Goal: Transaction & Acquisition: Subscribe to service/newsletter

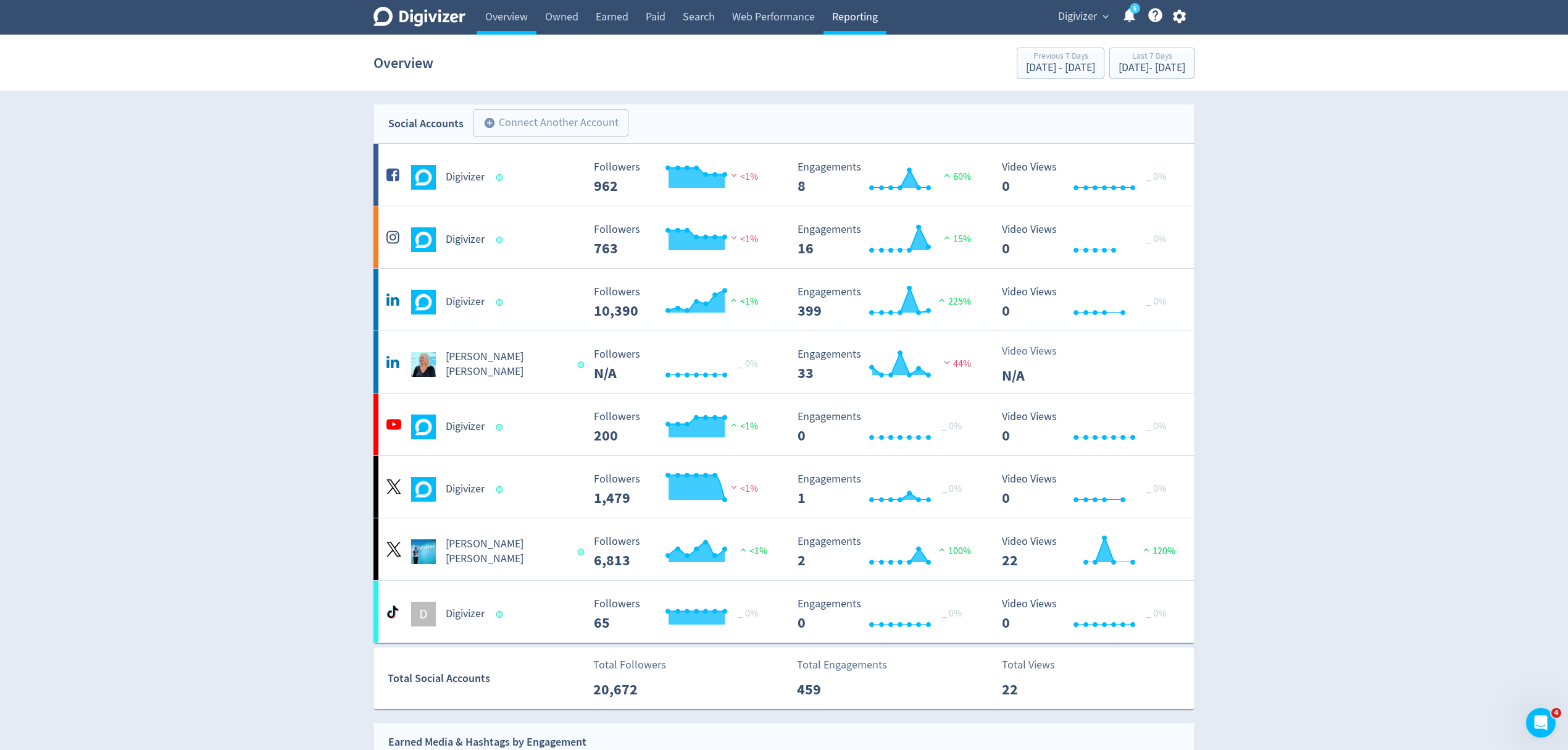
click at [865, 28] on link "Reporting" at bounding box center [855, 17] width 63 height 35
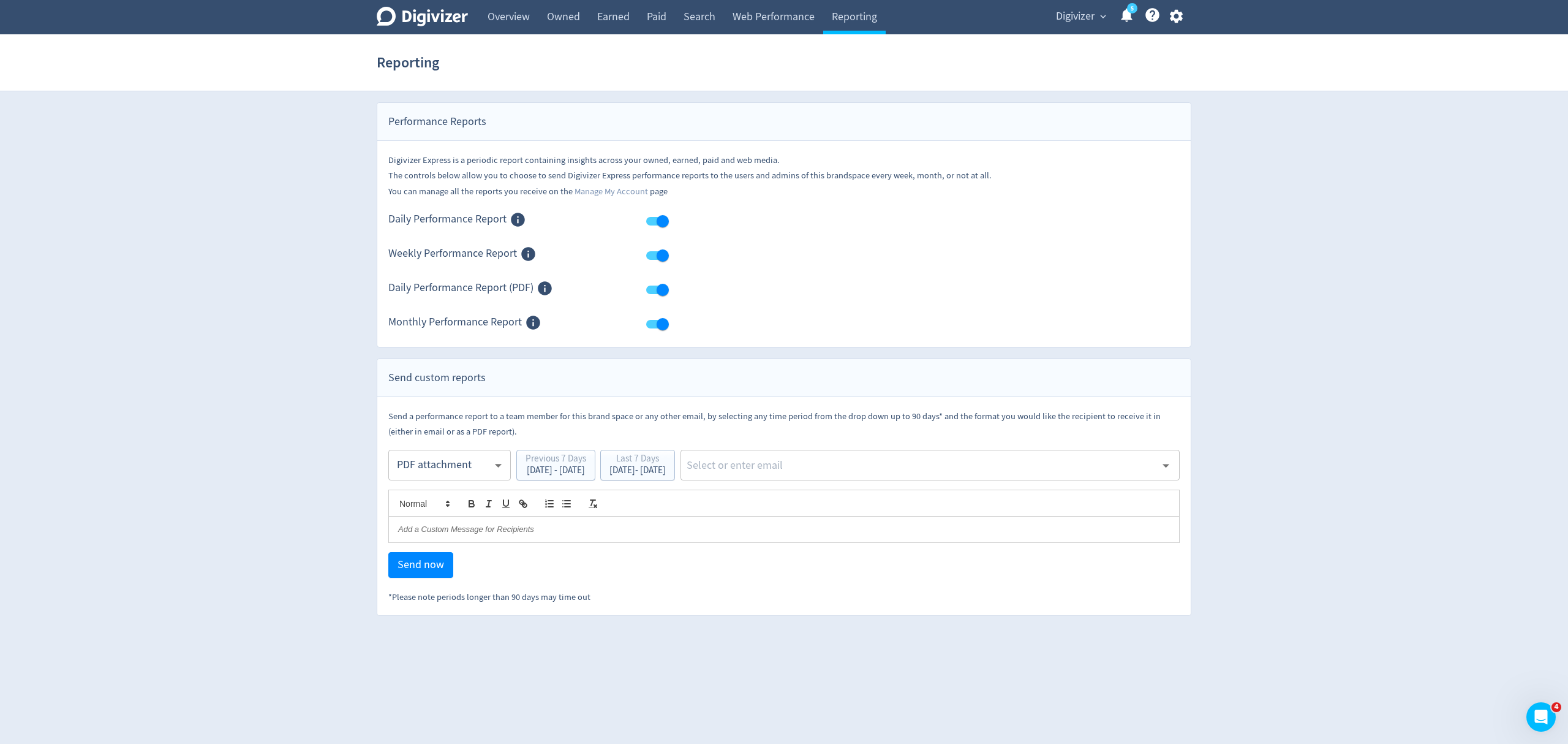
click at [461, 471] on body "Digivizer Logo [PERSON_NAME] Logo Overview Owned Earned Paid Search Web Perform…" at bounding box center [784, 308] width 1568 height 616
click at [435, 492] on div "Email" at bounding box center [449, 496] width 102 height 27
type input "html"
click at [666, 468] on div "[DATE] - [DATE]" at bounding box center [638, 470] width 56 height 9
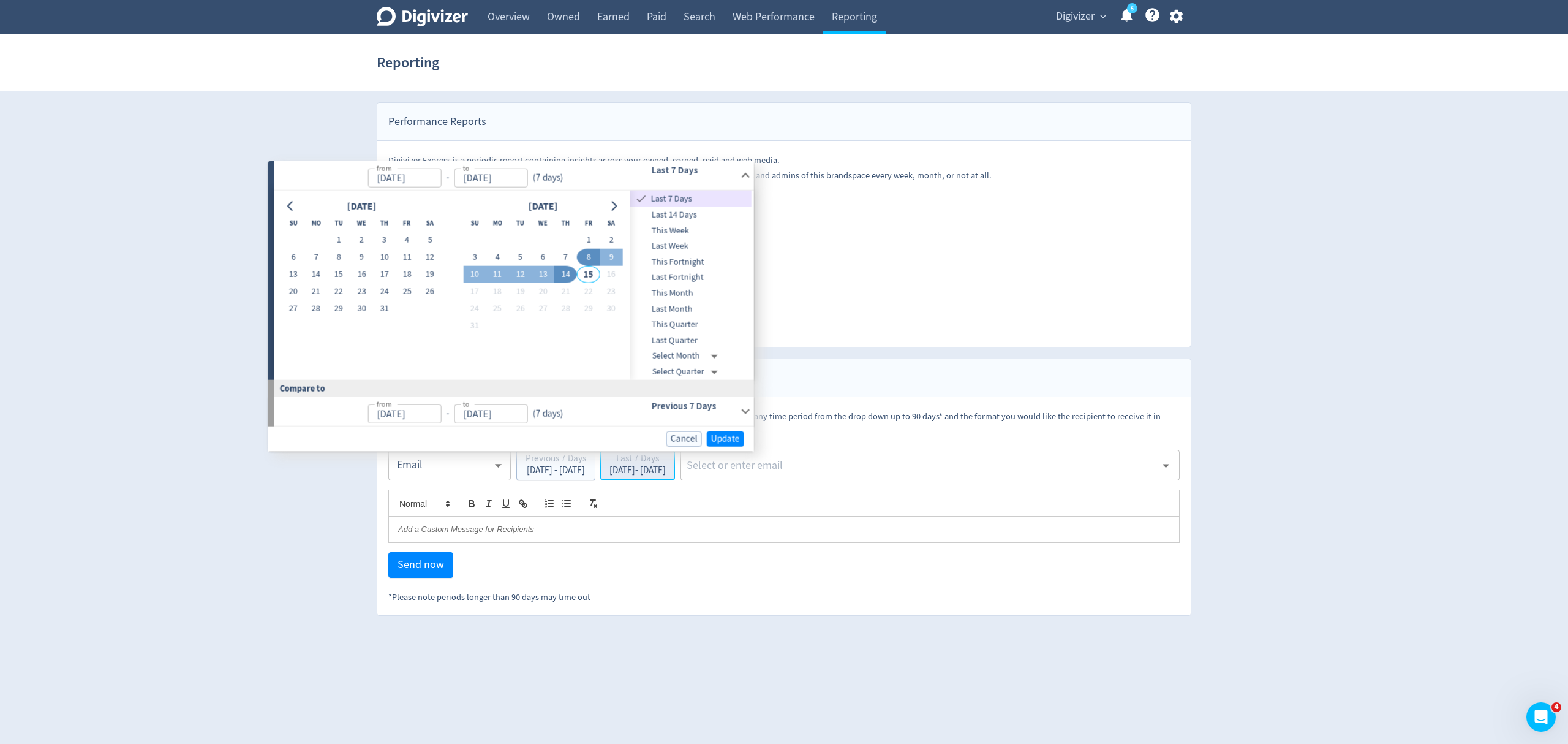
type input "[DATE]"
click at [498, 255] on button "4" at bounding box center [497, 257] width 22 height 17
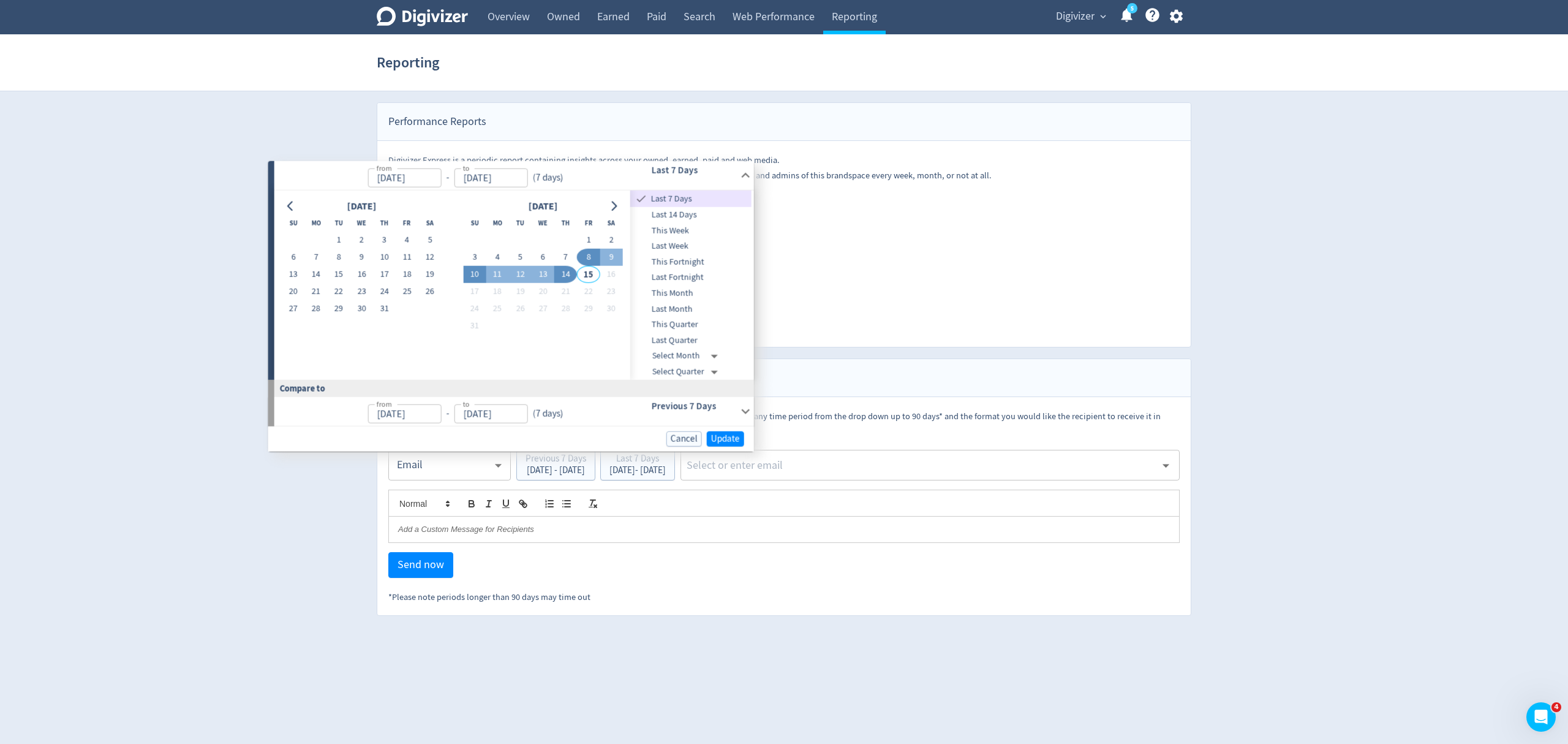
type input "[DATE]"
click at [471, 272] on button "10" at bounding box center [469, 275] width 22 height 17
type input "[DATE]"
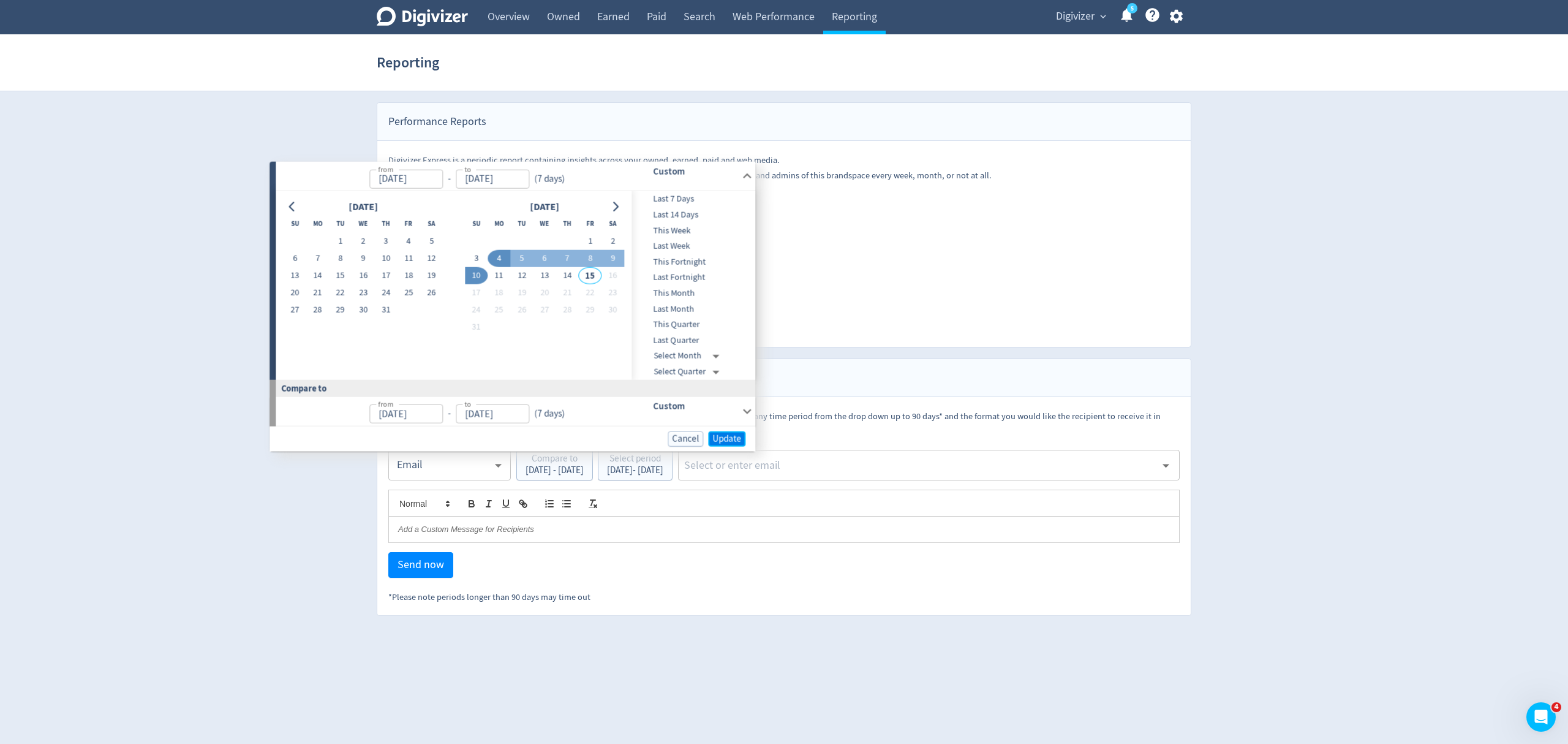
click at [733, 438] on span "Update" at bounding box center [726, 438] width 29 height 9
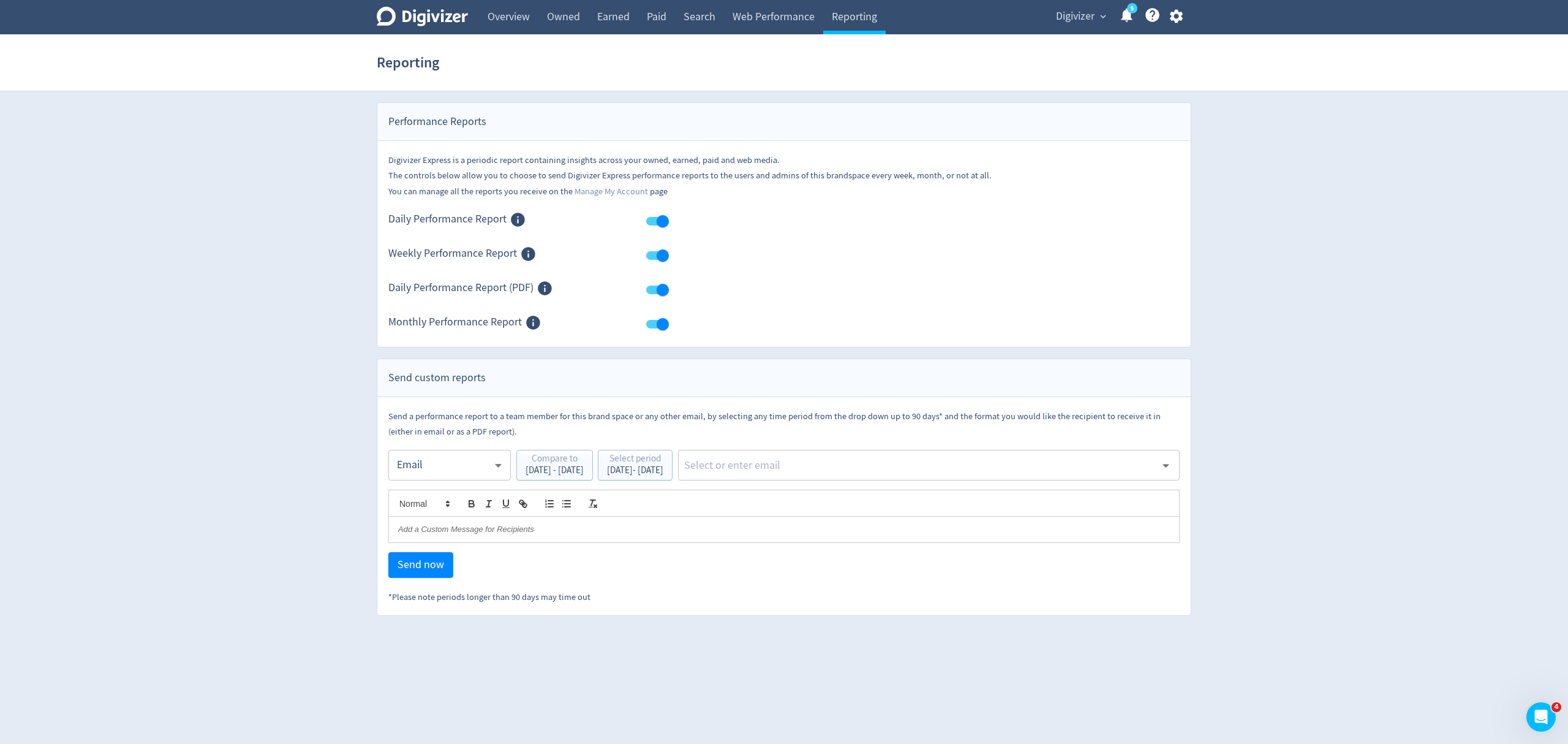
click at [821, 474] on input "text" at bounding box center [919, 464] width 473 height 18
type input "malyn"
click at [827, 498] on li "[EMAIL_ADDRESS][PERSON_NAME][DOMAIN_NAME]" at bounding box center [970, 499] width 418 height 24
click at [408, 570] on span "Send now" at bounding box center [421, 564] width 47 height 11
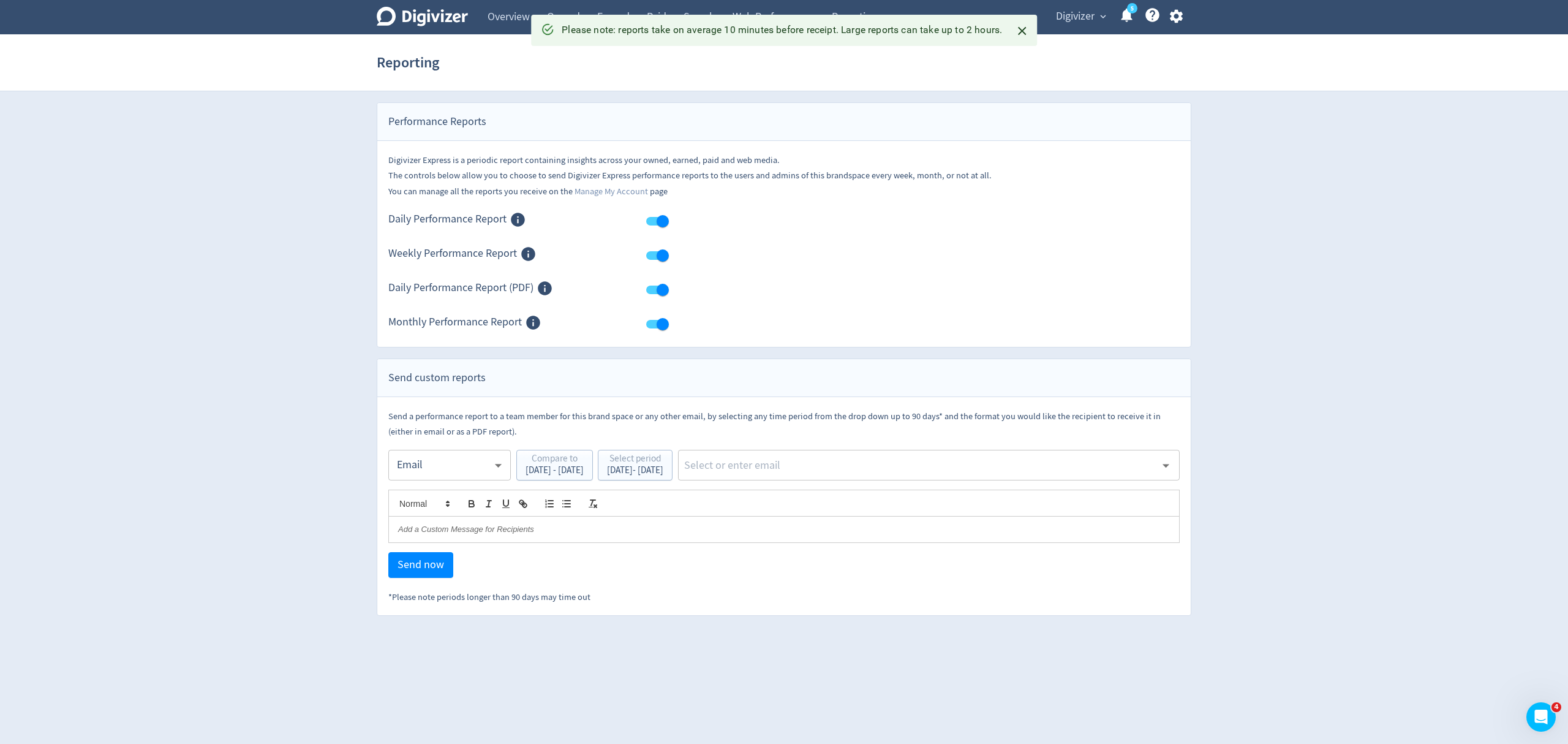
click at [438, 469] on body "Digivizer Logo [PERSON_NAME] Logo Overview Owned Earned Paid Search Web Perform…" at bounding box center [784, 308] width 1568 height 616
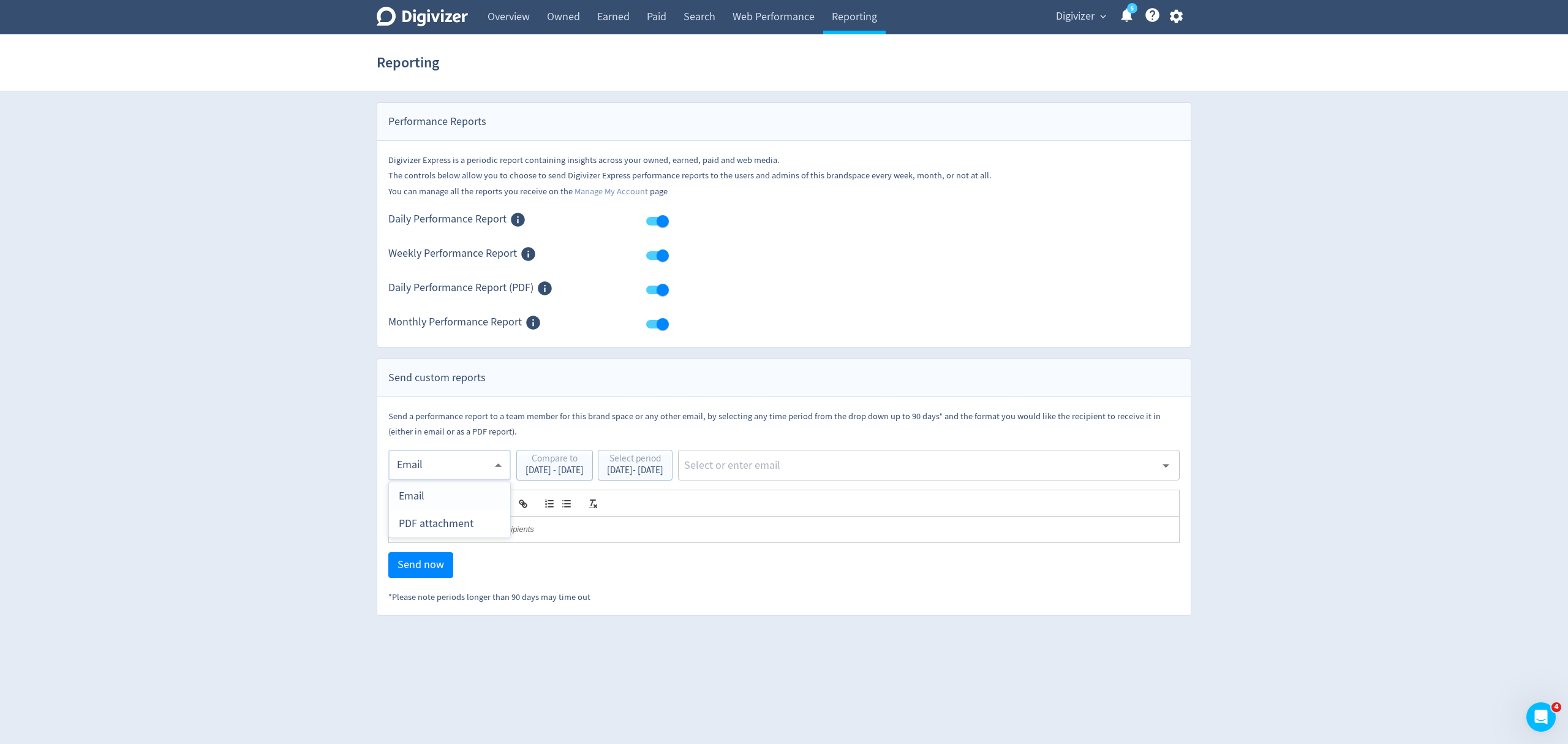
click at [442, 524] on div "PDF attachment" at bounding box center [449, 523] width 102 height 27
type input "pdf"
click at [821, 466] on input "text" at bounding box center [919, 464] width 473 height 18
type input "malyn"
click at [833, 496] on li "[EMAIL_ADDRESS][PERSON_NAME][DOMAIN_NAME]" at bounding box center [970, 499] width 418 height 24
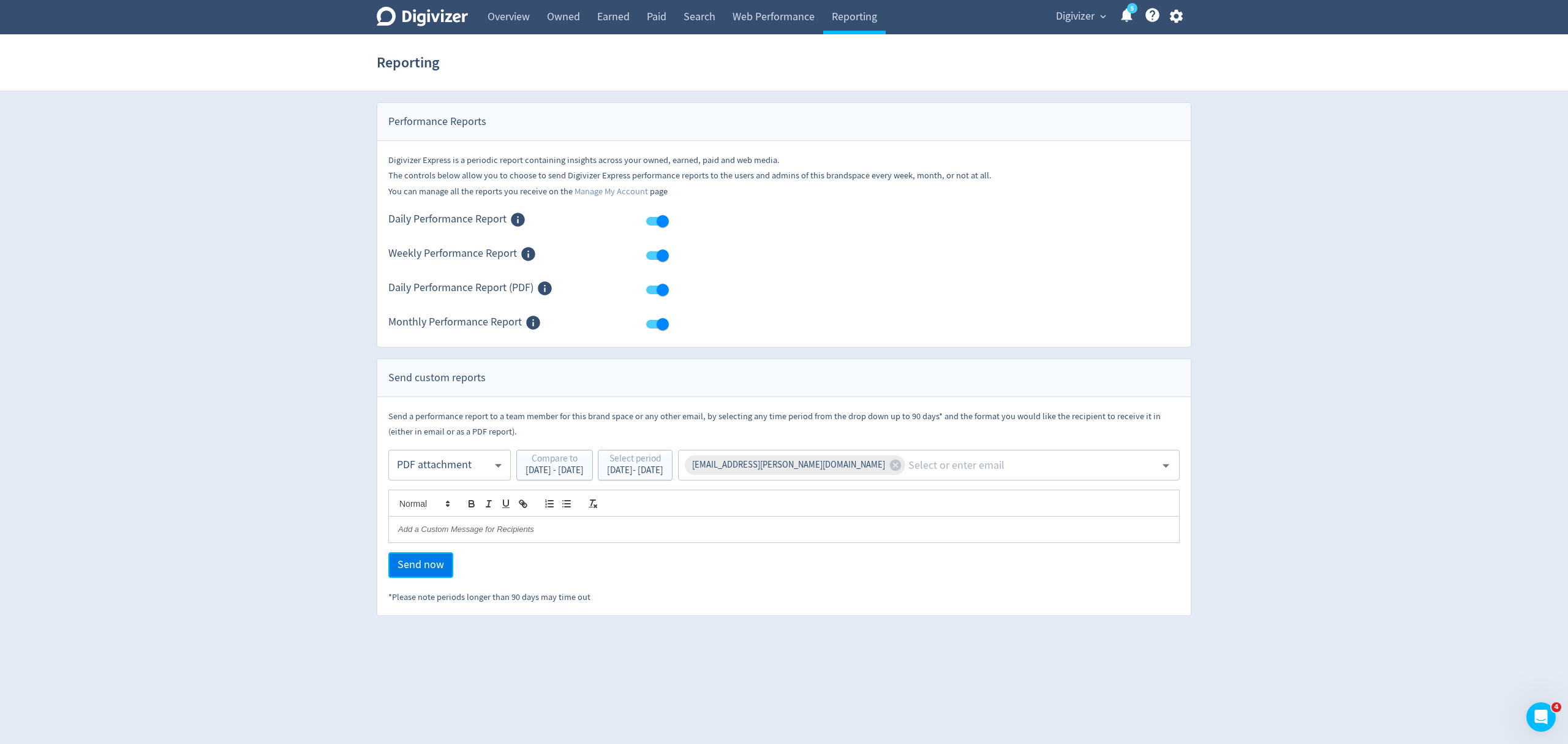
click at [410, 562] on span "Send now" at bounding box center [421, 564] width 47 height 11
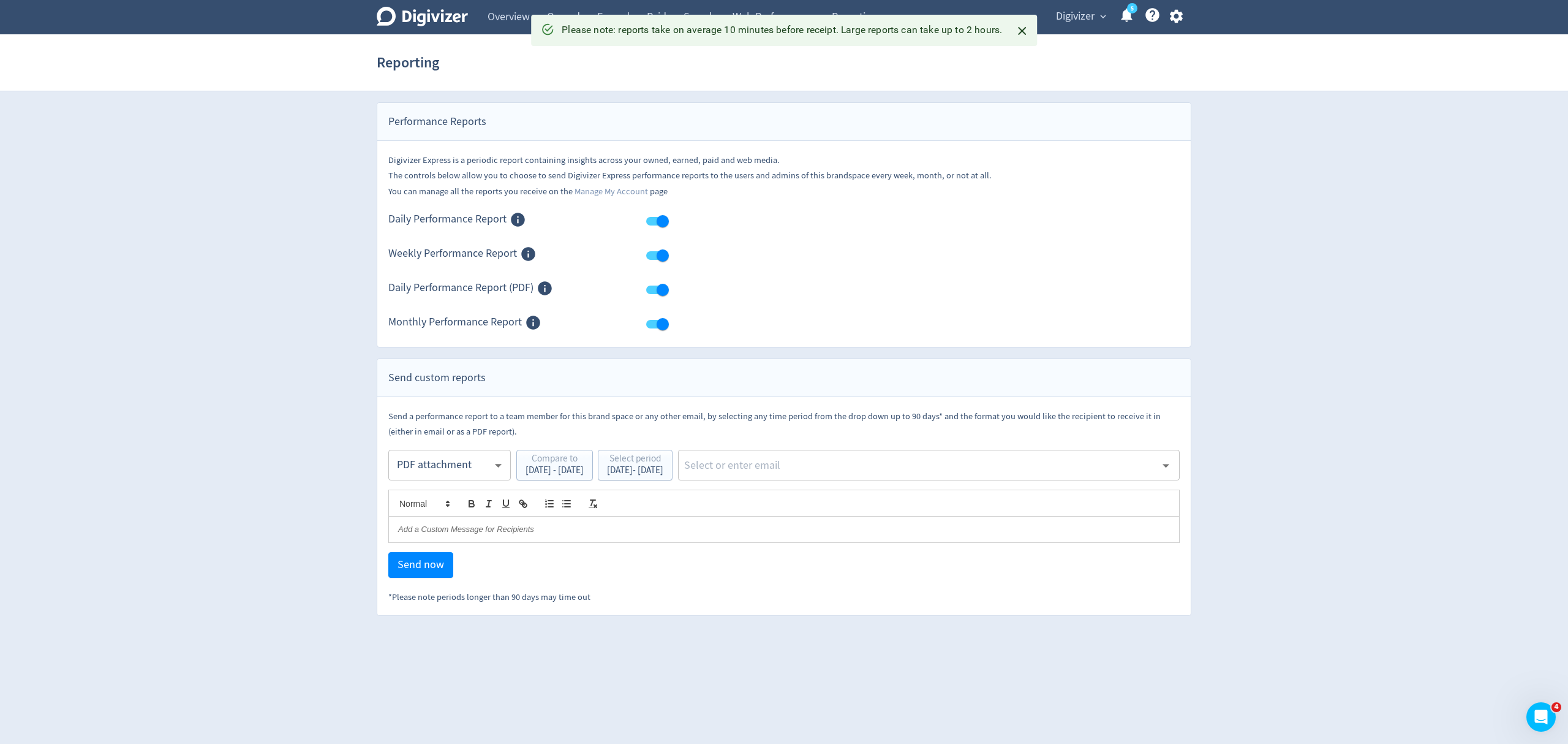
click at [434, 469] on body "Digivizer Logo [PERSON_NAME] Logo Overview Owned Earned Paid Search Web Perform…" at bounding box center [784, 308] width 1568 height 616
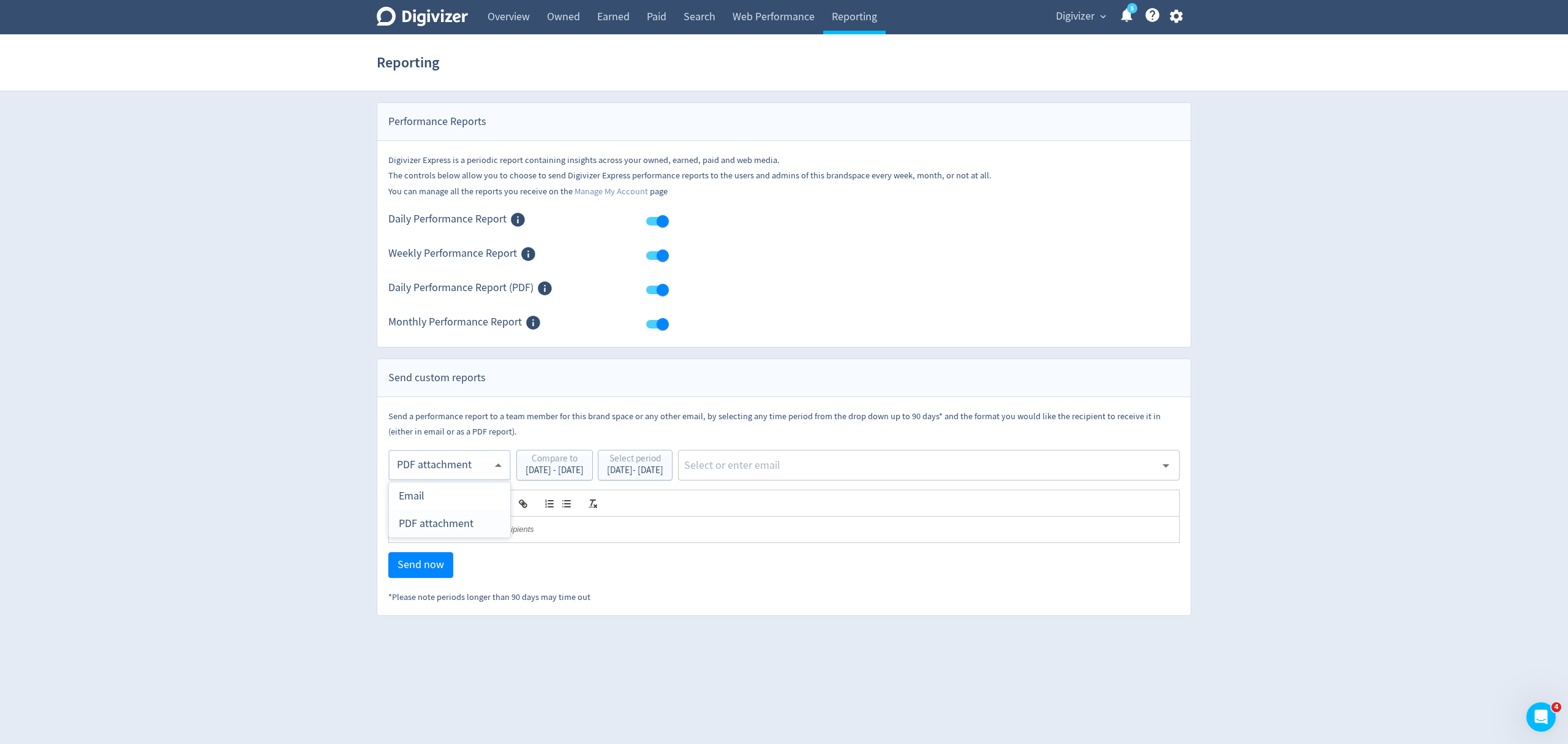
click at [436, 517] on div "PDF attachment" at bounding box center [449, 523] width 102 height 27
click at [936, 480] on div "​" at bounding box center [929, 465] width 502 height 30
type input "malyn"
click at [887, 501] on li "[EMAIL_ADDRESS][PERSON_NAME][DOMAIN_NAME]" at bounding box center [970, 499] width 418 height 24
click at [441, 565] on span "Send now" at bounding box center [421, 564] width 47 height 11
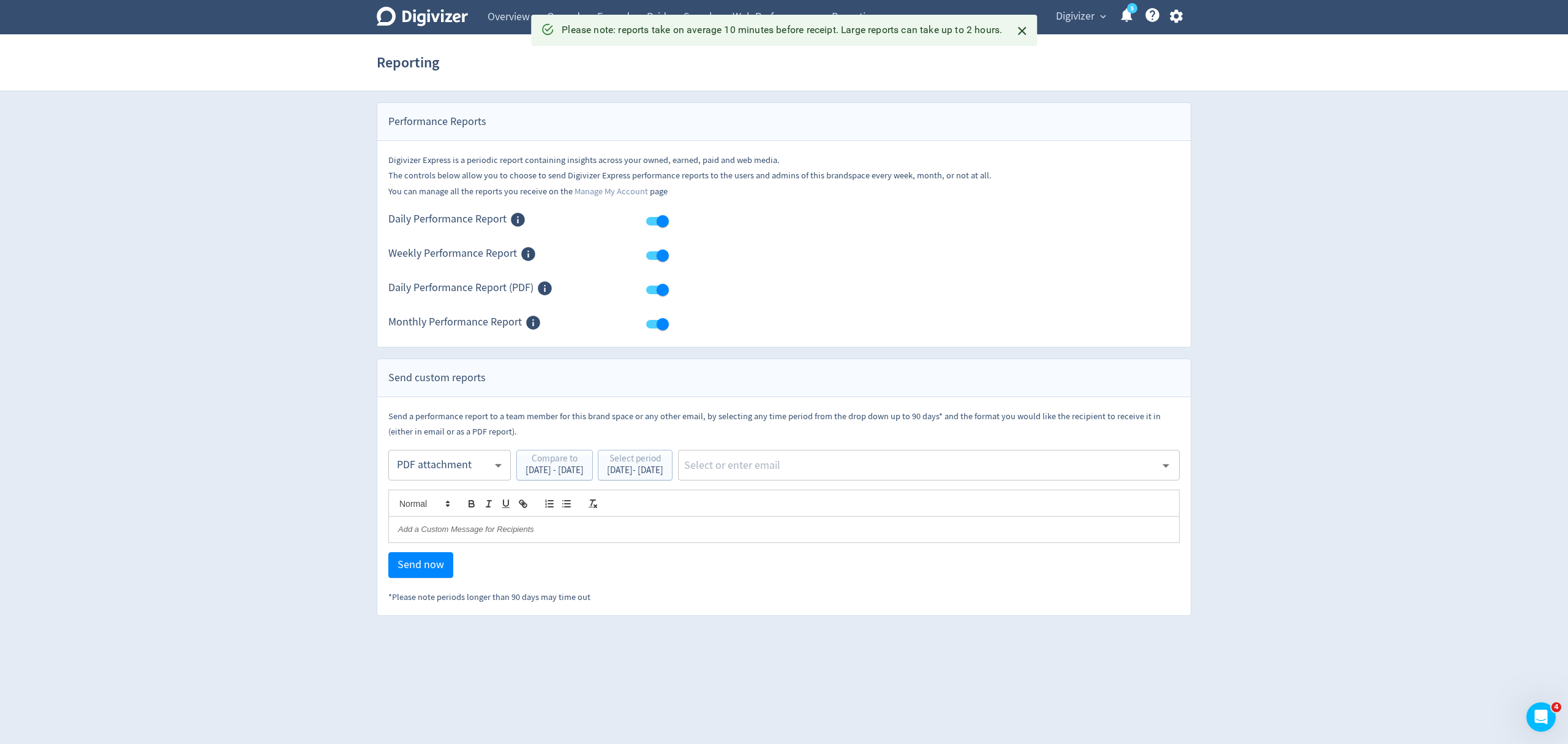
drag, startPoint x: 497, startPoint y: 15, endPoint x: 786, endPoint y: 103, distance: 302.1
click at [497, 15] on link "Overview" at bounding box center [509, 17] width 59 height 35
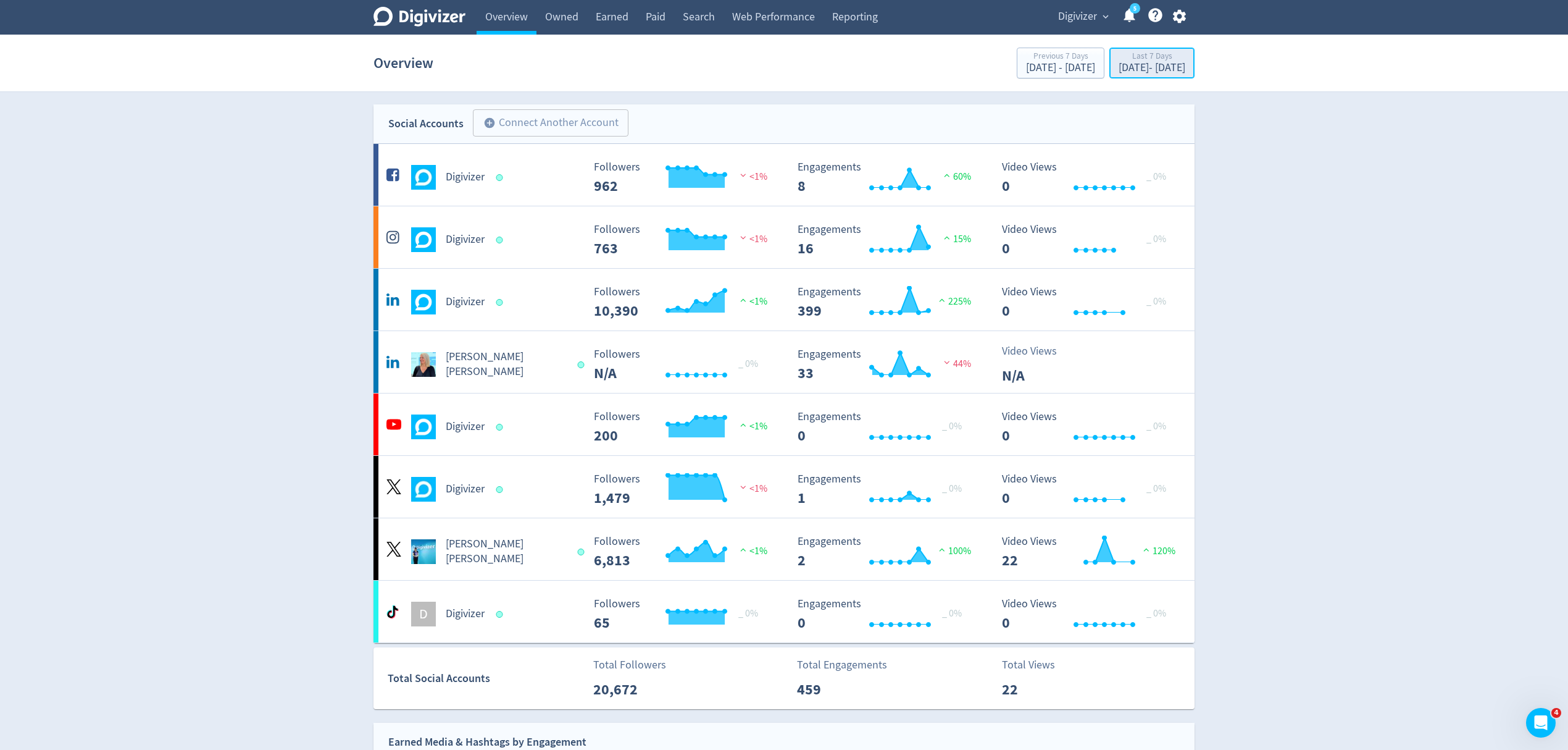
click at [1129, 62] on div "[DATE] - [DATE]" at bounding box center [1152, 68] width 67 height 11
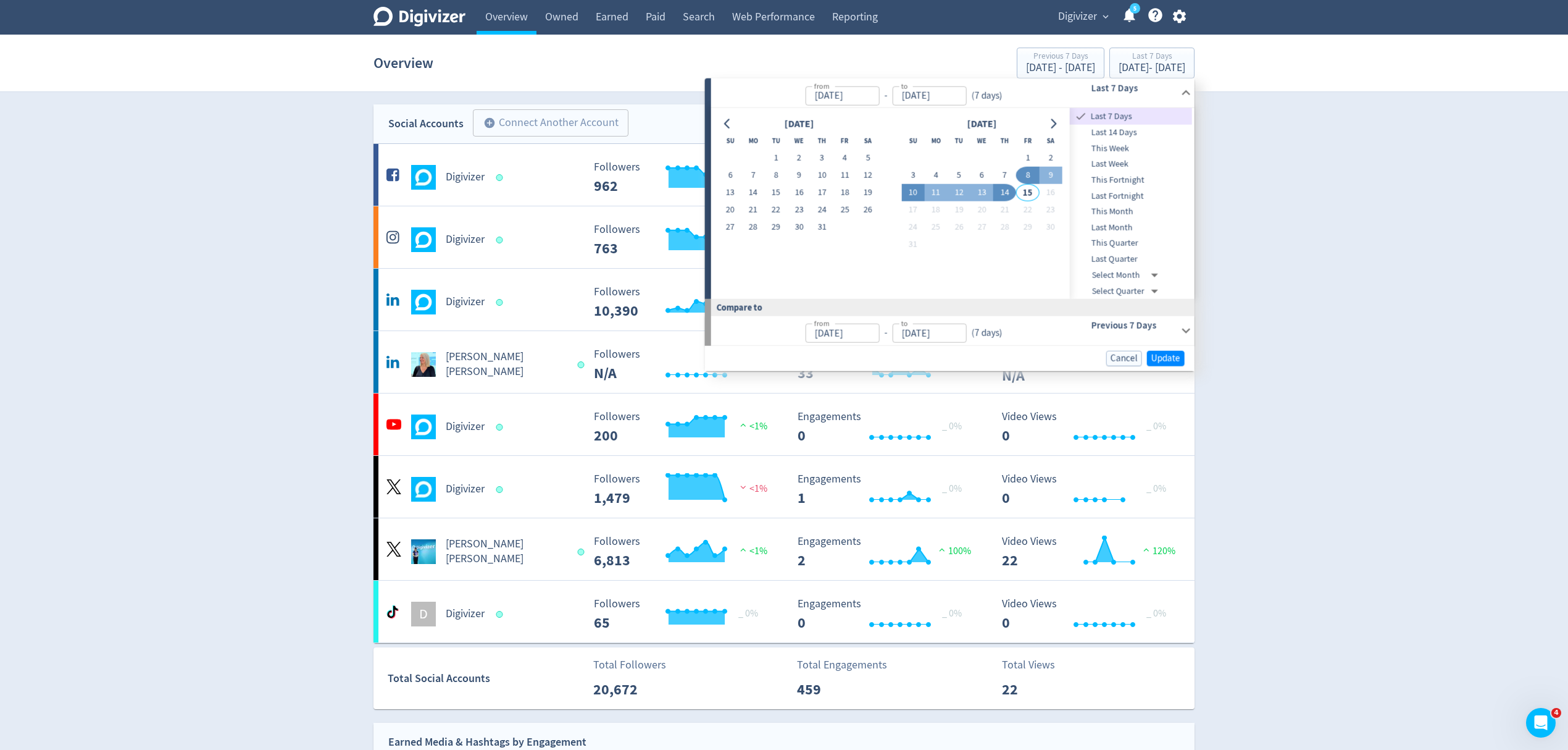
click at [931, 175] on button "4" at bounding box center [935, 175] width 23 height 17
type input "[DATE]"
click at [907, 194] on button "10" at bounding box center [912, 193] width 23 height 17
type input "[DATE]"
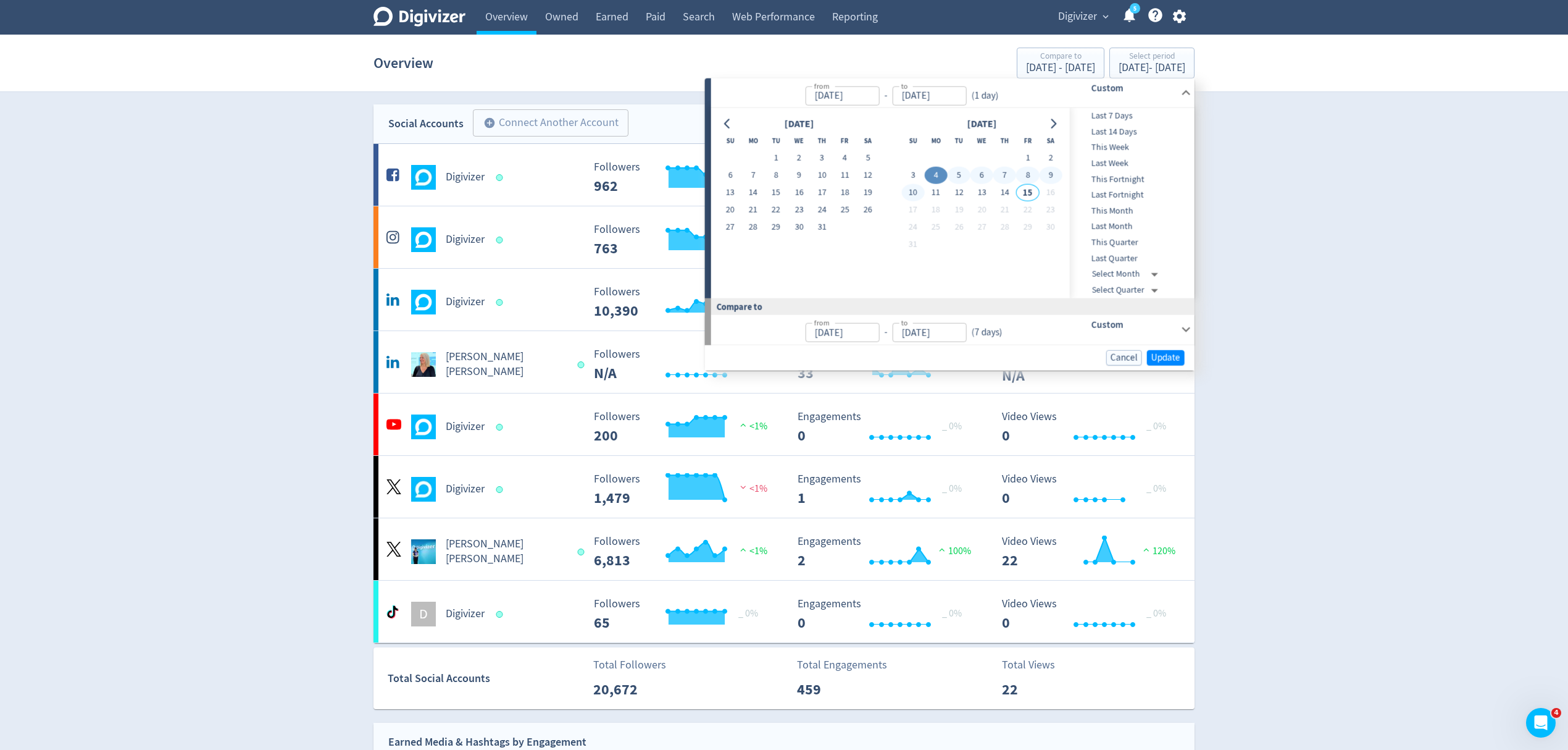
type input "[DATE]"
click at [1166, 351] on button "Update" at bounding box center [1166, 357] width 38 height 15
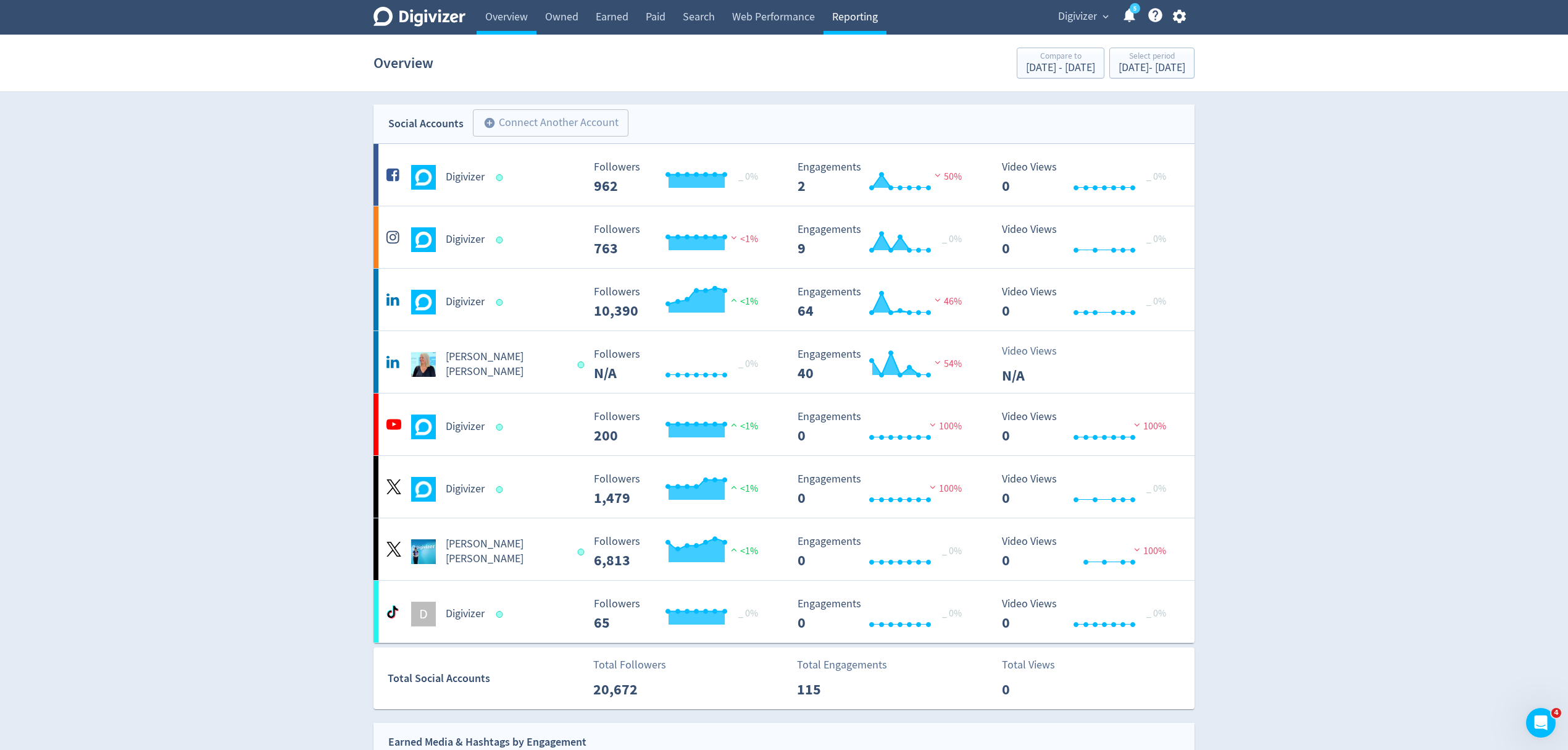
click at [849, 23] on link "Reporting" at bounding box center [855, 17] width 63 height 35
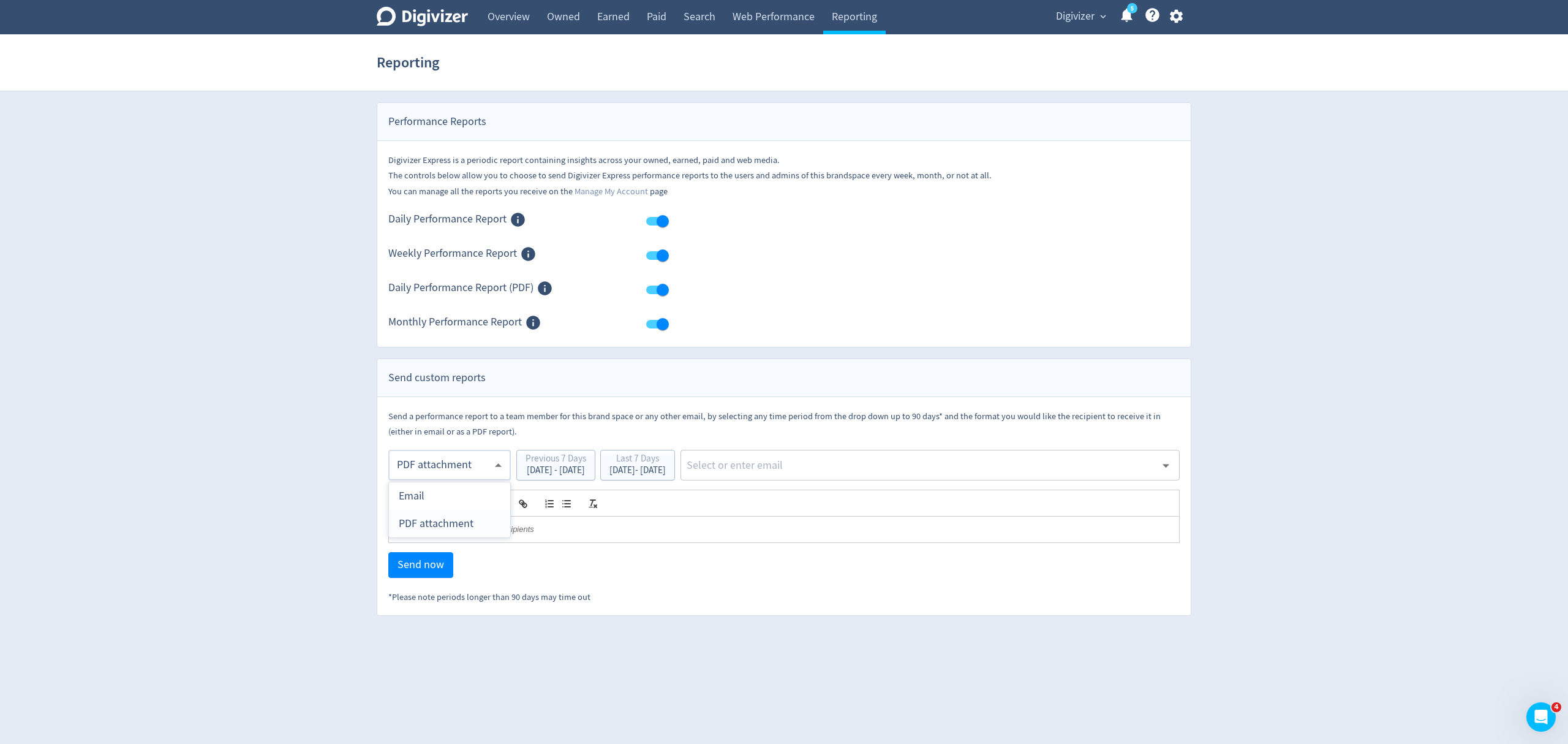
click at [437, 467] on body "Digivizer Logo [PERSON_NAME] Logo Overview Owned Earned Paid Search Web Perform…" at bounding box center [784, 308] width 1568 height 616
click at [459, 517] on div "PDF attachment" at bounding box center [449, 523] width 102 height 27
click at [659, 467] on div "[DATE] - [DATE]" at bounding box center [638, 470] width 56 height 9
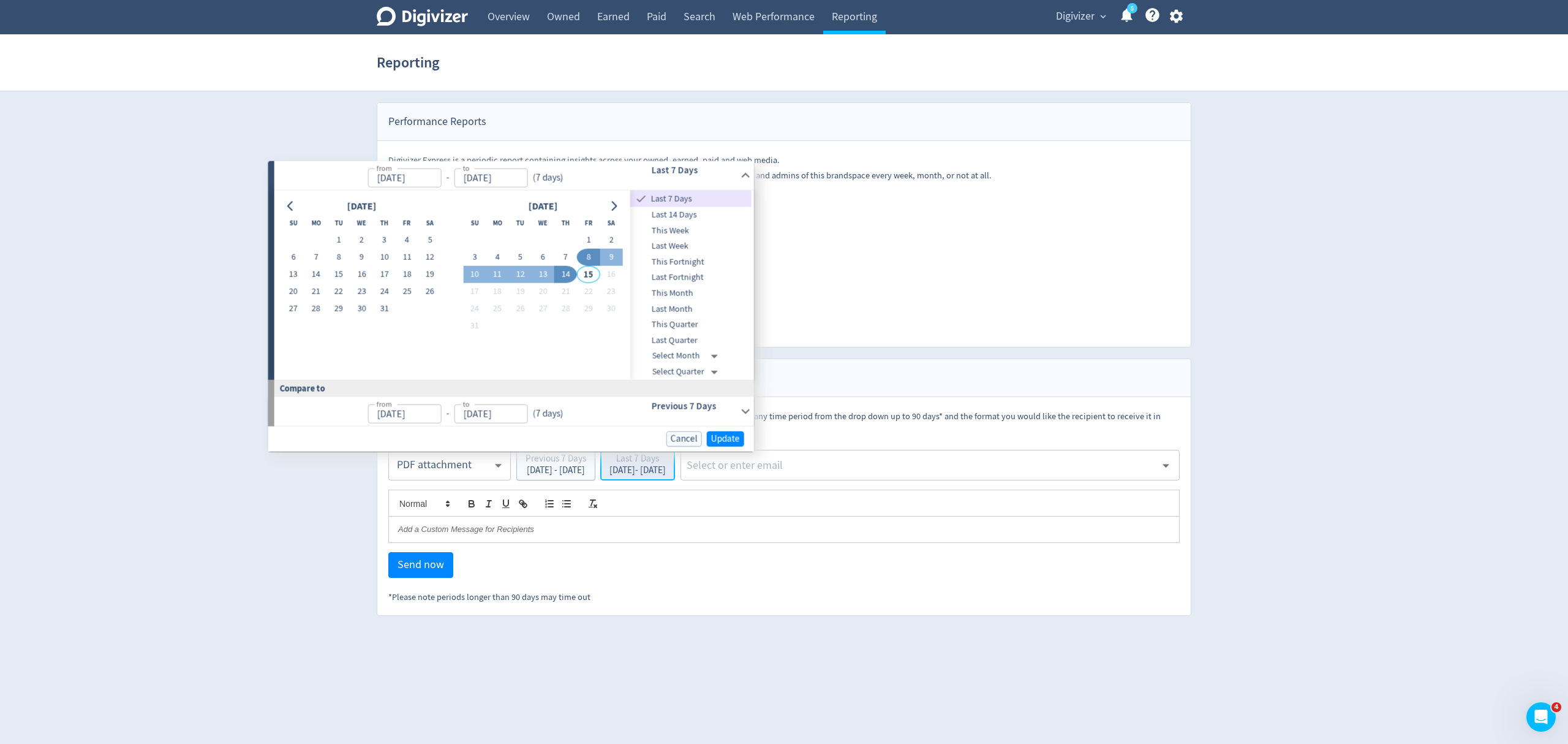
type input "[DATE]"
click at [498, 255] on button "4" at bounding box center [497, 257] width 22 height 17
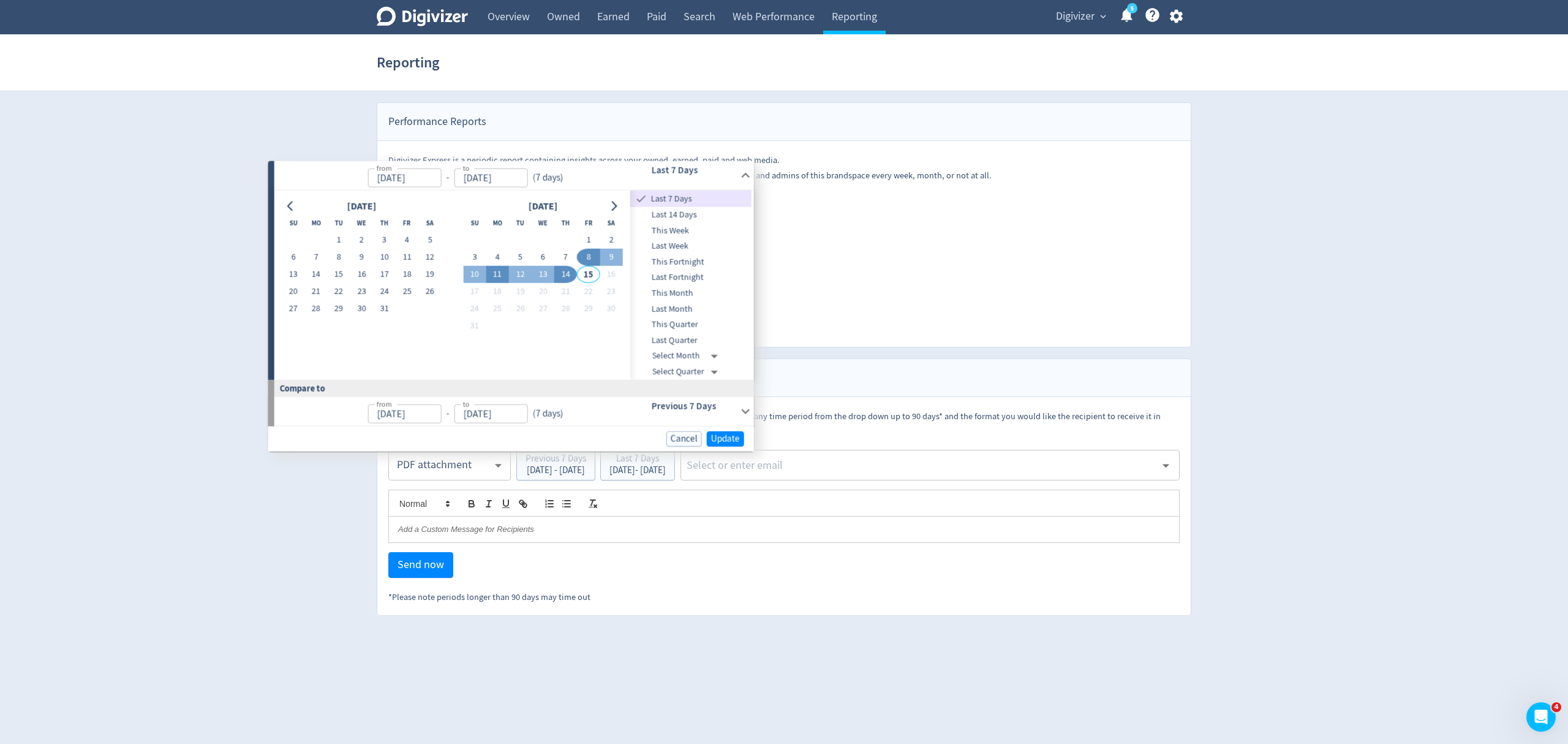
type input "[DATE]"
click at [474, 280] on button "10" at bounding box center [469, 275] width 22 height 17
type input "[DATE]"
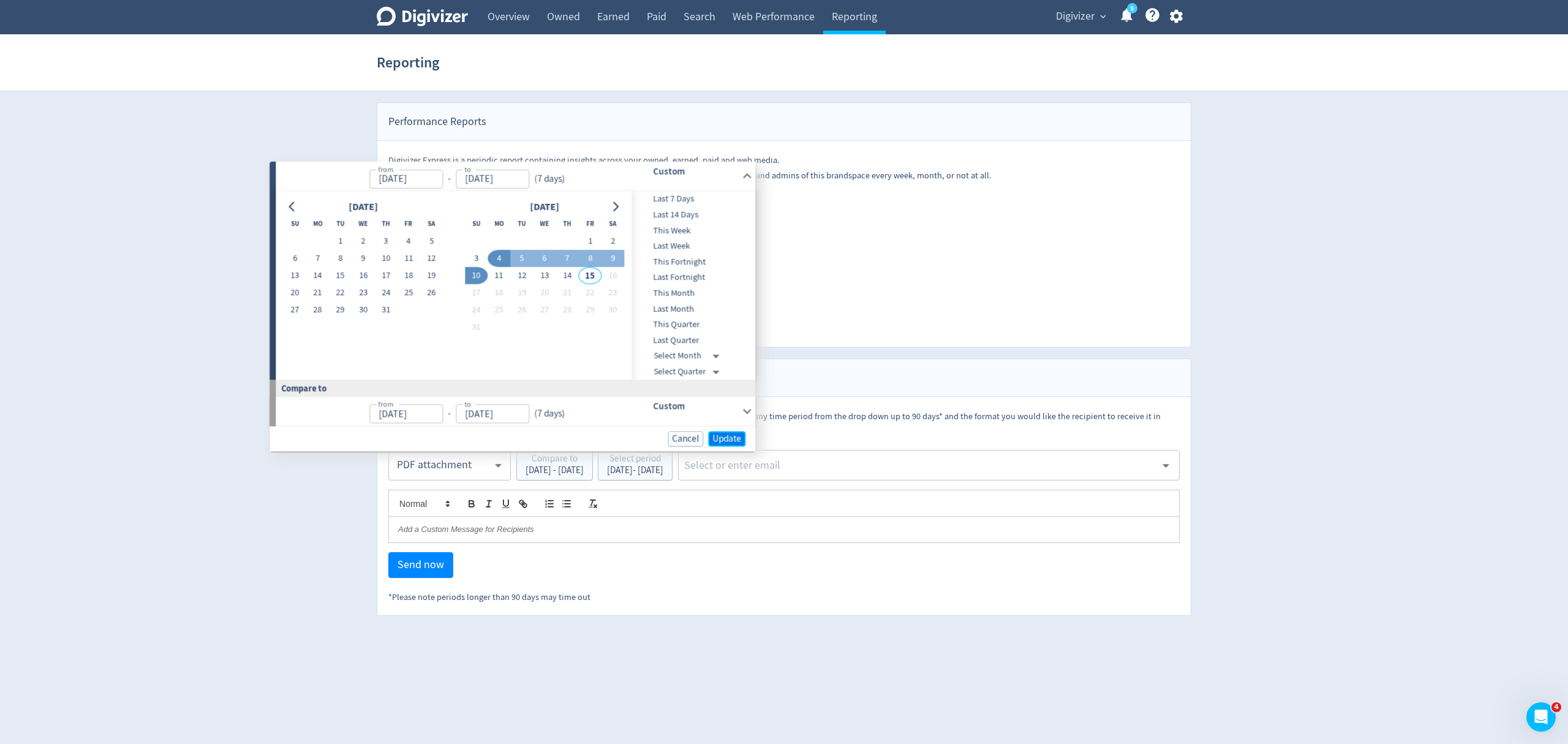
click at [721, 434] on span "Update" at bounding box center [726, 438] width 29 height 9
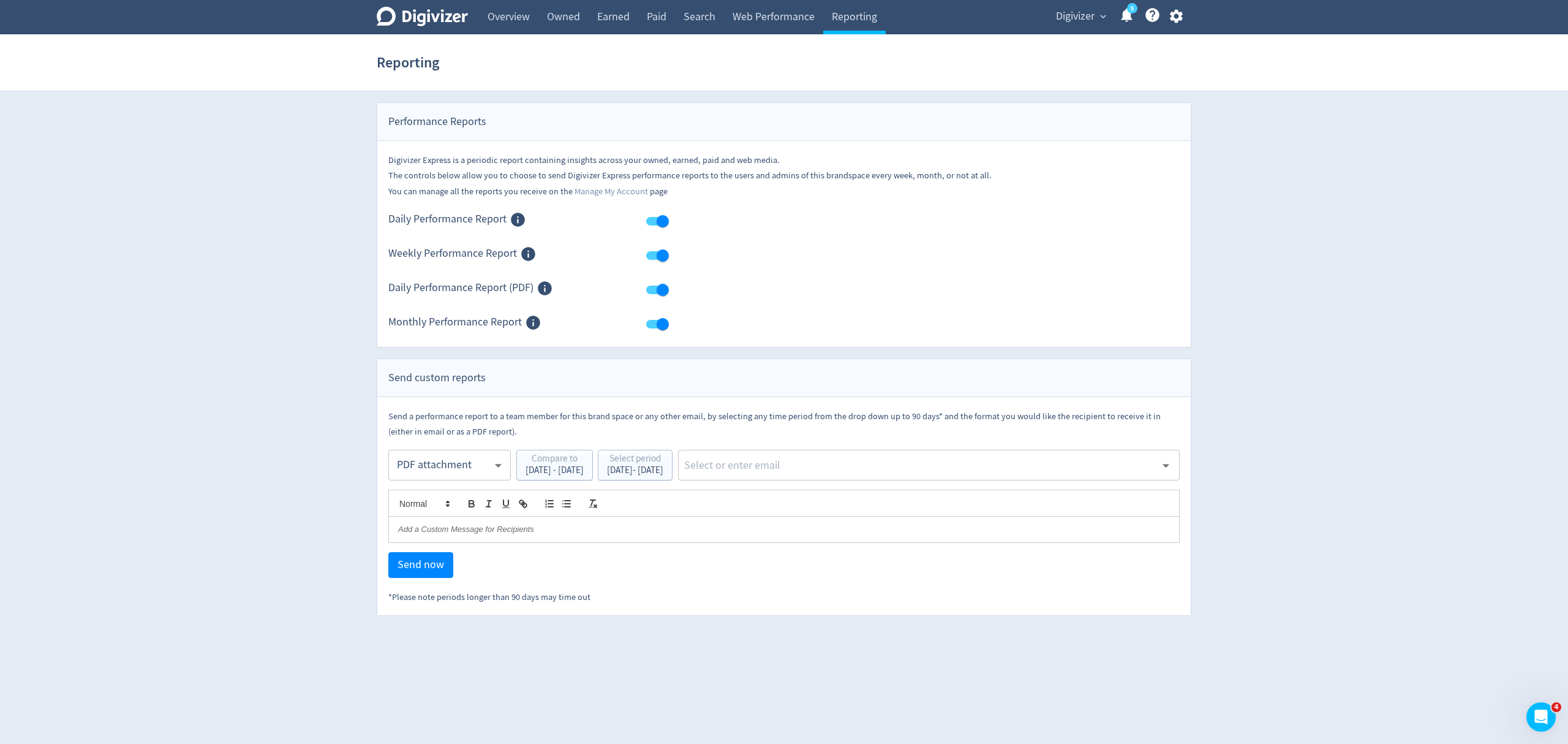
click at [808, 473] on input "text" at bounding box center [919, 464] width 473 height 18
type input "malyn"
click at [878, 489] on li "[EMAIL_ADDRESS][PERSON_NAME][DOMAIN_NAME]" at bounding box center [970, 499] width 418 height 24
click at [436, 569] on span "Send now" at bounding box center [421, 564] width 47 height 11
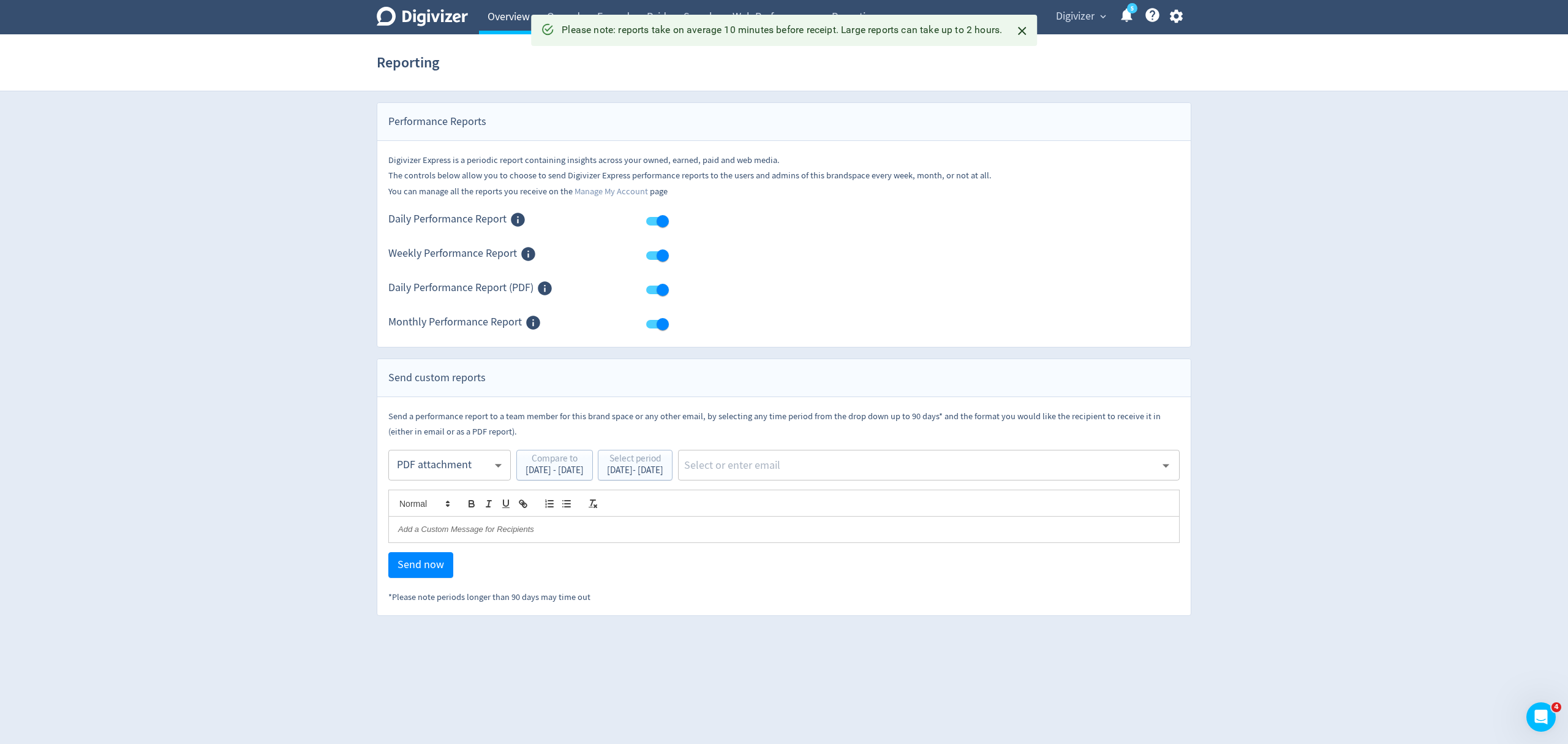
click at [512, 7] on link "Overview" at bounding box center [509, 17] width 59 height 35
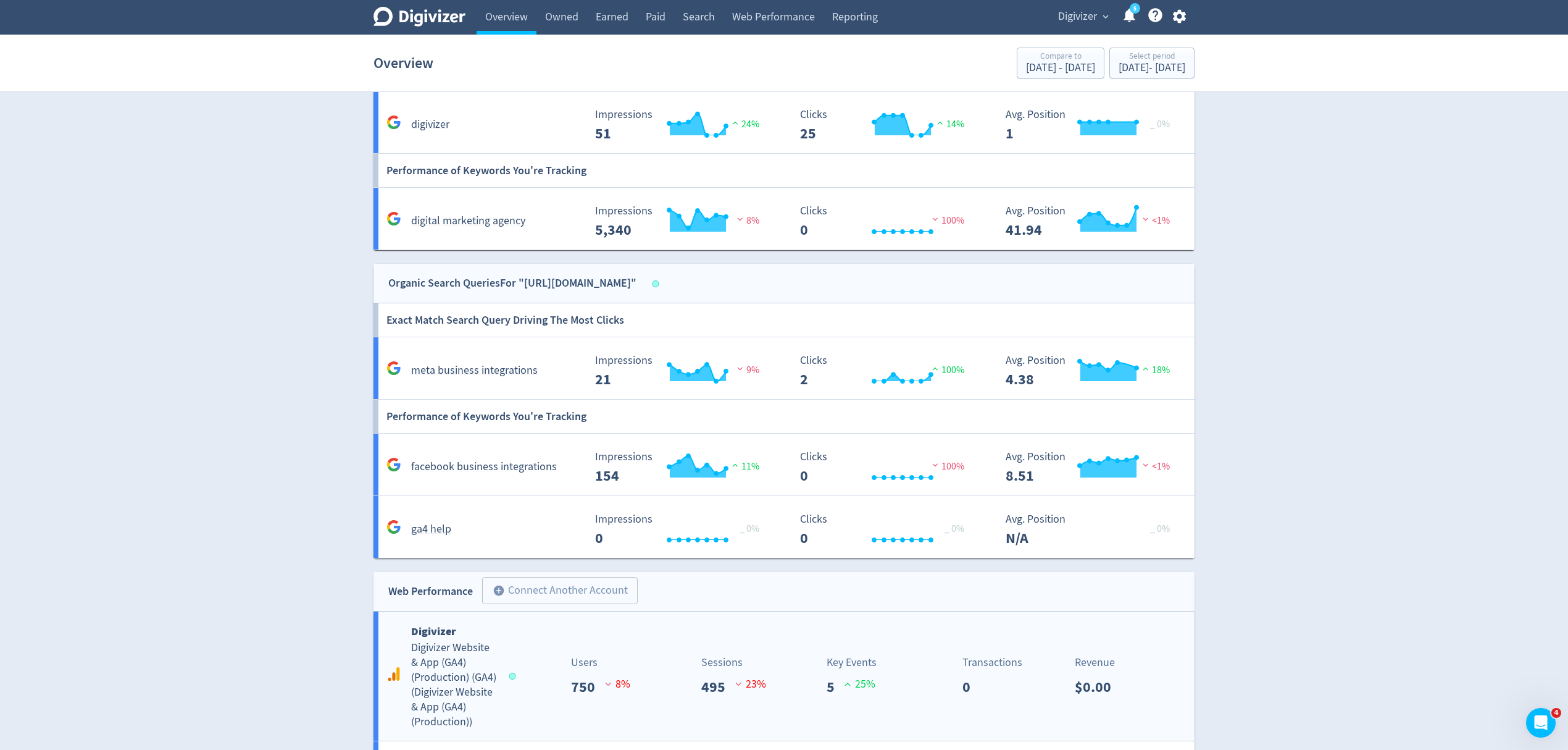
scroll to position [991, 0]
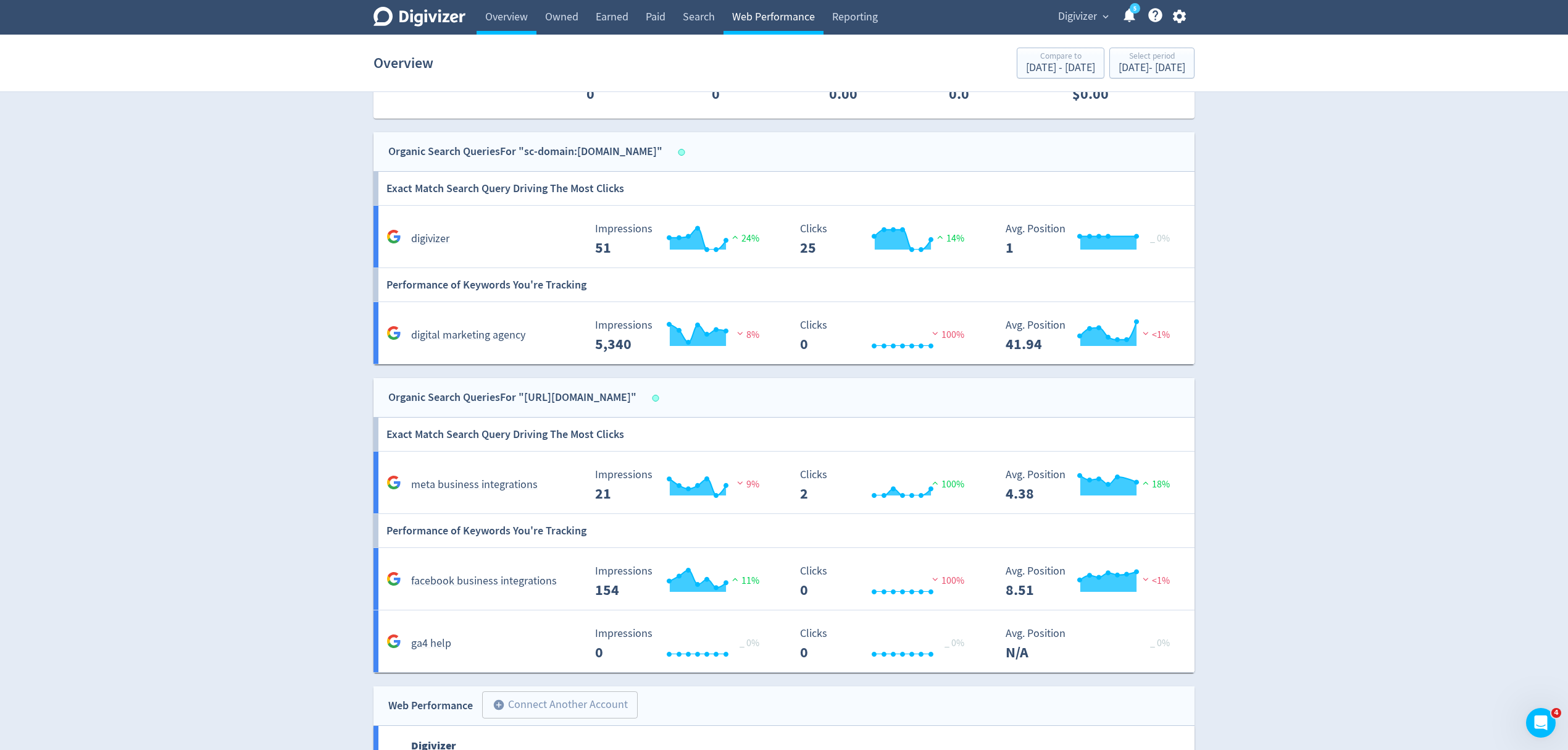
click at [754, 7] on link "Web Performance" at bounding box center [773, 17] width 100 height 35
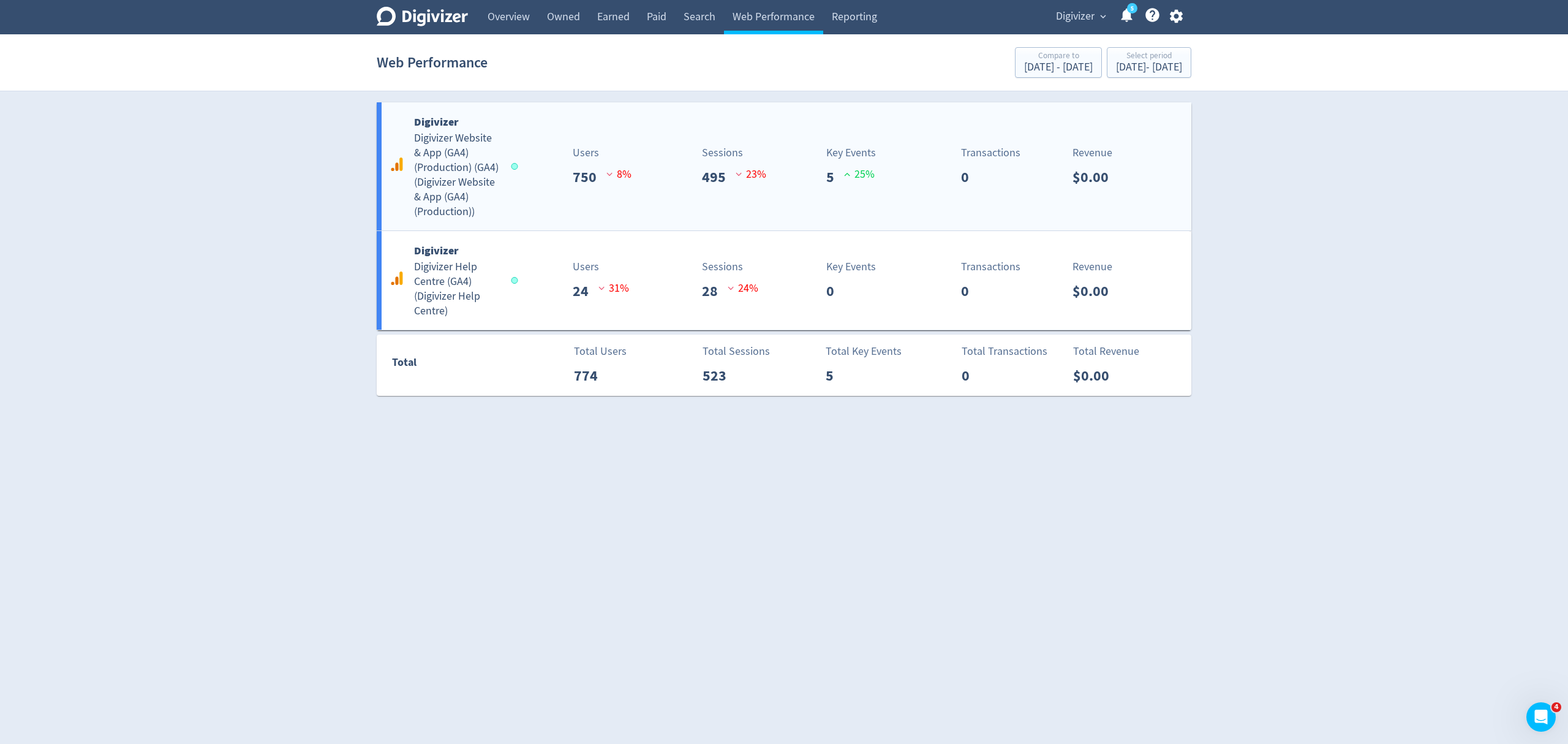
click at [524, 194] on div "Digivizer Digivizer Website & App (GA4) (Production) (GA4) ( Digivizer Website …" at bounding box center [784, 167] width 814 height 128
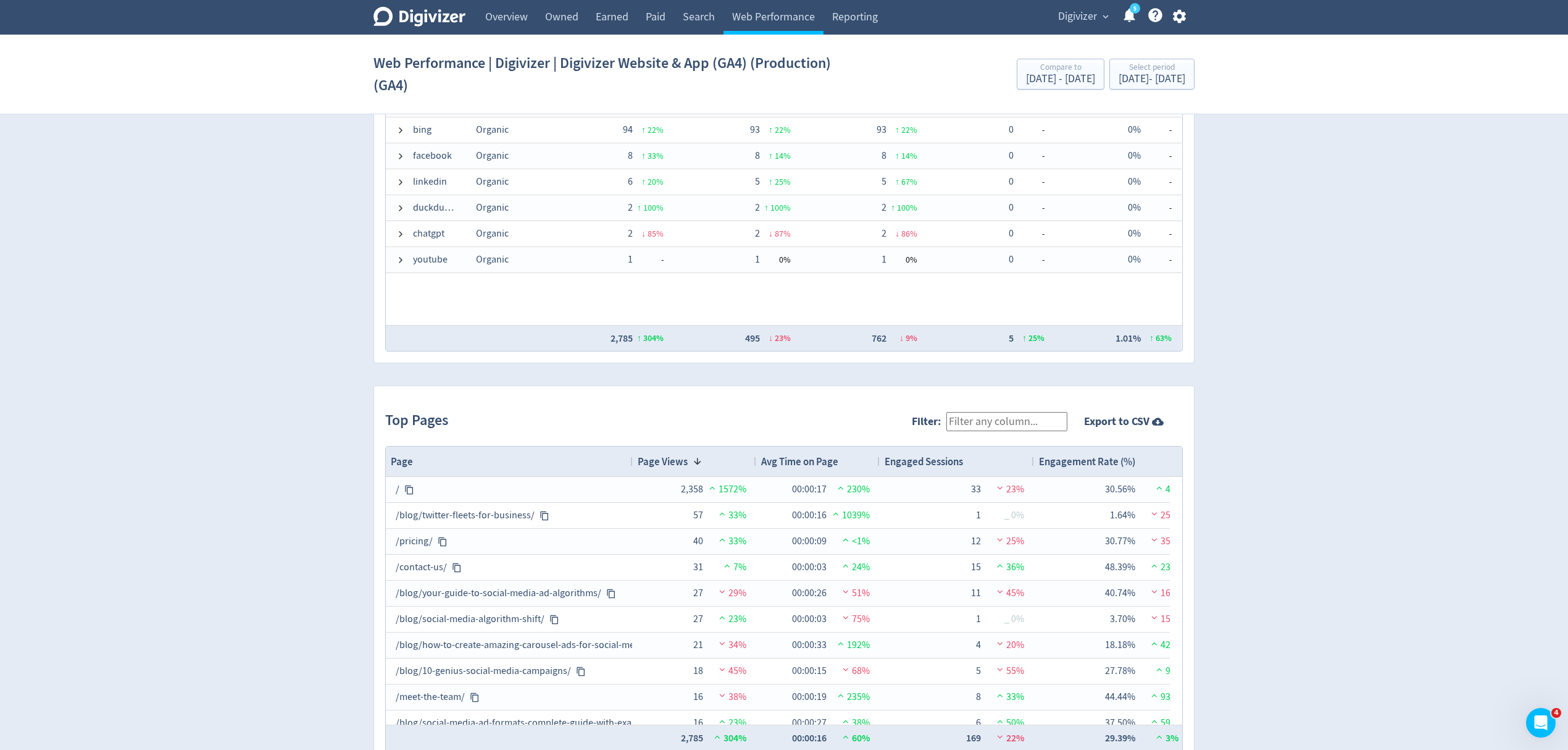
scroll to position [1070, 0]
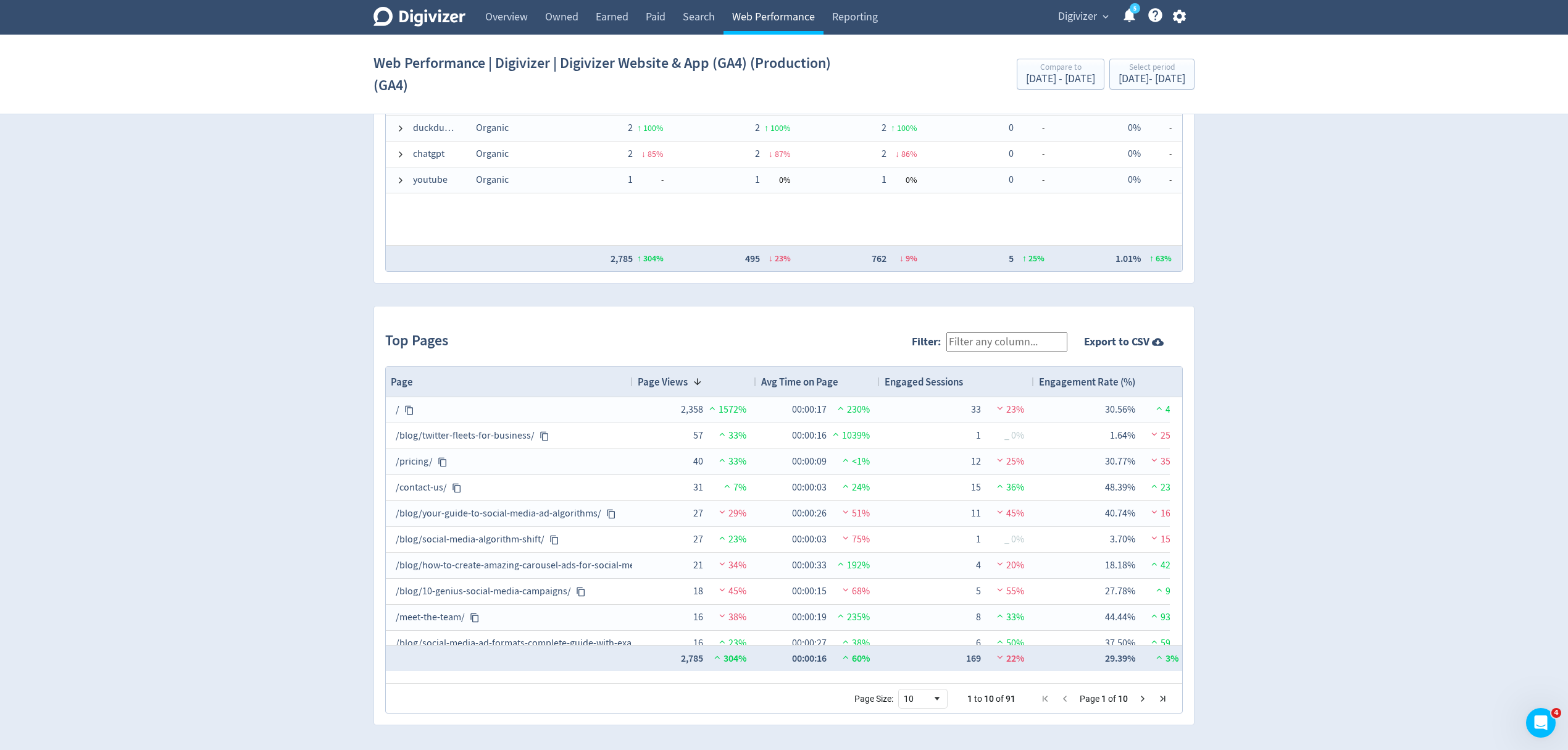
click at [771, 20] on link "Web Performance" at bounding box center [773, 17] width 100 height 35
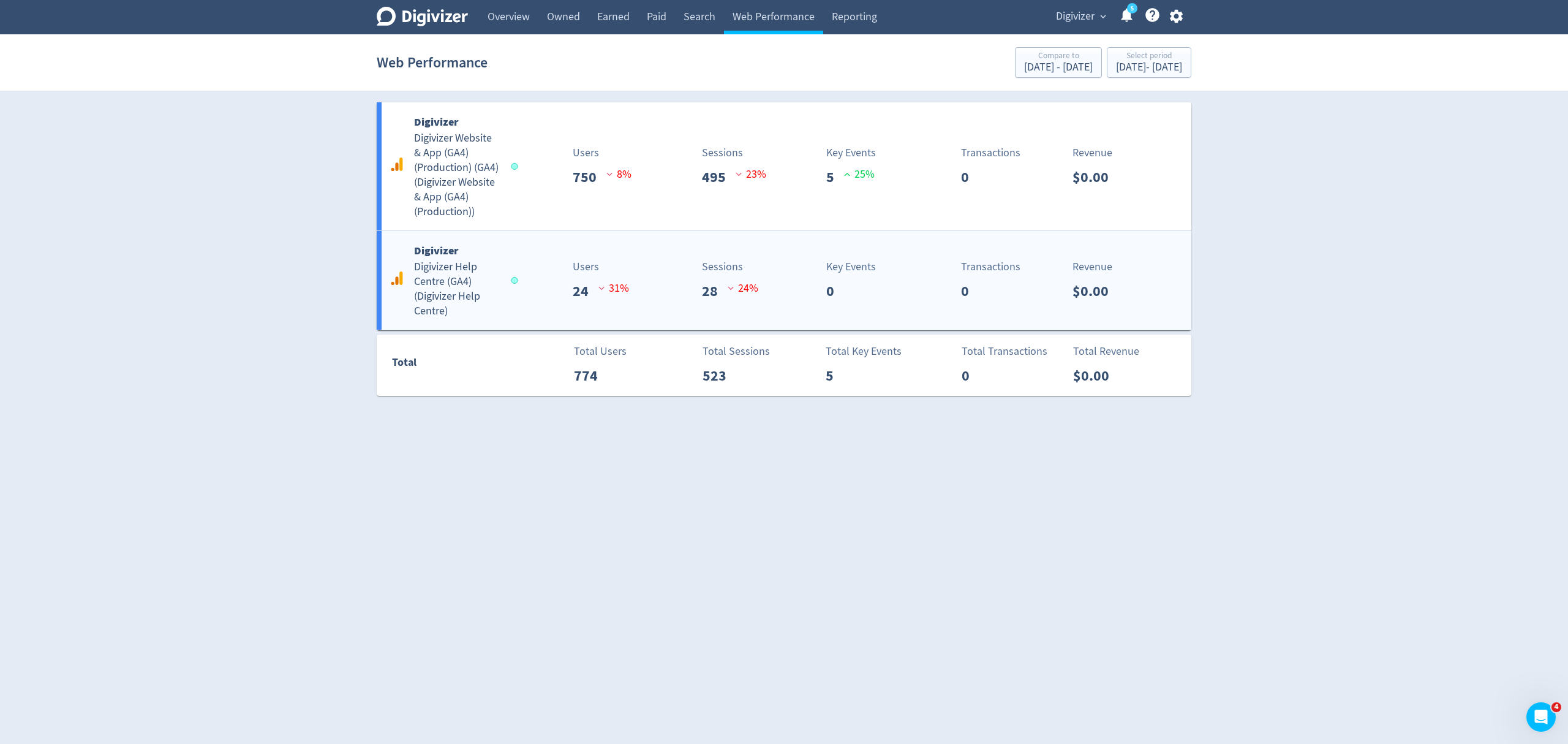
click at [527, 292] on div "Users 24 31 %" at bounding box center [583, 280] width 135 height 43
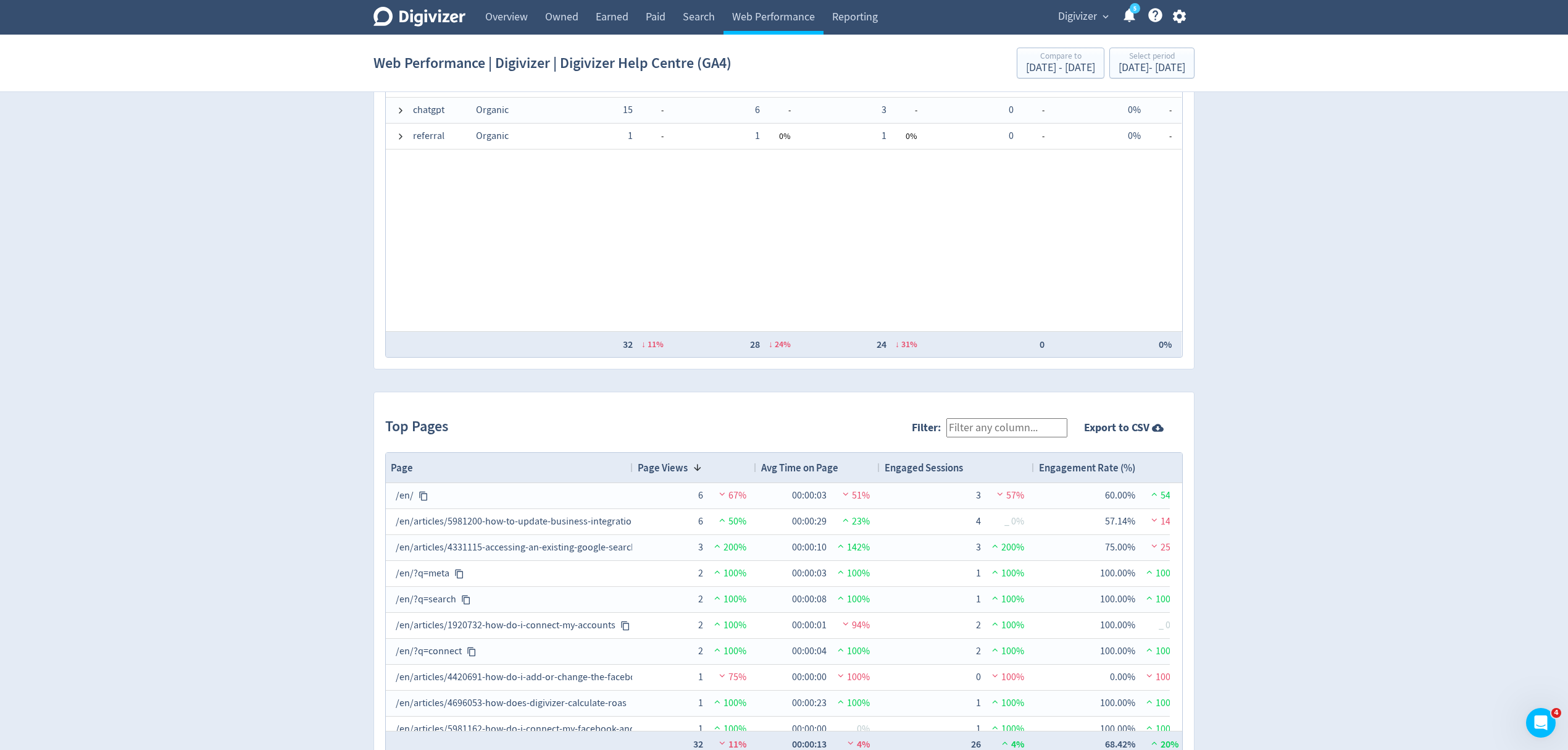
scroll to position [1051, 0]
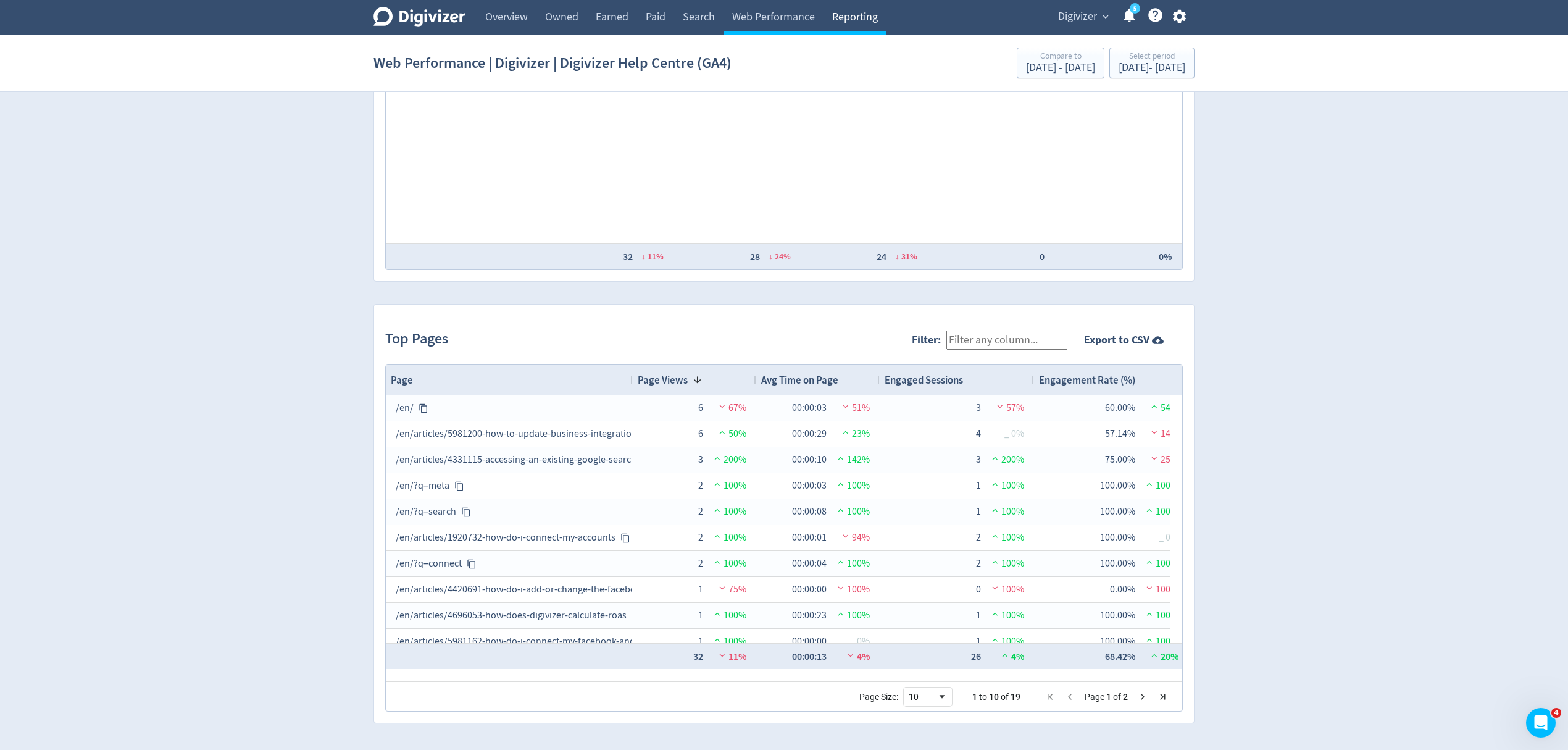
click at [864, 9] on link "Reporting" at bounding box center [855, 17] width 63 height 35
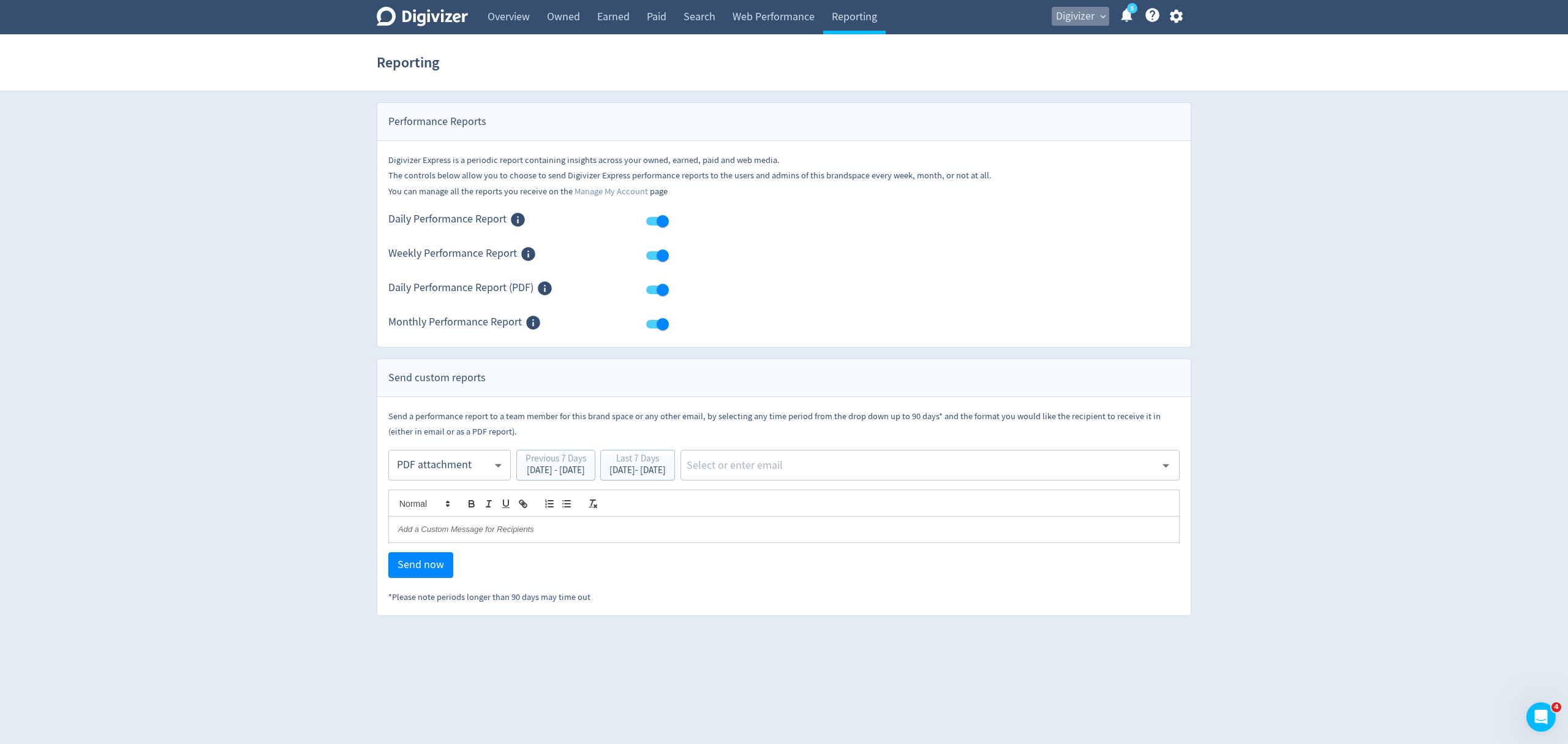
click at [1066, 15] on span "Digivizer" at bounding box center [1075, 16] width 39 height 19
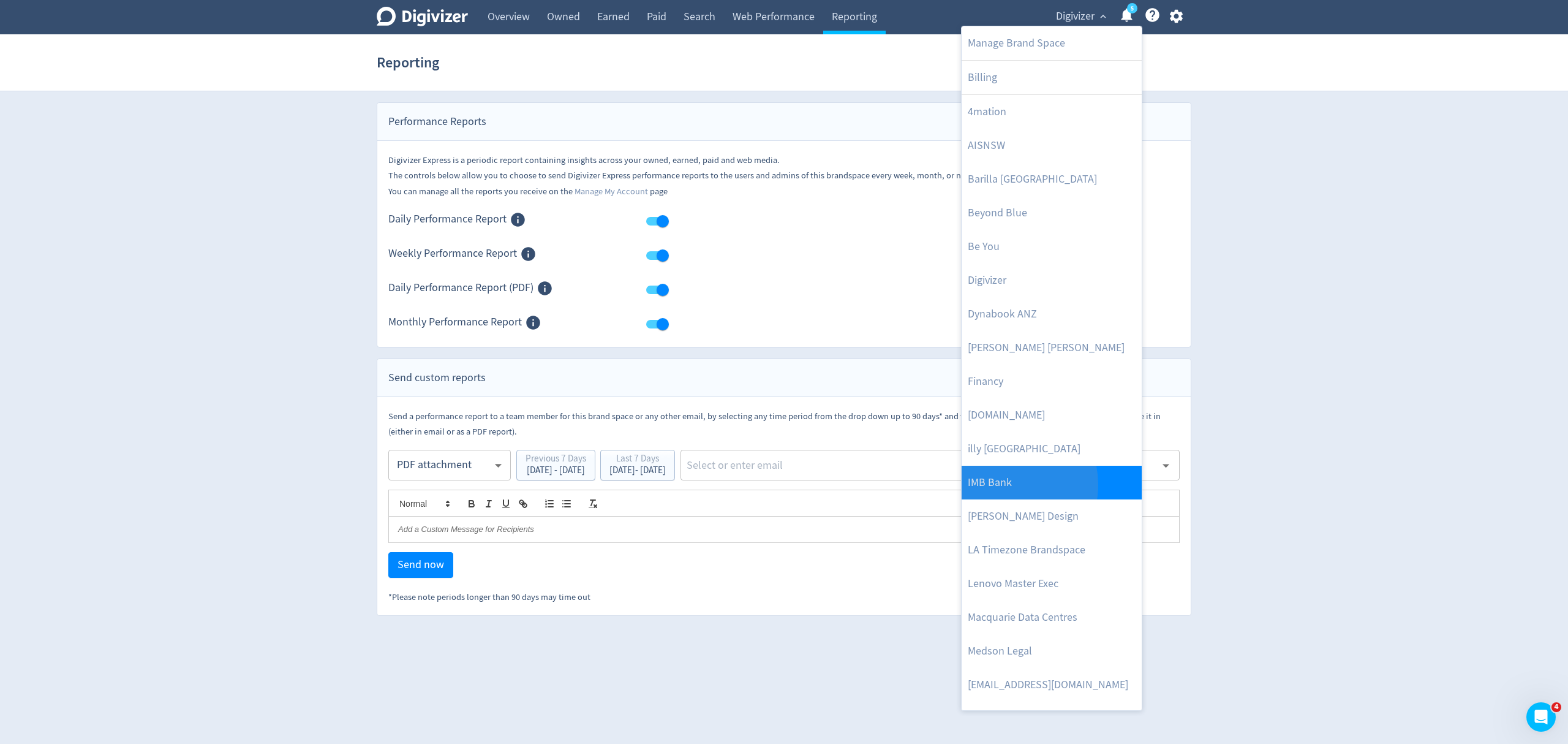
click at [1000, 485] on link "IMB Bank" at bounding box center [1051, 482] width 180 height 34
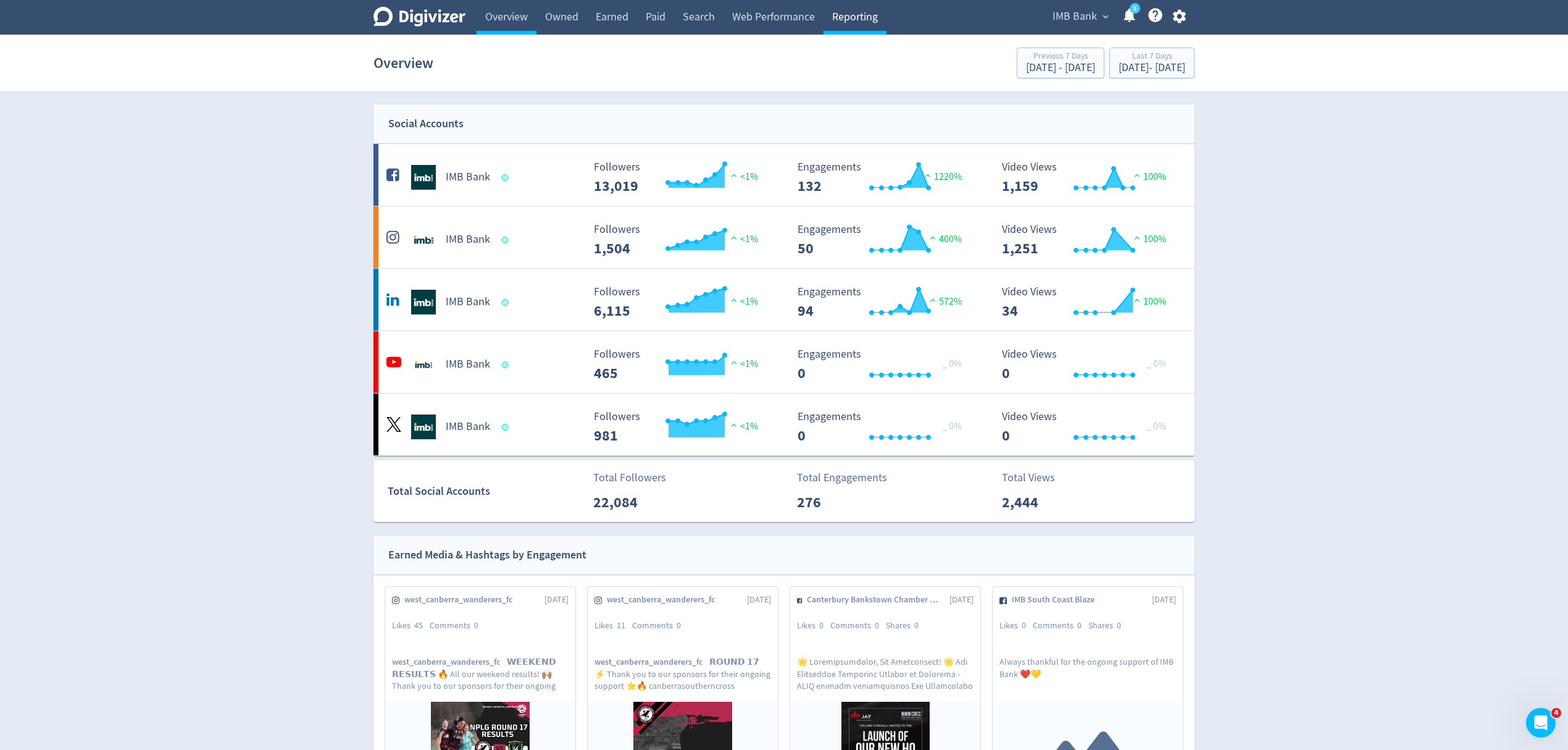
click at [853, 23] on link "Reporting" at bounding box center [855, 17] width 63 height 35
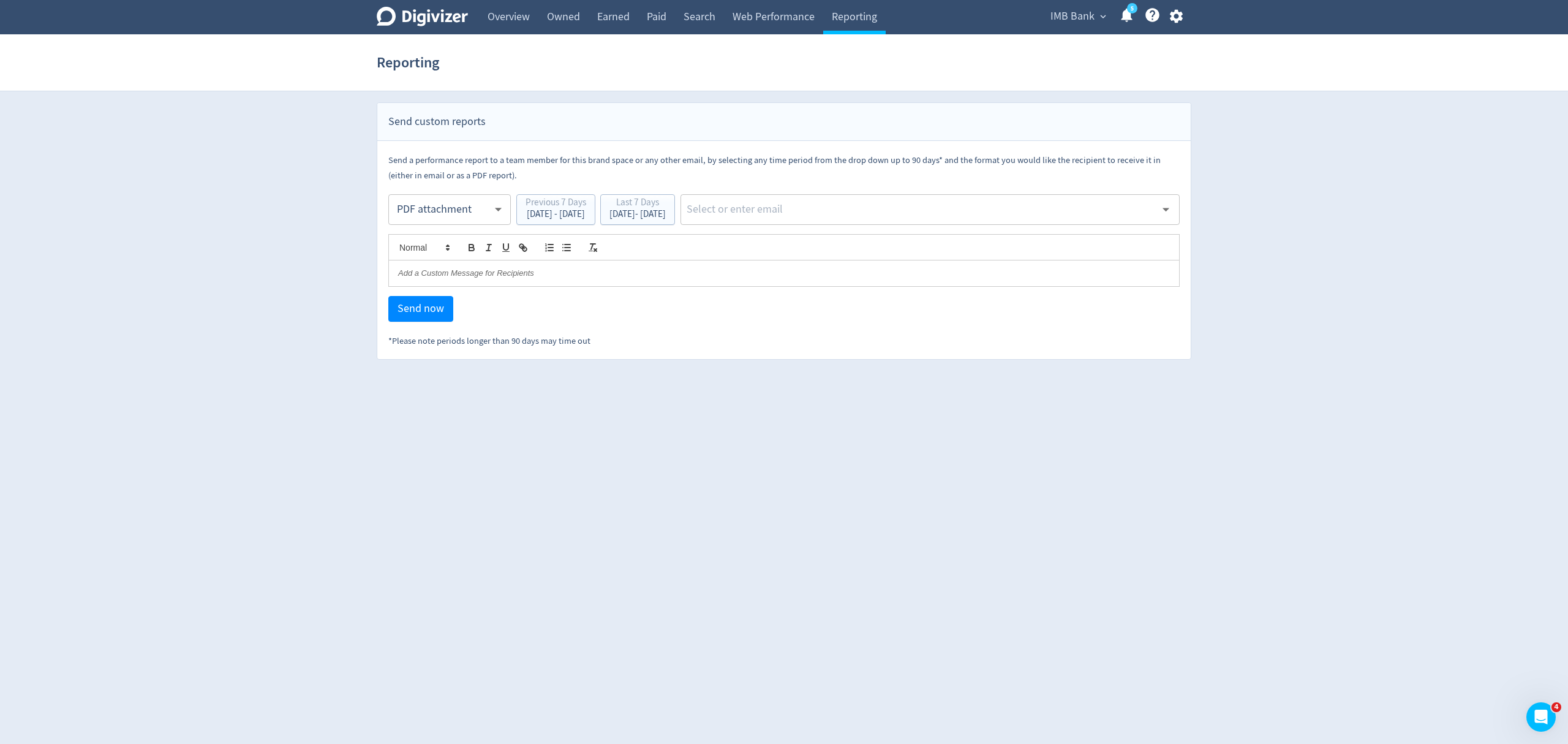
click at [437, 202] on body "Digivizer Logo [PERSON_NAME] Logo Overview Owned Earned Paid Search Web Perform…" at bounding box center [784, 180] width 1568 height 360
click at [431, 236] on div "Email" at bounding box center [449, 240] width 102 height 27
type input "html"
click at [666, 213] on div "[DATE] - [DATE]" at bounding box center [638, 214] width 56 height 9
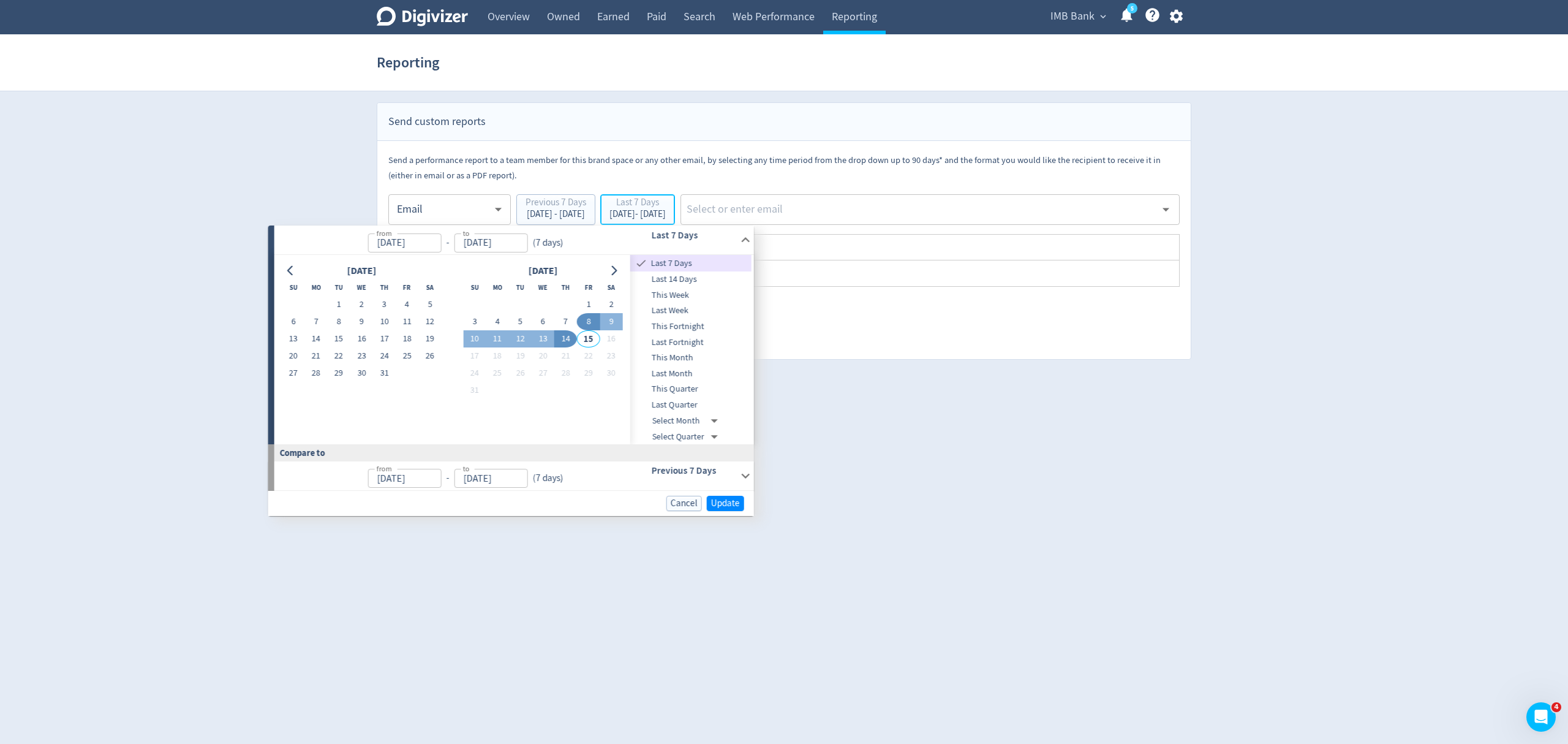
type input "[DATE]"
click at [492, 324] on button "4" at bounding box center [497, 322] width 22 height 17
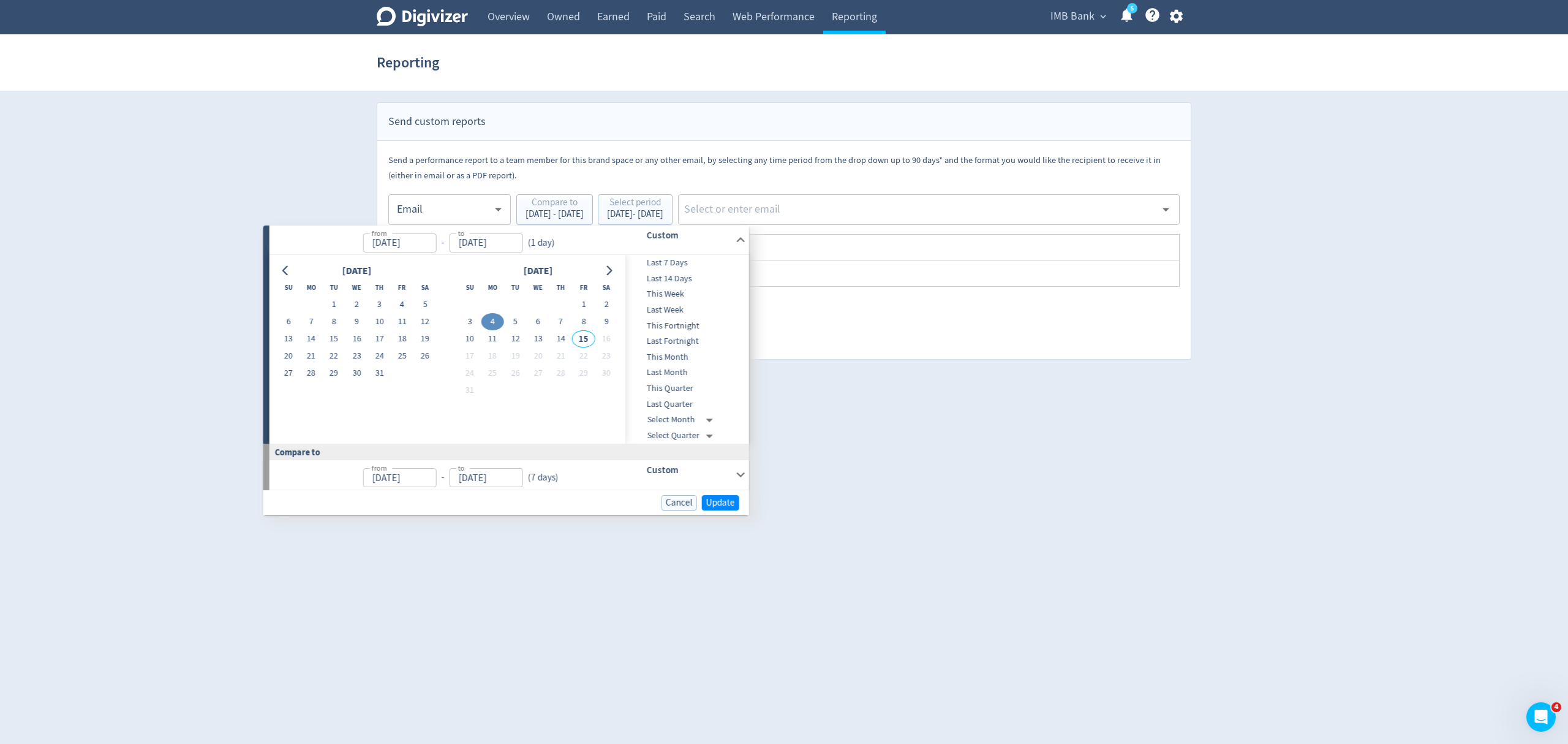
type input "[DATE]"
click at [471, 337] on button "10" at bounding box center [469, 339] width 22 height 17
type input "[DATE]"
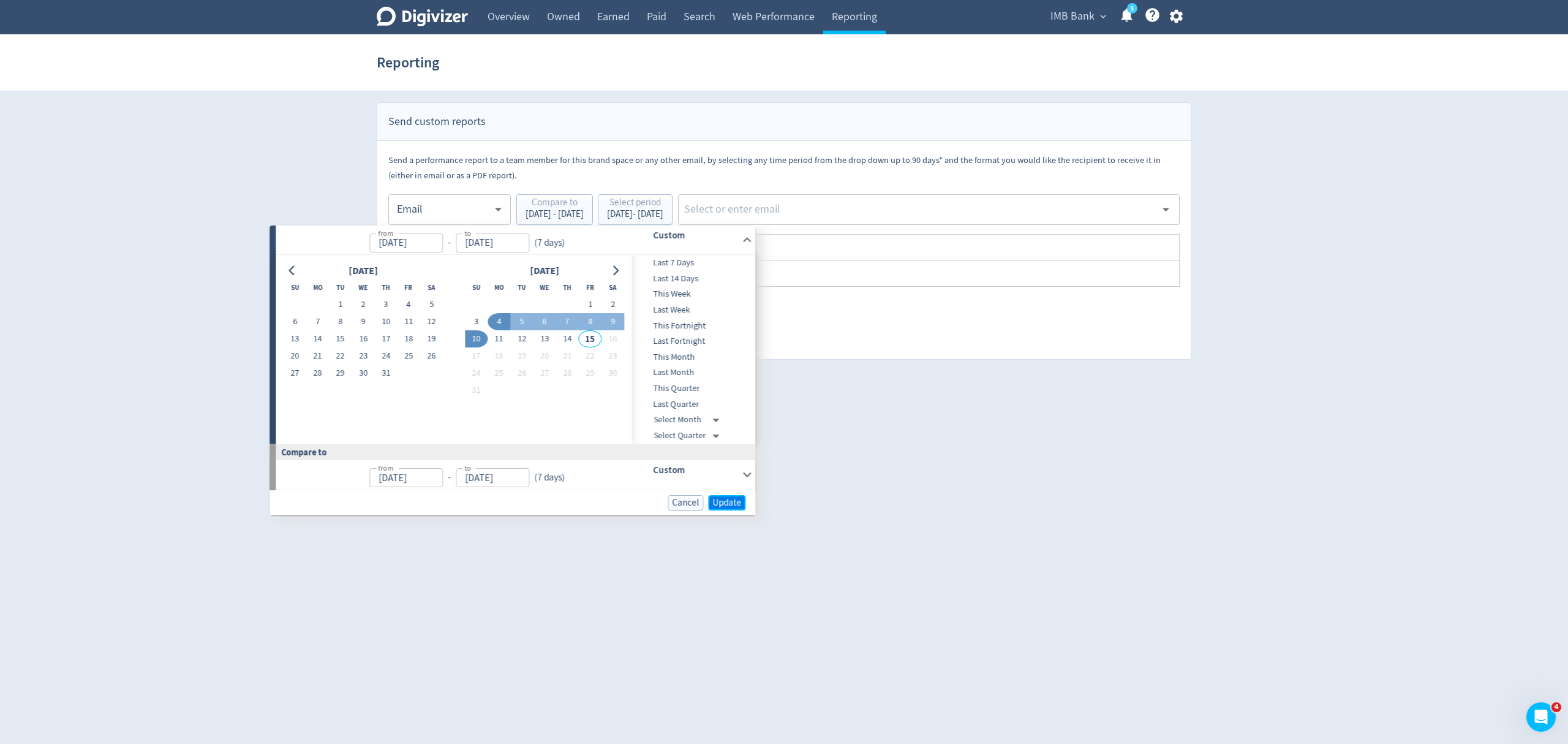
click at [732, 501] on span "Update" at bounding box center [726, 502] width 29 height 9
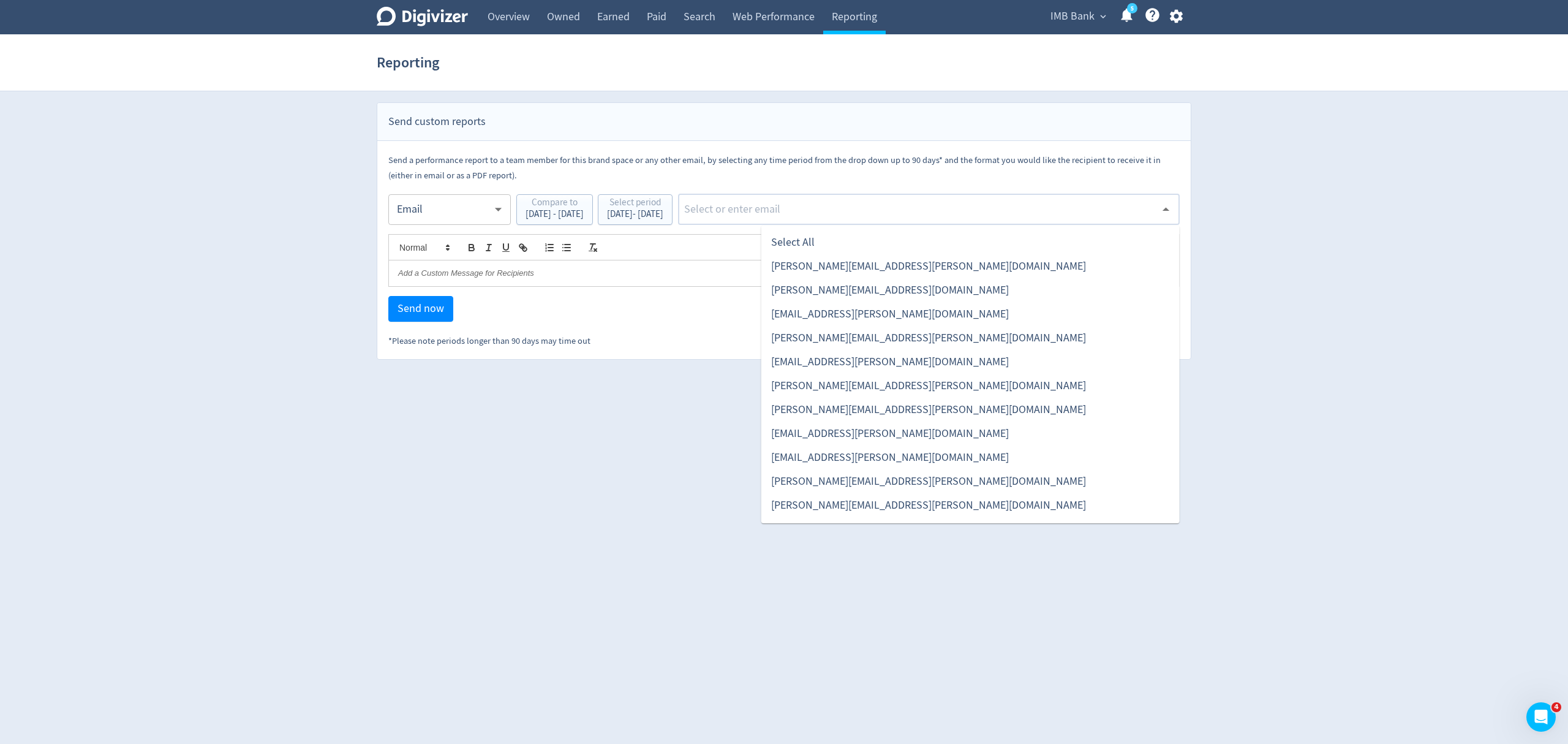
click at [839, 214] on input "text" at bounding box center [919, 209] width 473 height 18
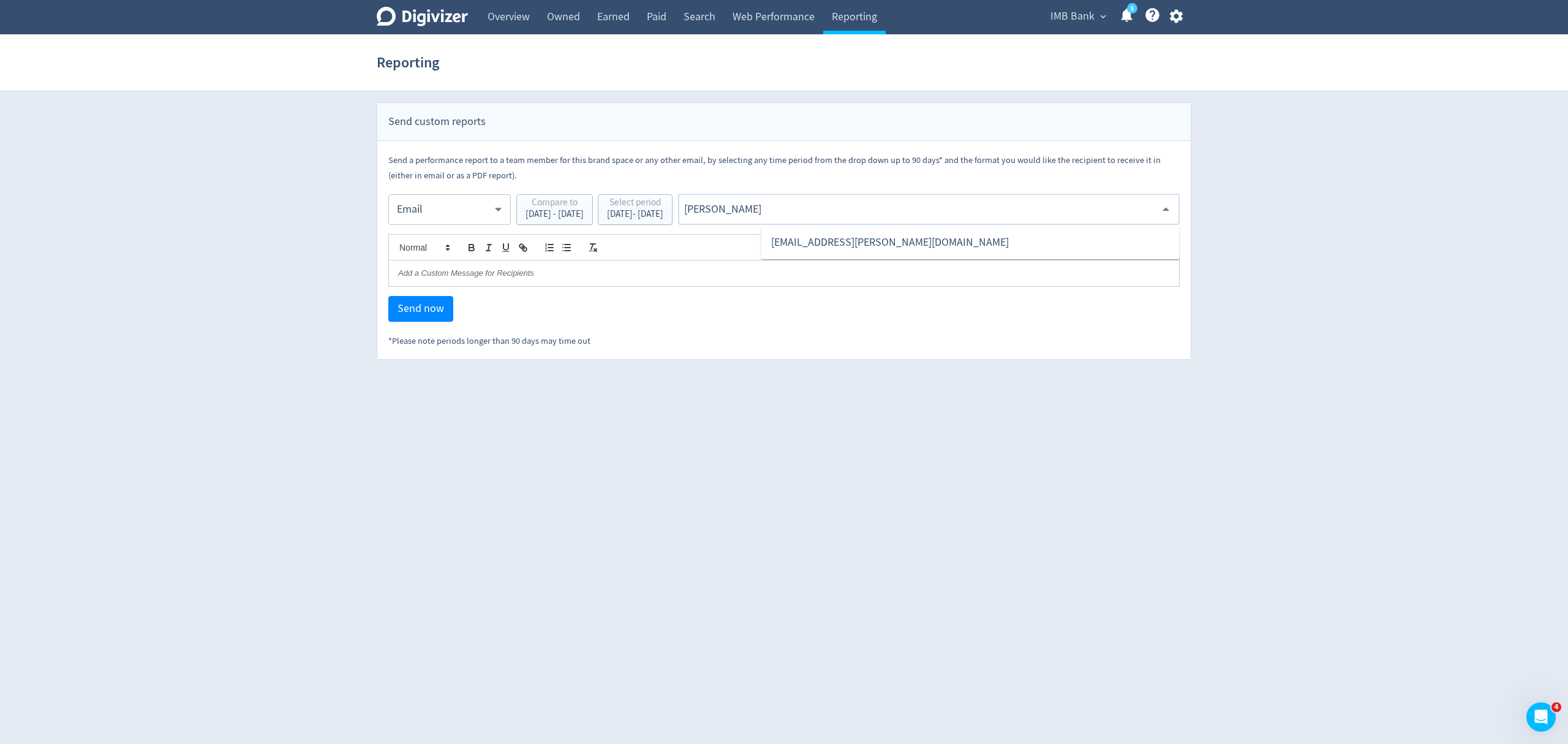
type input "malyn"
click at [890, 247] on li "[EMAIL_ADDRESS][PERSON_NAME][DOMAIN_NAME]" at bounding box center [970, 242] width 418 height 24
click at [422, 314] on span "Send now" at bounding box center [421, 309] width 47 height 11
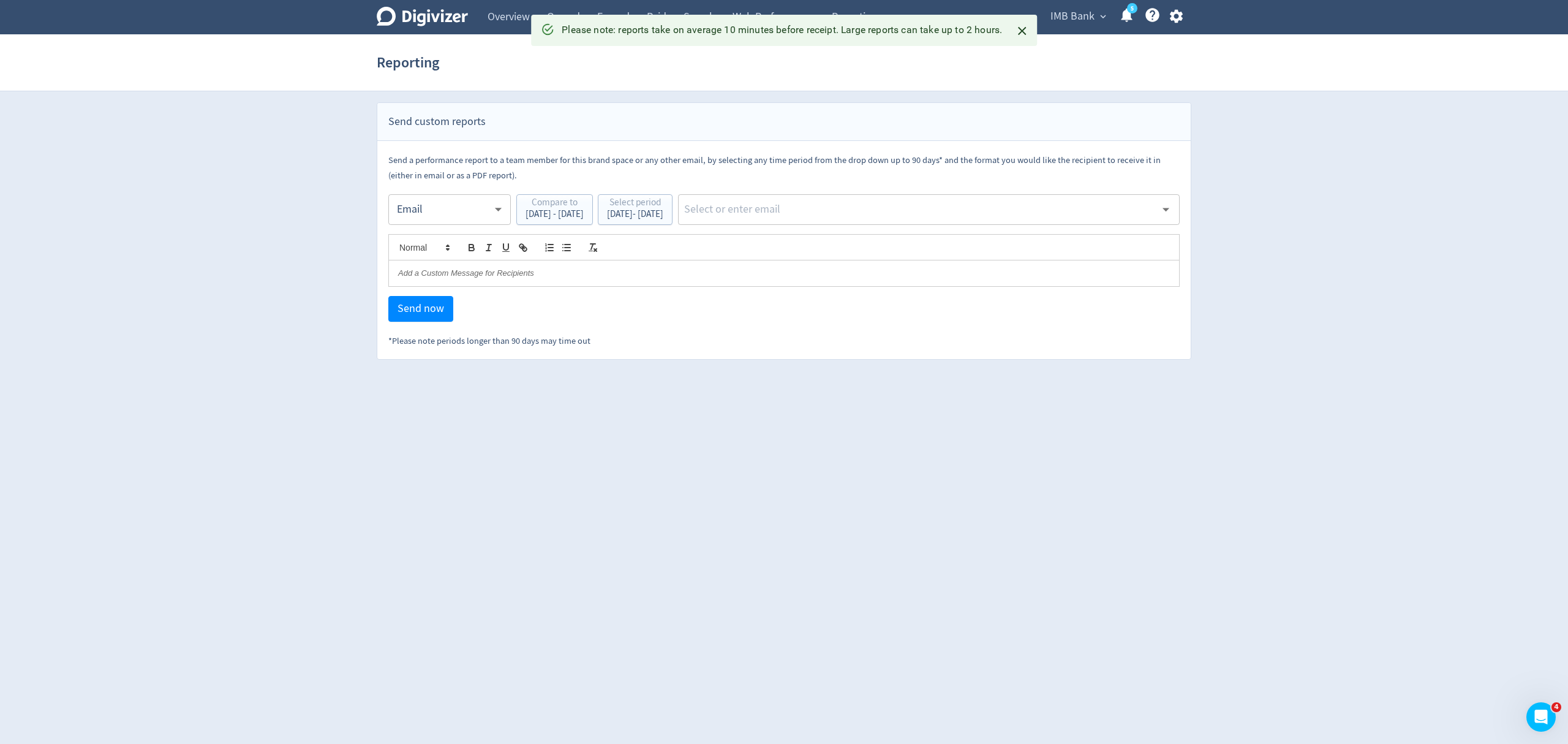
click at [455, 190] on body "Digivizer Logo [PERSON_NAME] Logo Overview Owned Earned Paid Search Web Perform…" at bounding box center [784, 180] width 1568 height 360
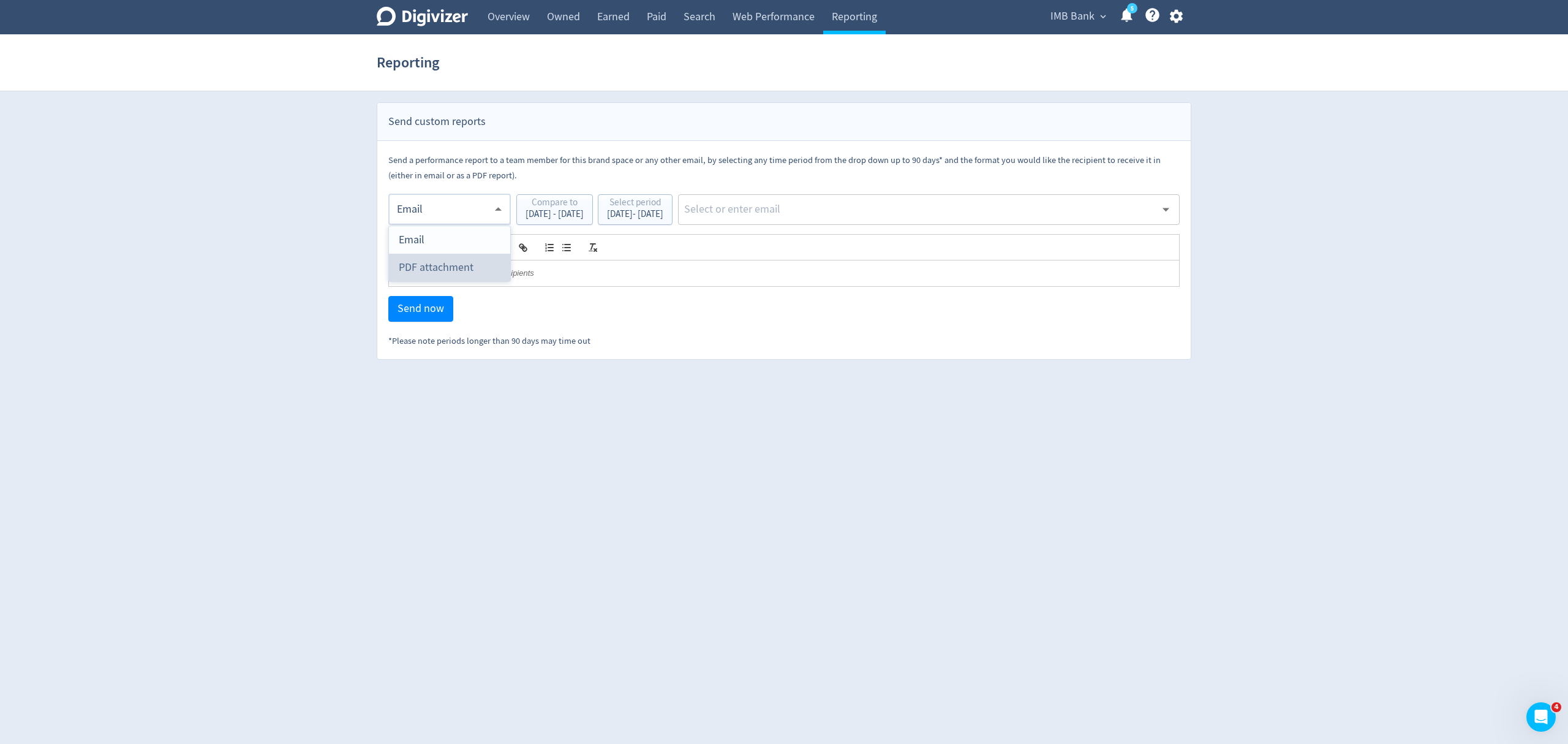
click at [443, 265] on div "PDF attachment" at bounding box center [449, 267] width 102 height 27
type input "pdf"
click at [800, 202] on input "text" at bounding box center [919, 209] width 473 height 18
type input "malyn"
click at [829, 248] on li "[EMAIL_ADDRESS][PERSON_NAME][DOMAIN_NAME]" at bounding box center [970, 242] width 418 height 24
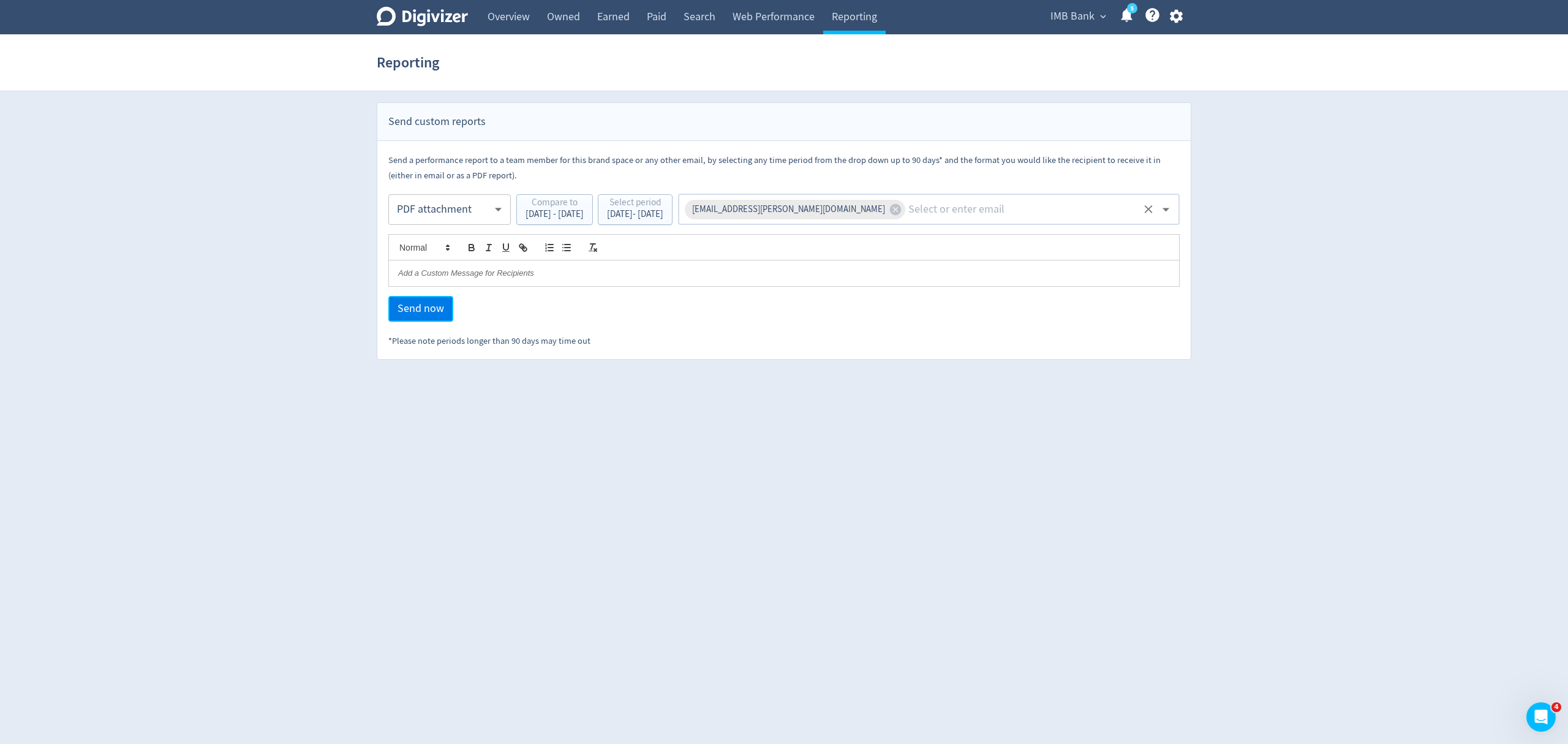
click at [408, 314] on span "Send now" at bounding box center [421, 309] width 47 height 11
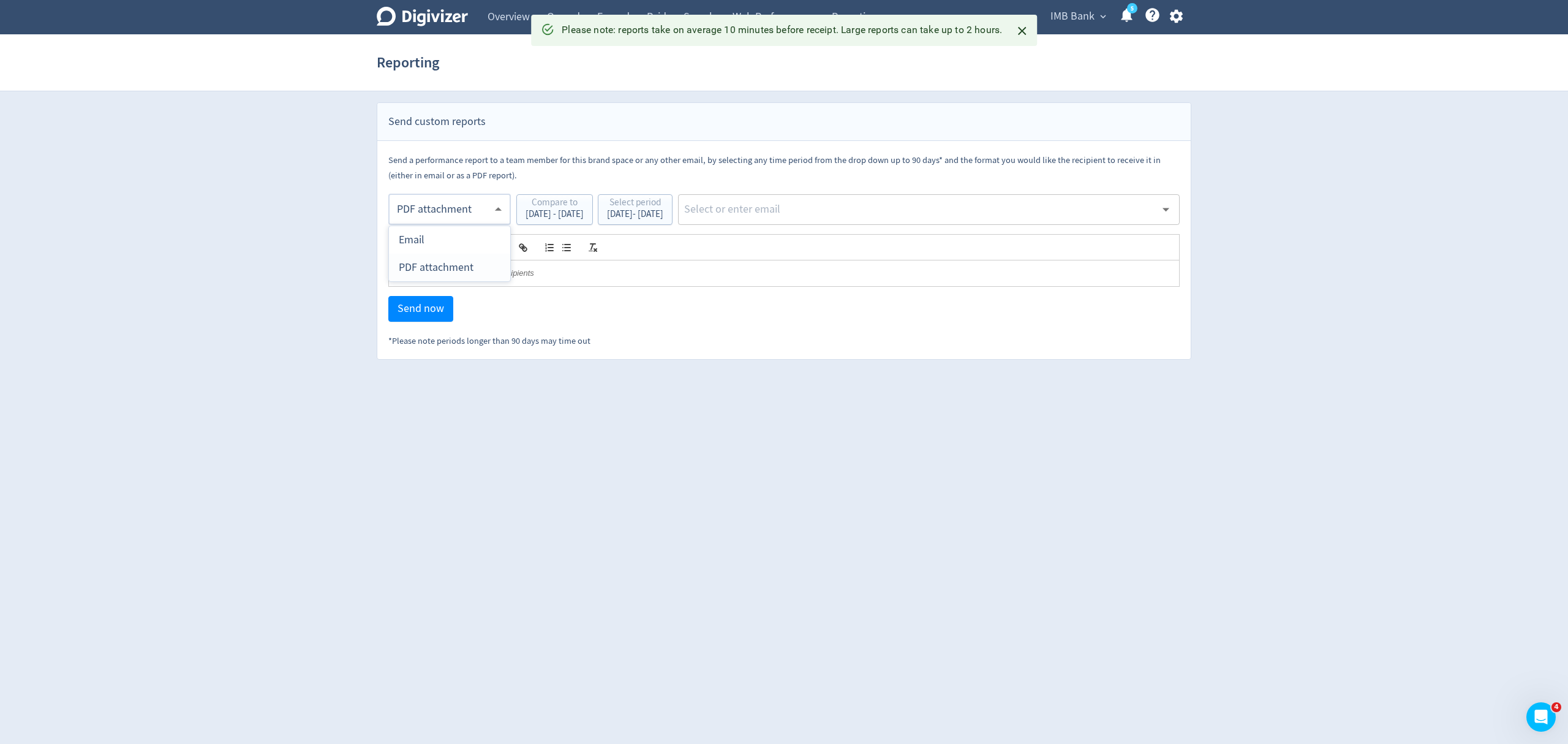
click at [419, 211] on body "Digivizer Logo [PERSON_NAME] Logo Overview Owned Earned Paid Search Web Perform…" at bounding box center [784, 180] width 1568 height 360
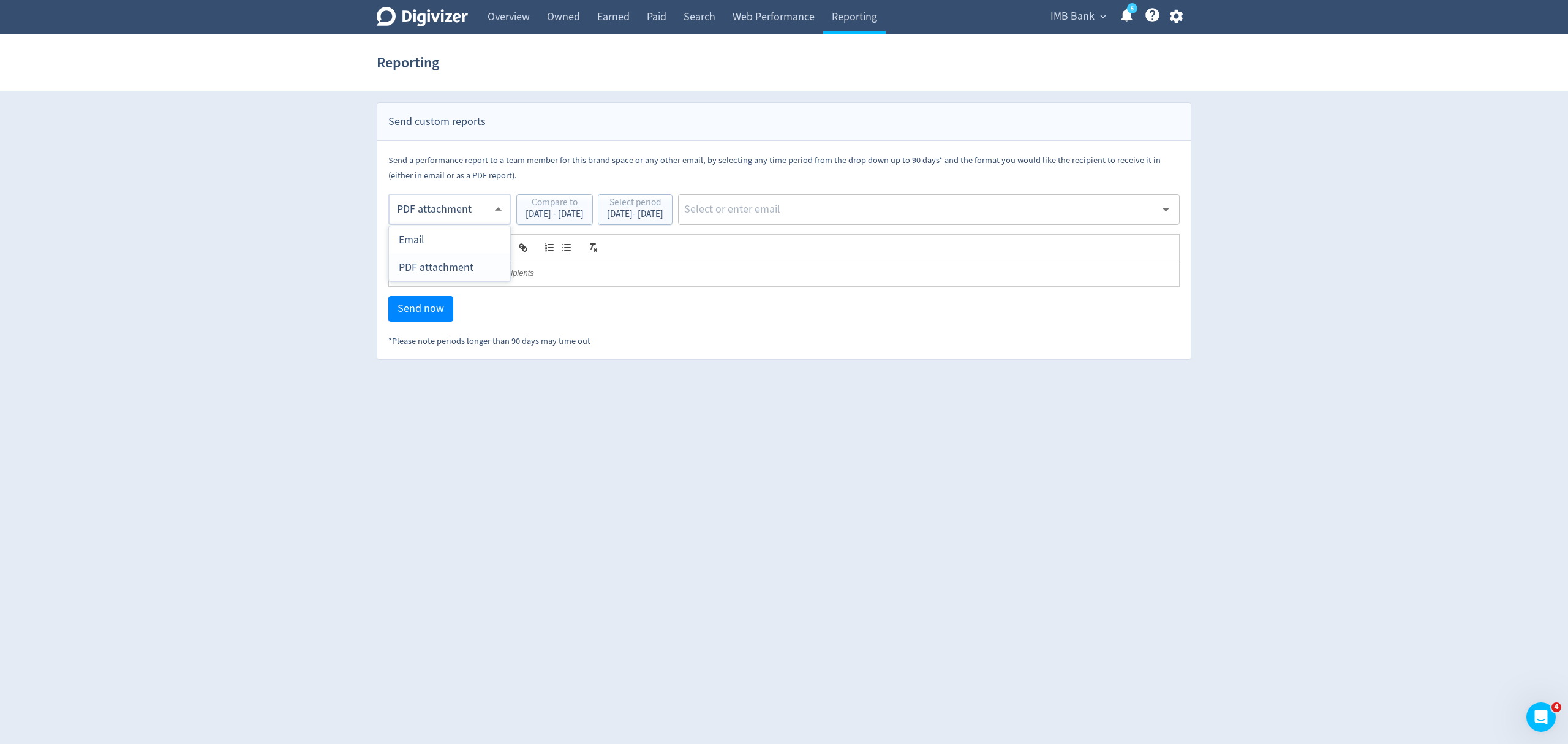
click at [452, 267] on div "PDF attachment" at bounding box center [449, 267] width 102 height 27
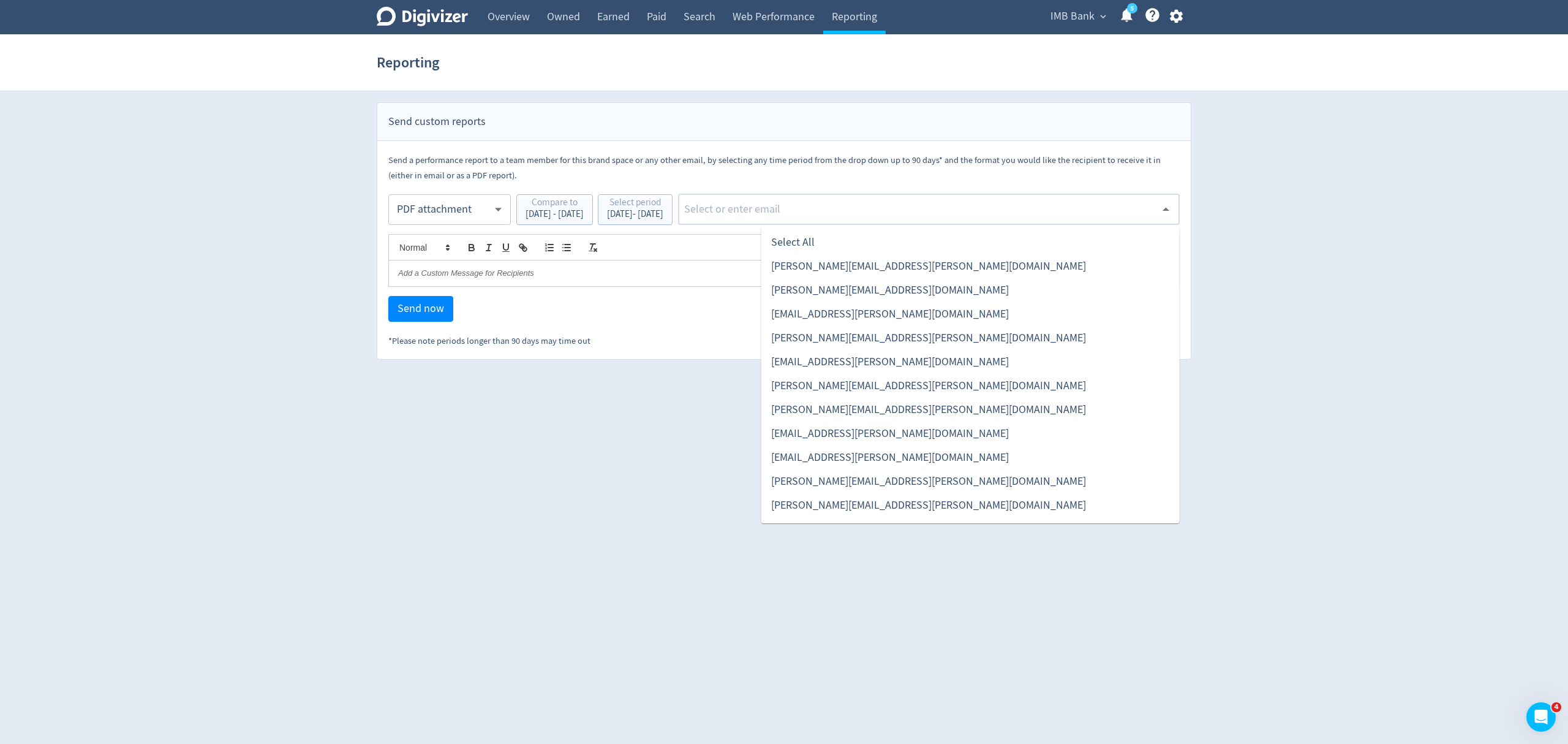
click at [801, 216] on input "text" at bounding box center [919, 209] width 473 height 18
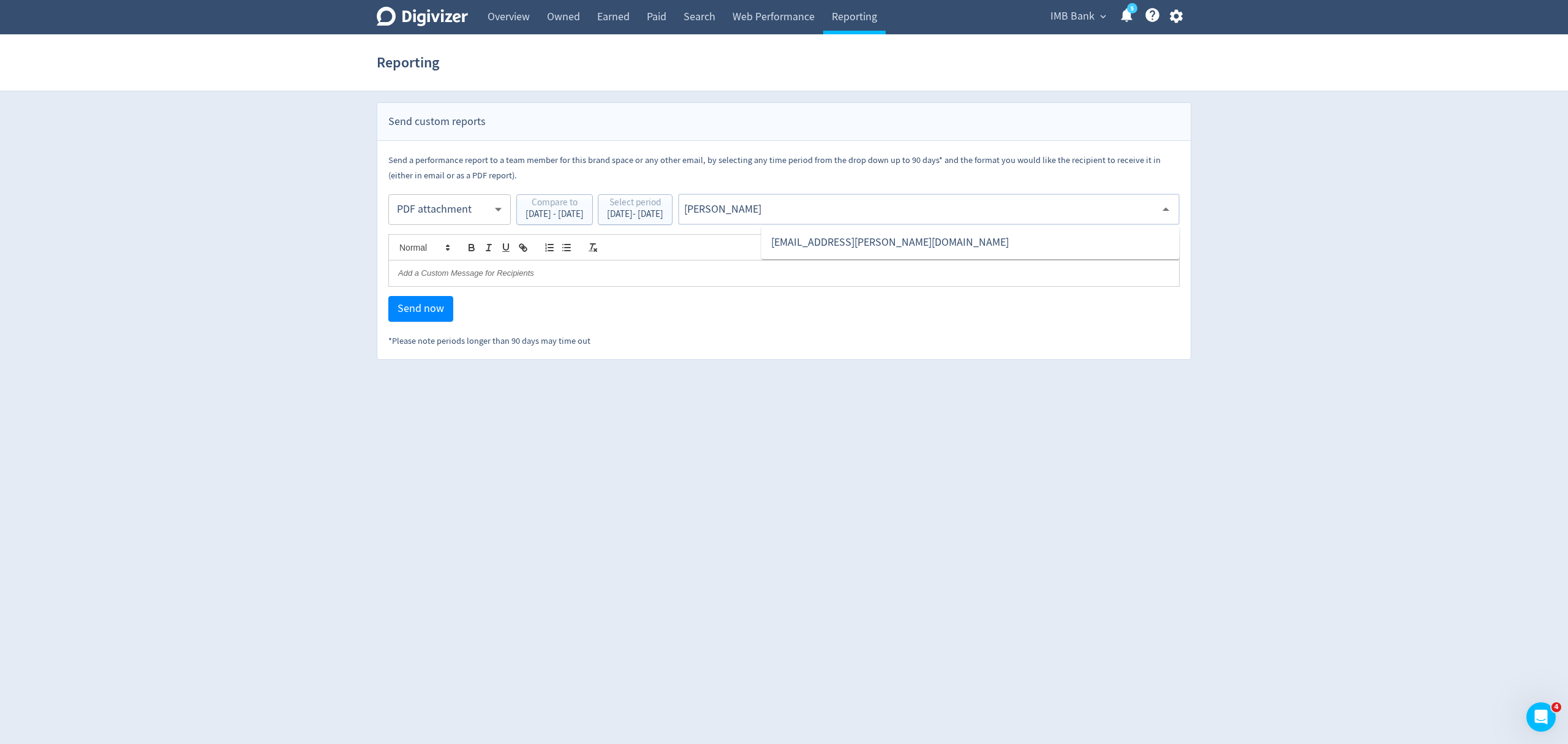
type input "malyn"
click at [814, 247] on li "[EMAIL_ADDRESS][PERSON_NAME][DOMAIN_NAME]" at bounding box center [970, 242] width 418 height 24
click at [429, 305] on span "Send now" at bounding box center [421, 309] width 47 height 11
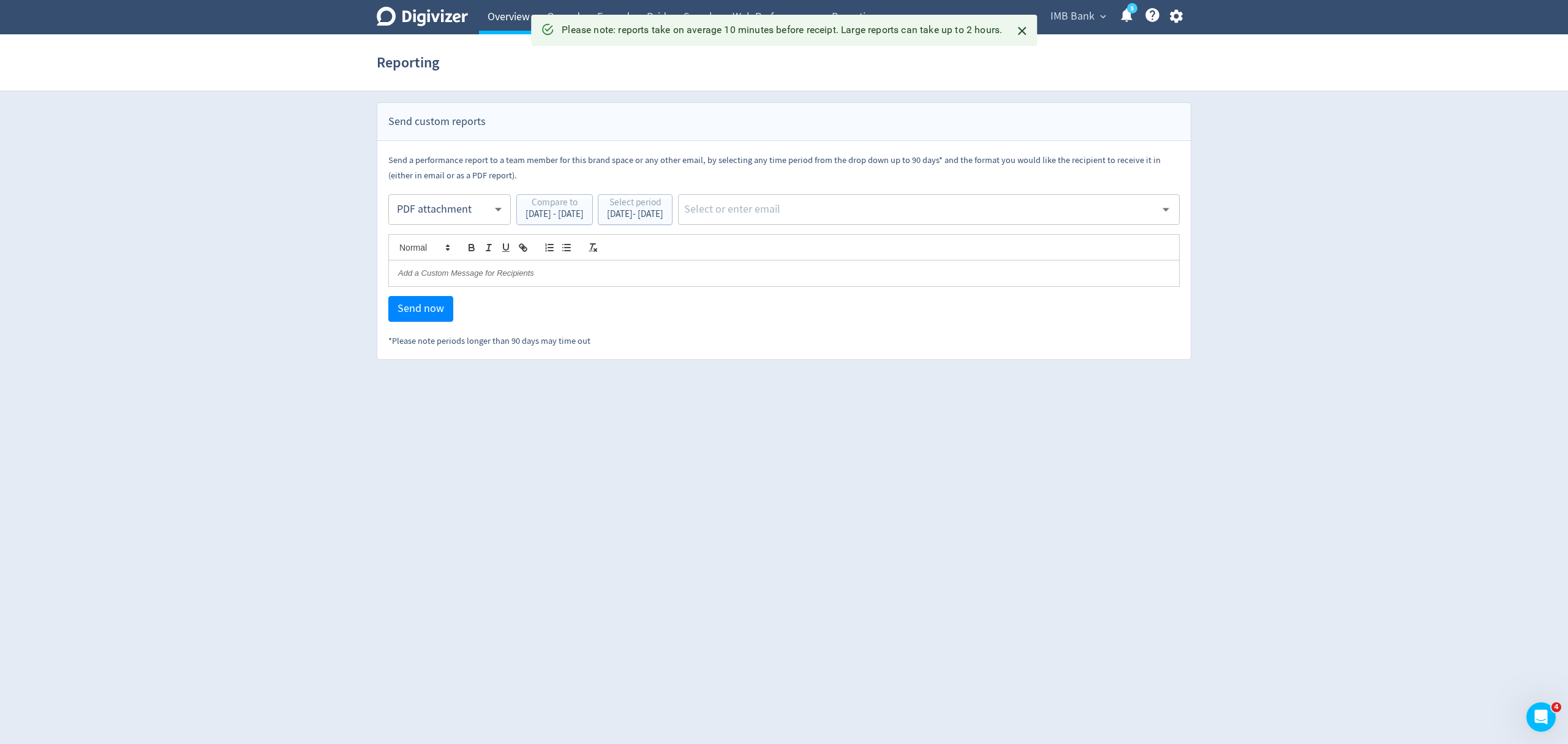
click at [507, 18] on link "Overview" at bounding box center [509, 17] width 59 height 35
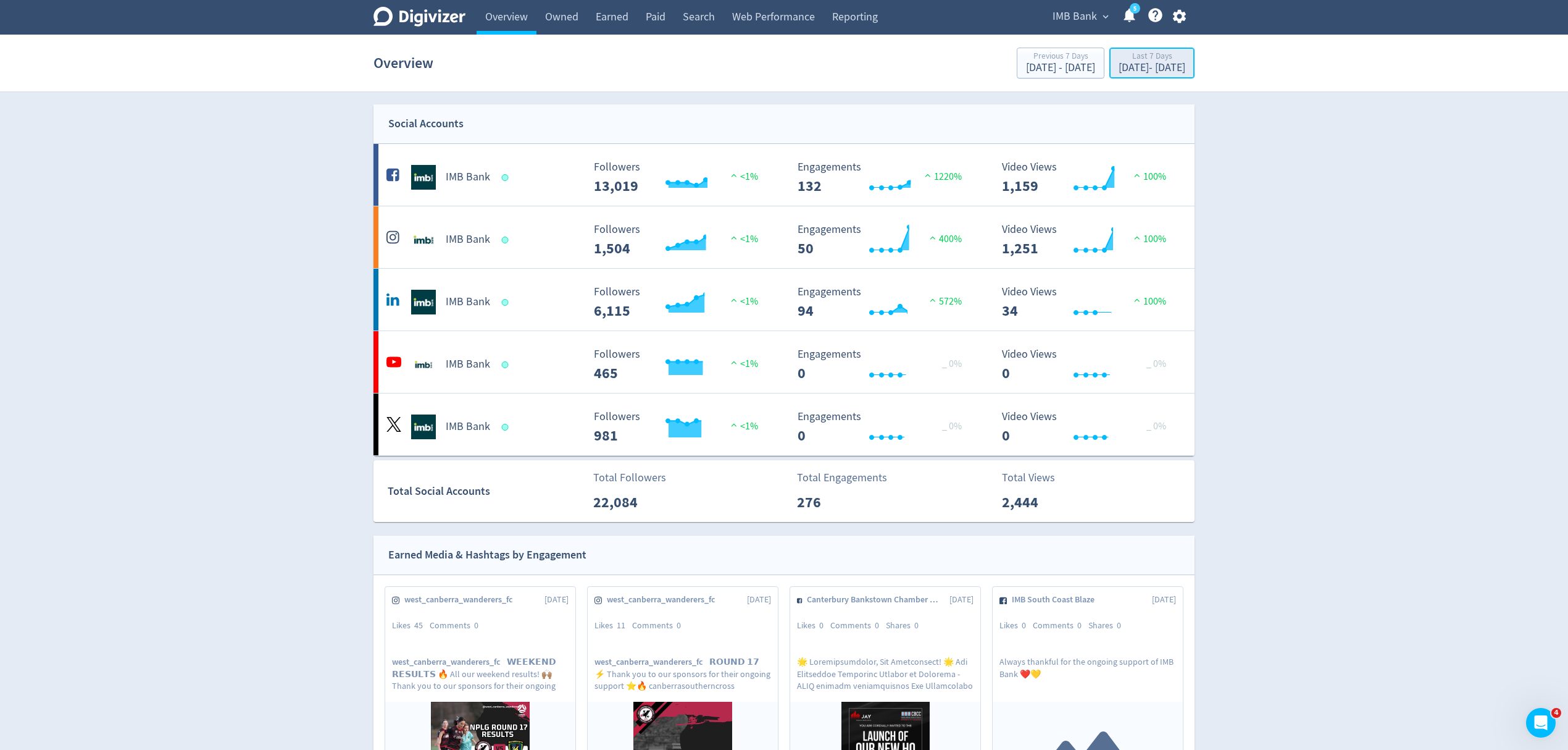
click at [1127, 64] on div "[DATE] - [DATE]" at bounding box center [1152, 68] width 67 height 11
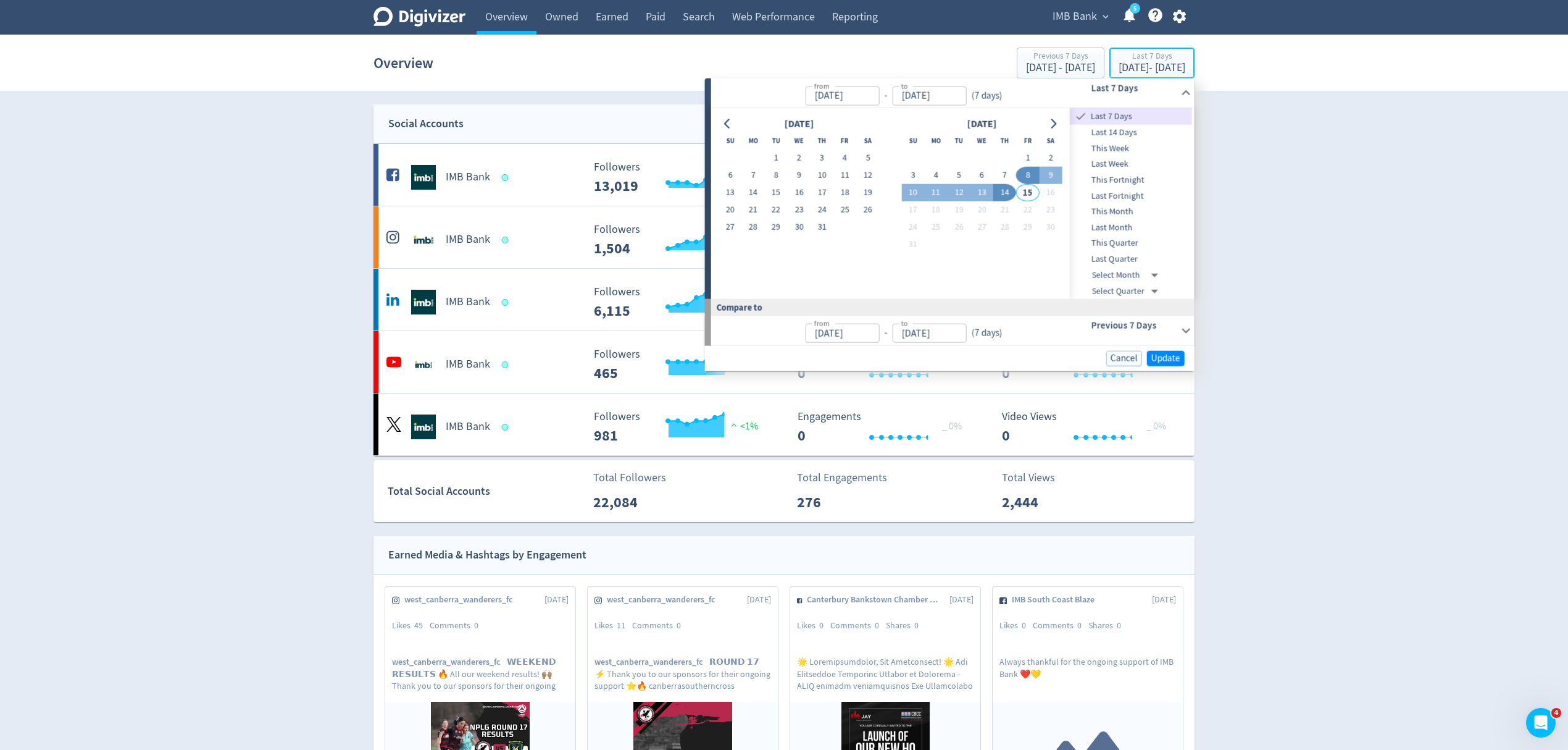
type input "[DATE]"
click at [932, 174] on button "4" at bounding box center [935, 175] width 23 height 17
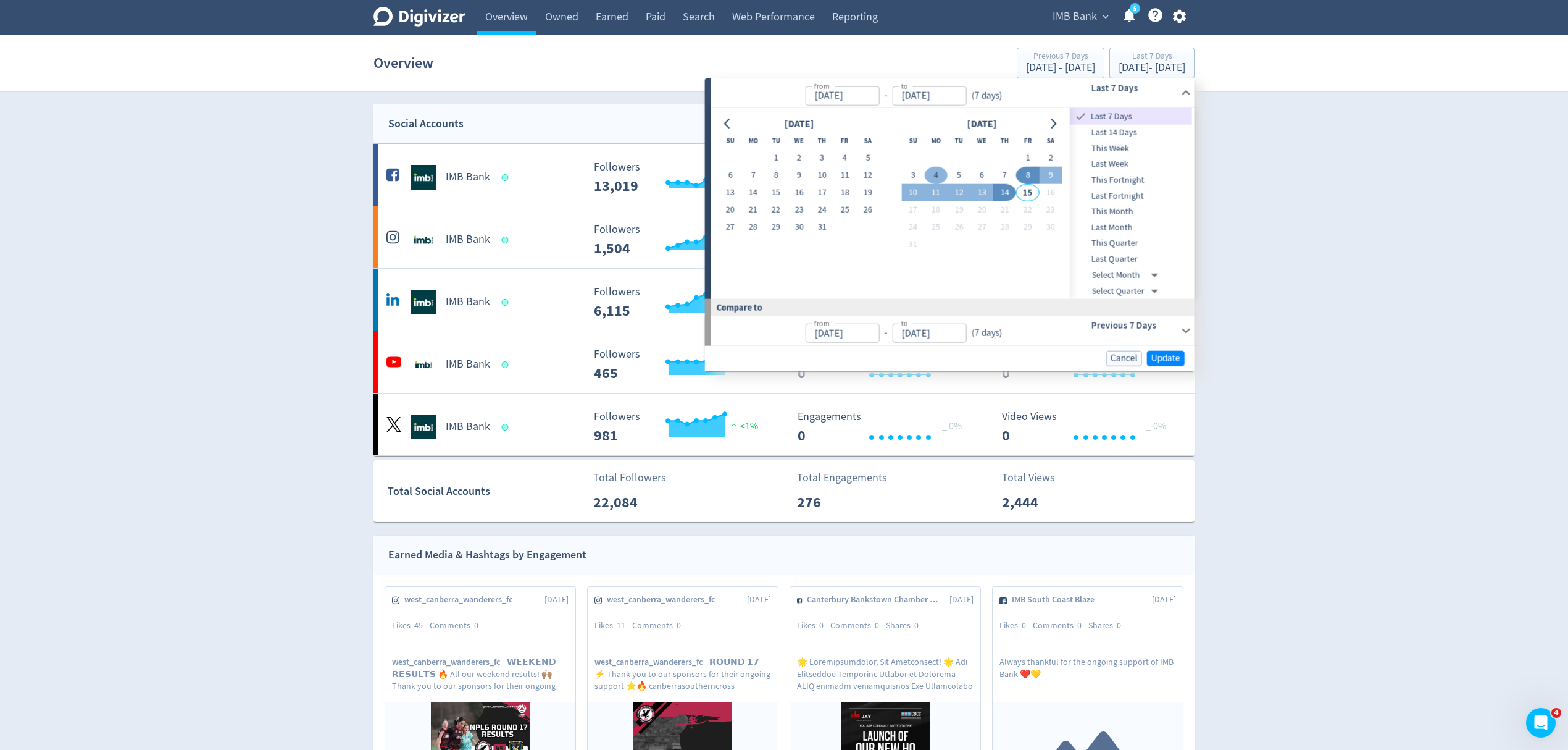
type input "[DATE]"
click at [914, 186] on button "10" at bounding box center [912, 193] width 23 height 17
type input "[DATE]"
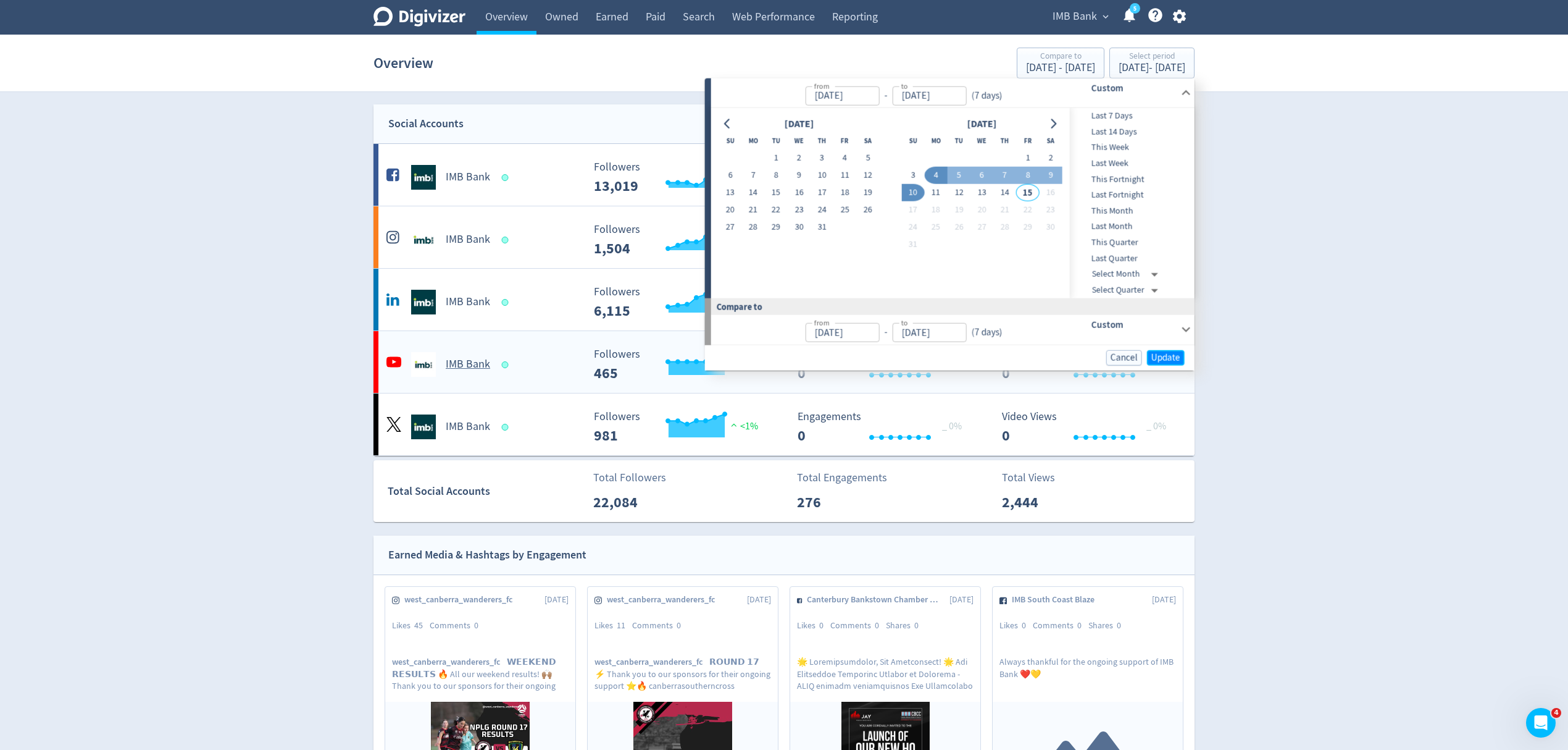
click at [1159, 355] on span "Update" at bounding box center [1166, 357] width 29 height 9
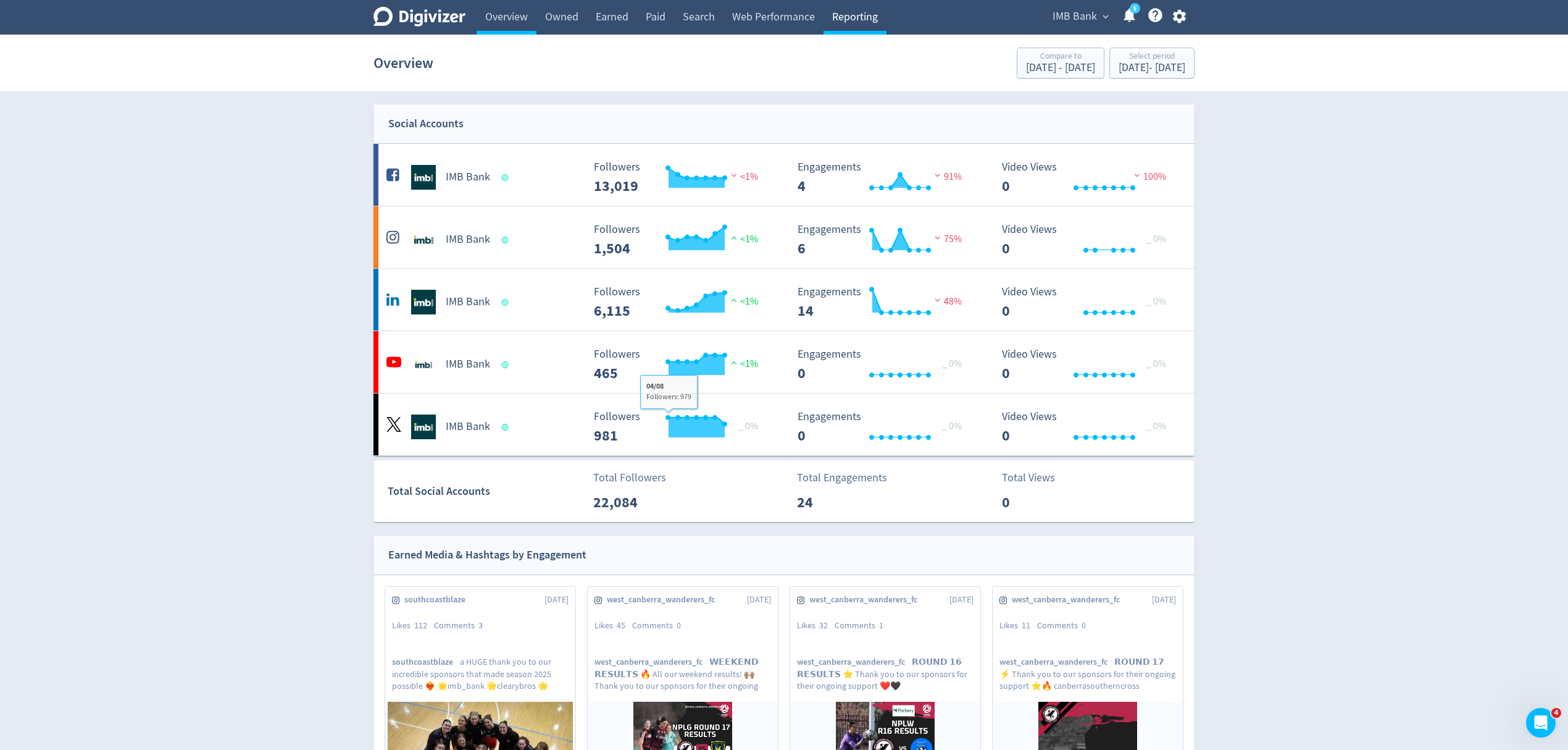
drag, startPoint x: 842, startPoint y: 20, endPoint x: 850, endPoint y: 26, distance: 10.0
click at [842, 20] on link "Reporting" at bounding box center [855, 17] width 63 height 35
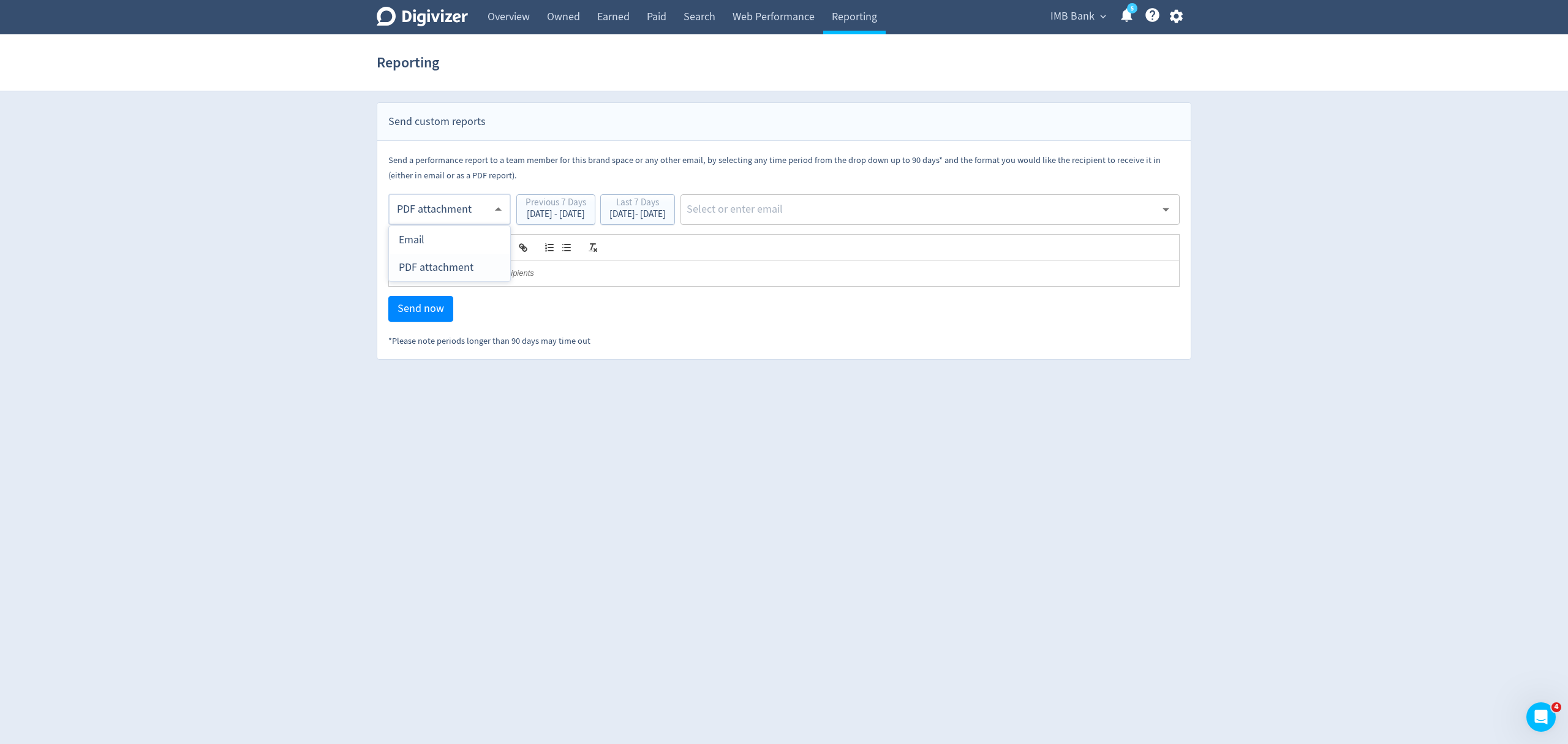
click at [463, 204] on body "Digivizer Logo [PERSON_NAME] Logo Overview Owned Earned Paid Search Web Perform…" at bounding box center [784, 180] width 1568 height 360
click at [459, 263] on div "PDF attachment" at bounding box center [449, 267] width 102 height 27
click at [666, 205] on div "Last 7 Days" at bounding box center [638, 203] width 56 height 12
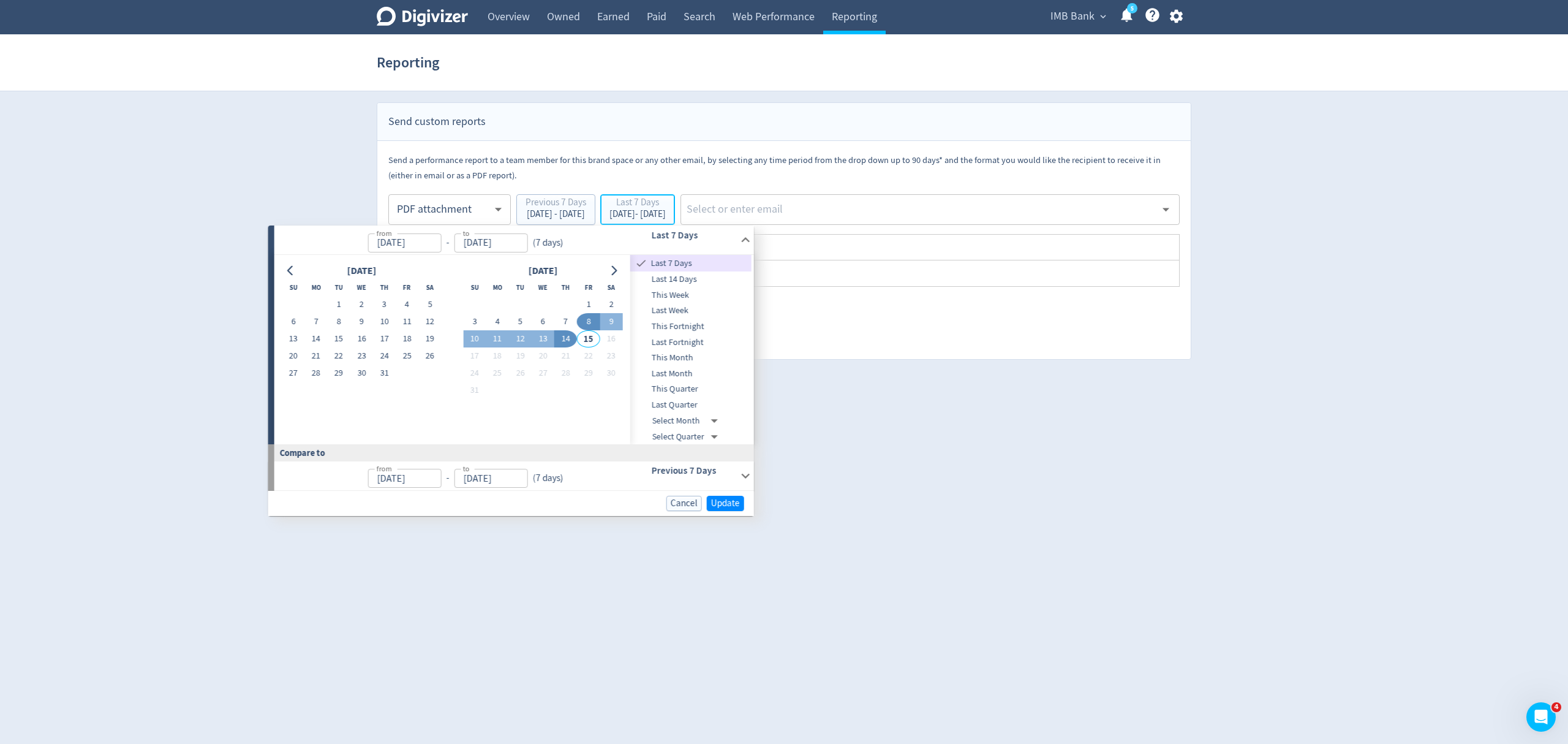
type input "[DATE]"
click at [493, 317] on button "4" at bounding box center [497, 322] width 22 height 17
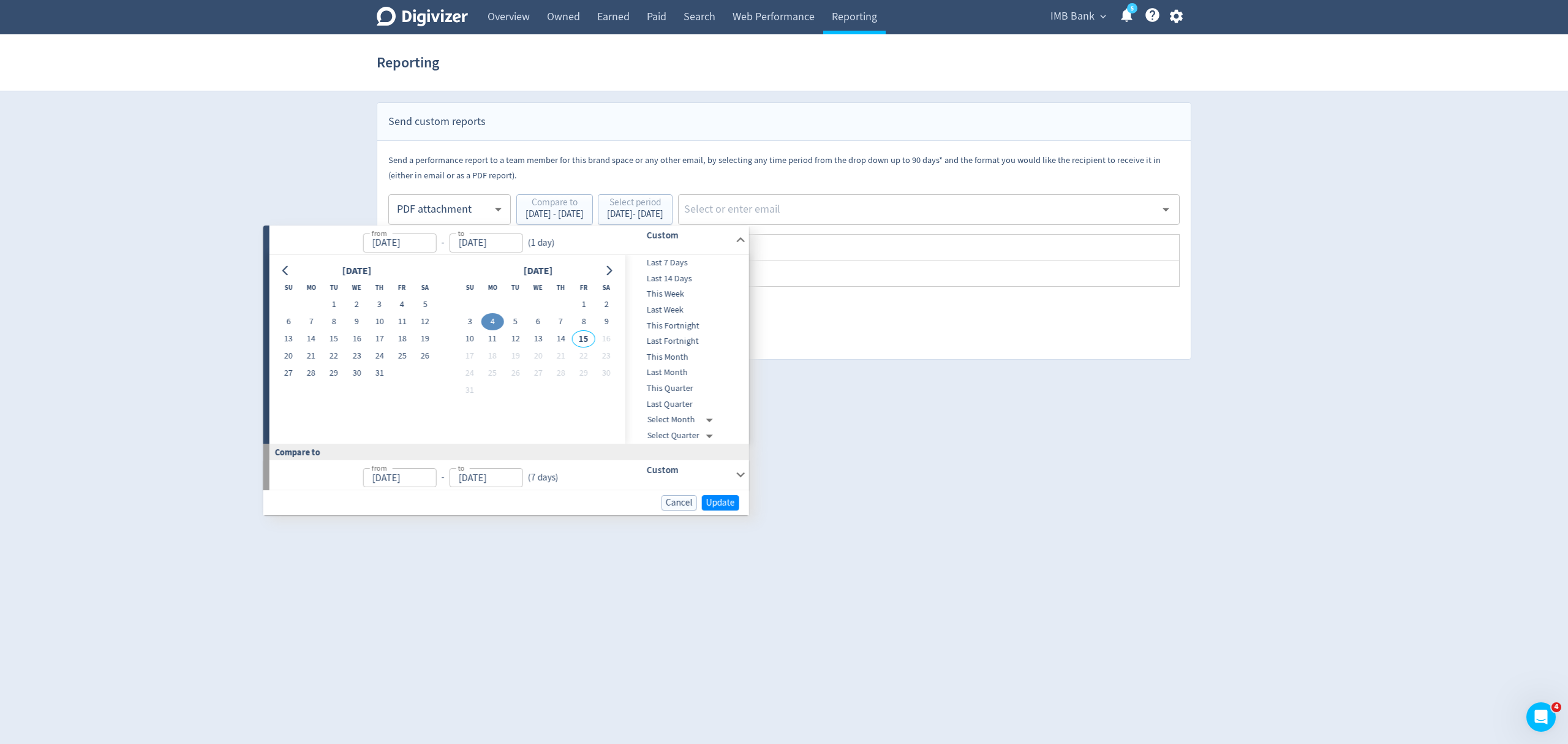
type input "[DATE]"
click at [478, 337] on button "10" at bounding box center [469, 339] width 22 height 17
type input "[DATE]"
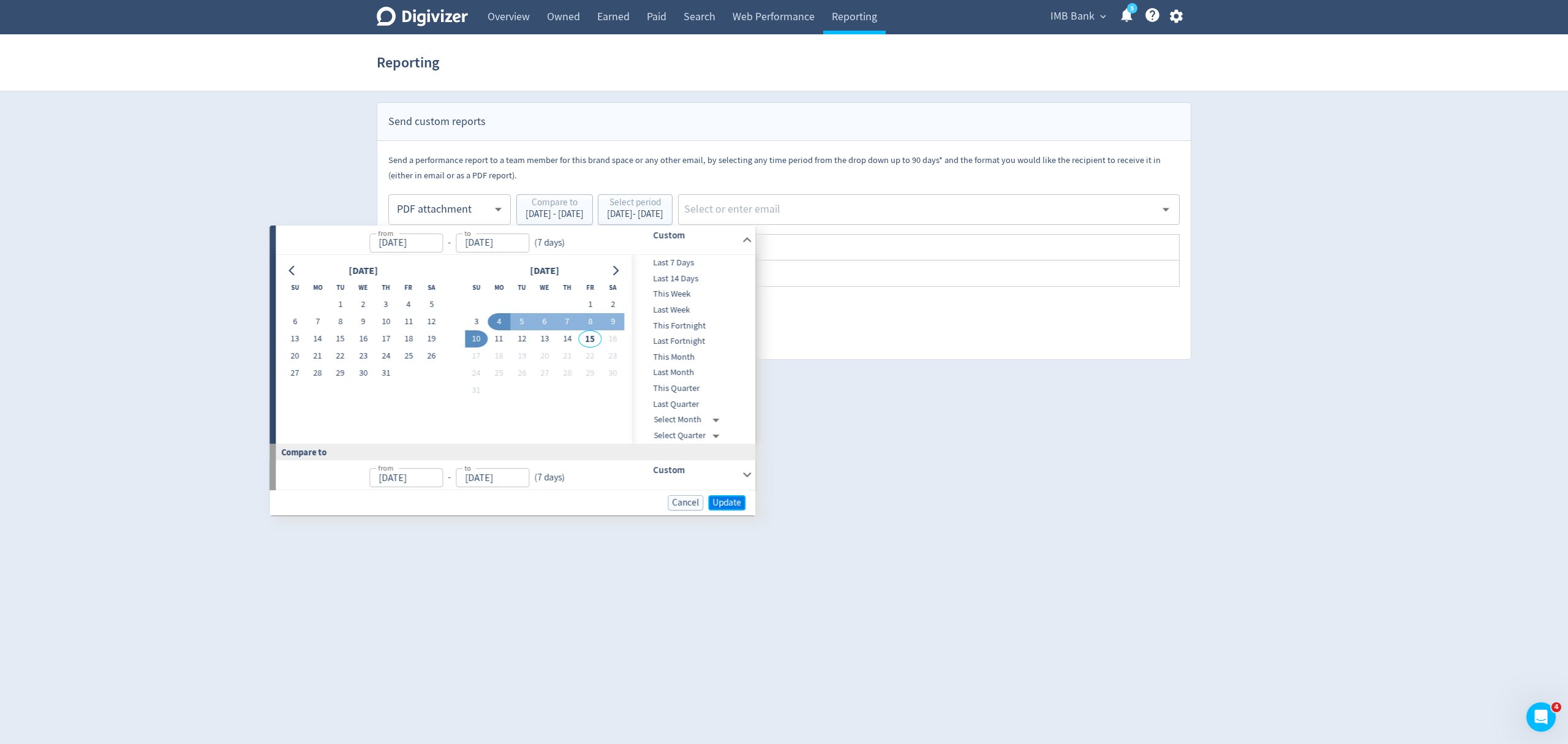
click at [721, 500] on span "Update" at bounding box center [726, 502] width 29 height 9
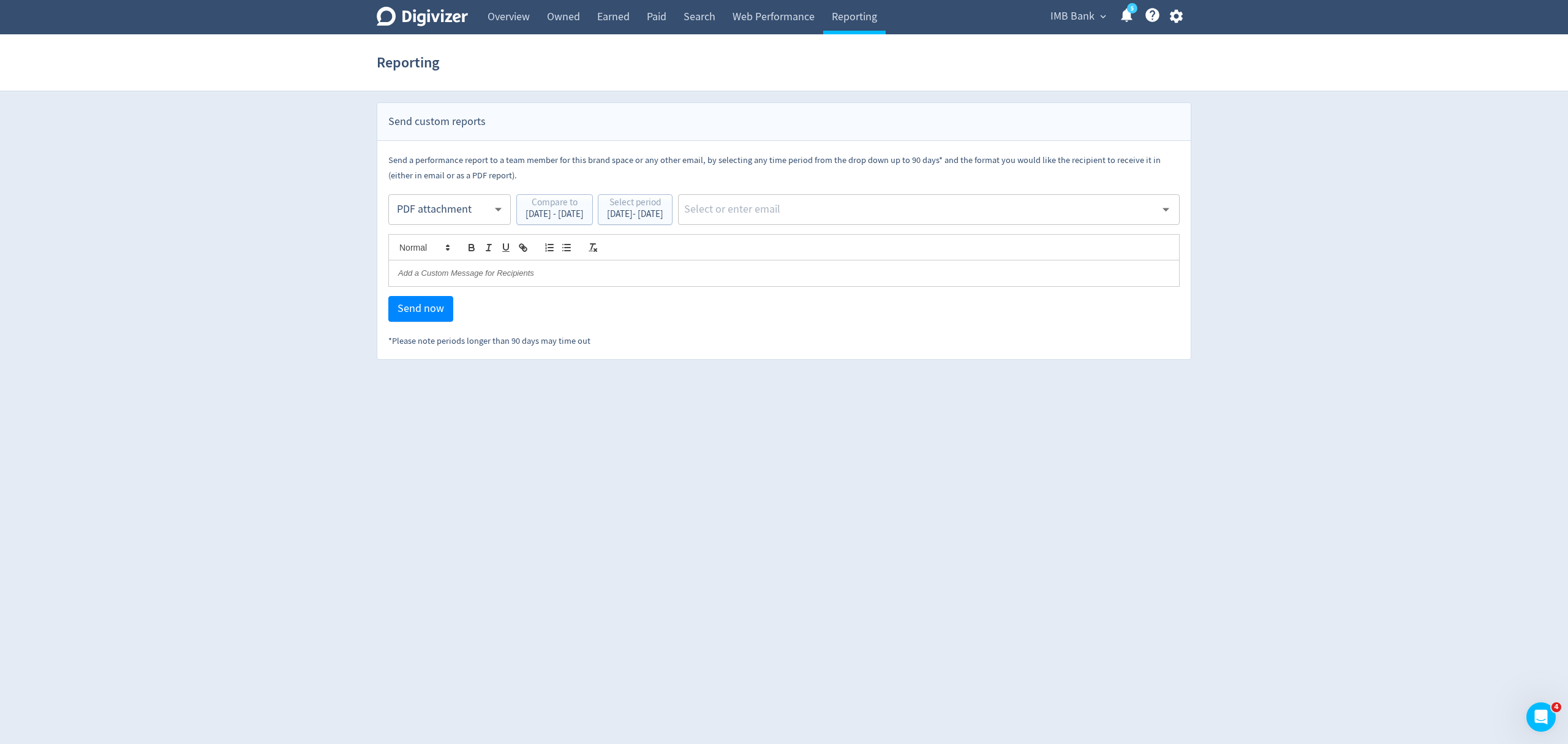
click at [807, 202] on input "text" at bounding box center [919, 209] width 473 height 18
type input "malyn"
click at [841, 241] on li "[EMAIL_ADDRESS][PERSON_NAME][DOMAIN_NAME]" at bounding box center [970, 242] width 418 height 24
click at [414, 317] on button "Send now" at bounding box center [421, 309] width 65 height 26
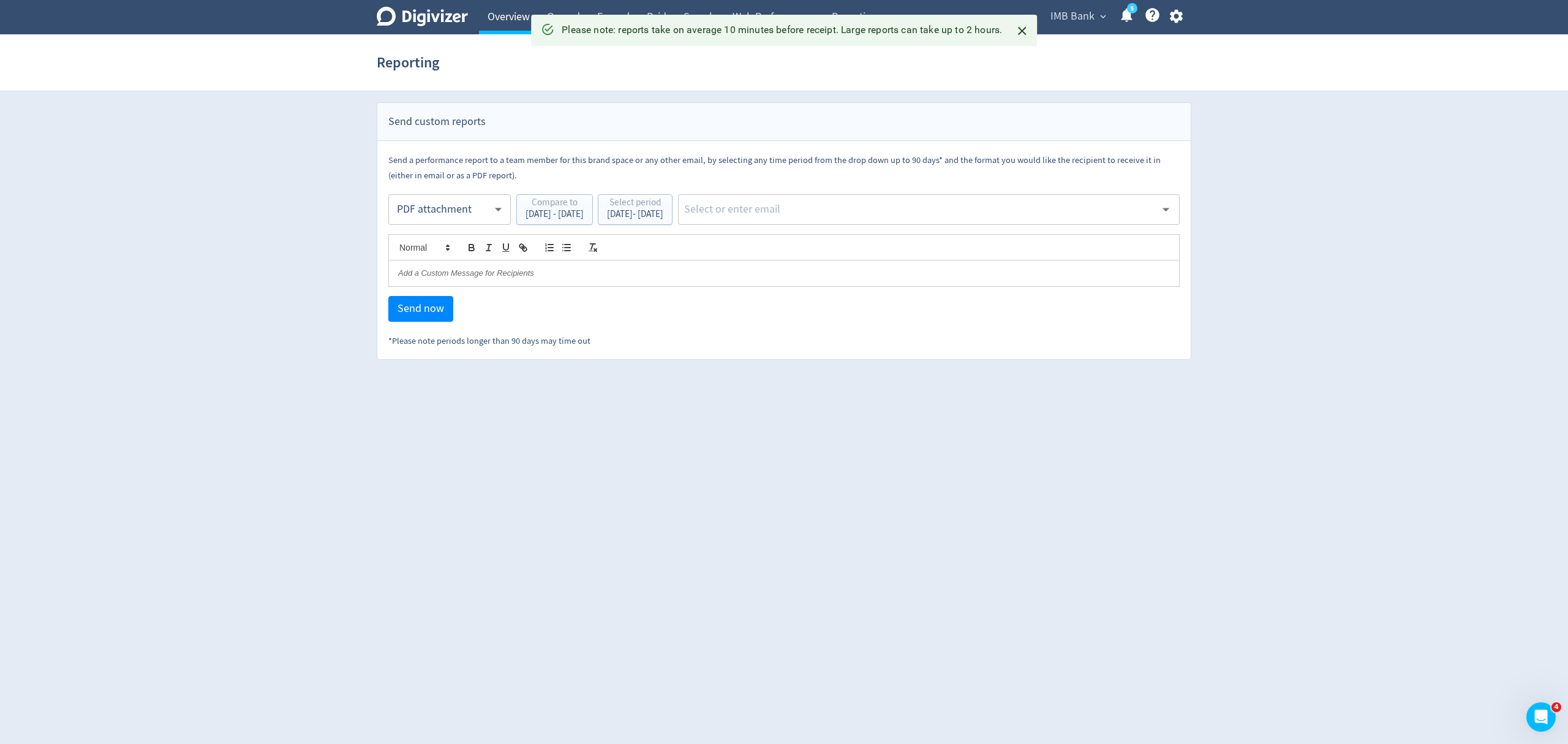
click at [510, 6] on link "Overview" at bounding box center [509, 17] width 59 height 35
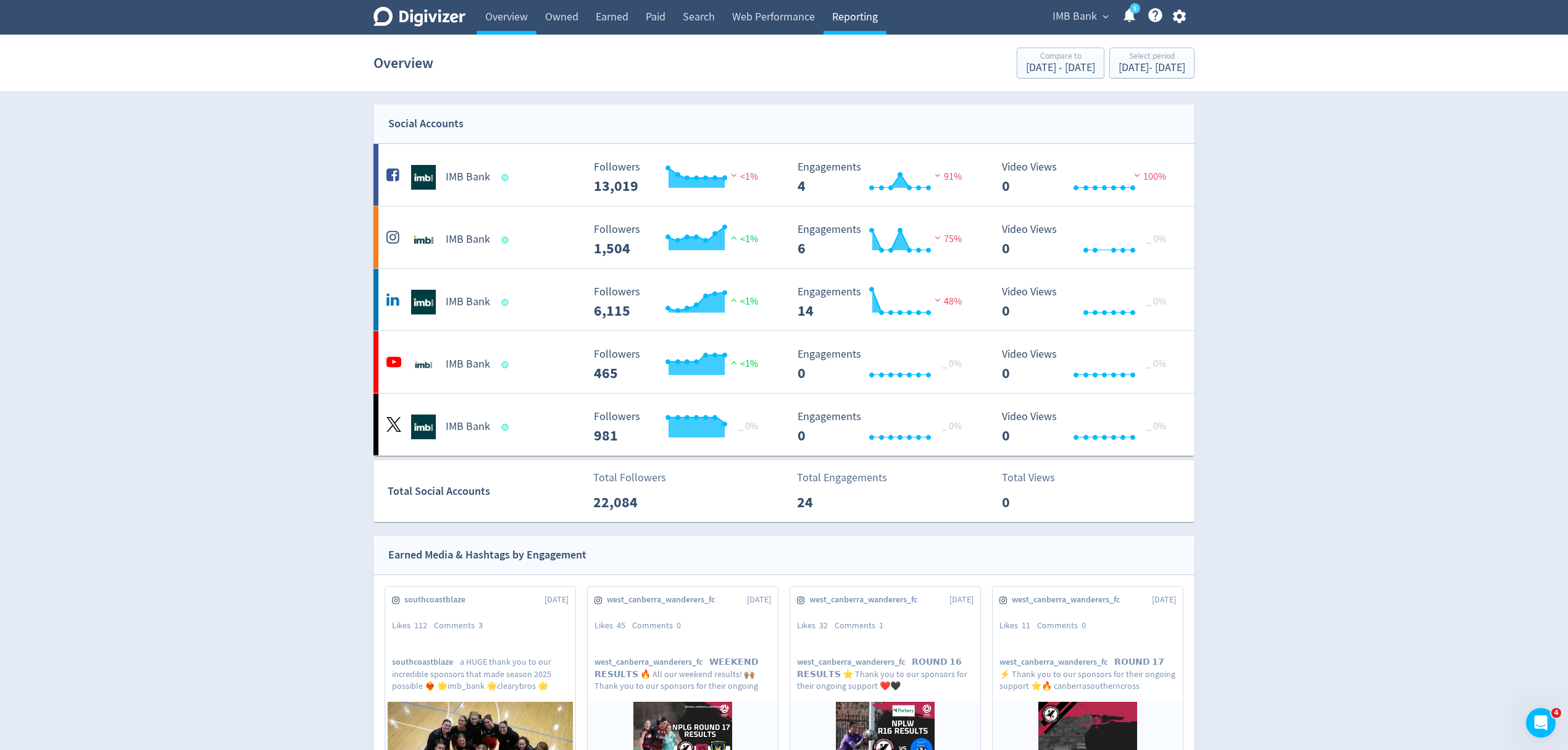
click at [850, 23] on link "Reporting" at bounding box center [855, 17] width 63 height 35
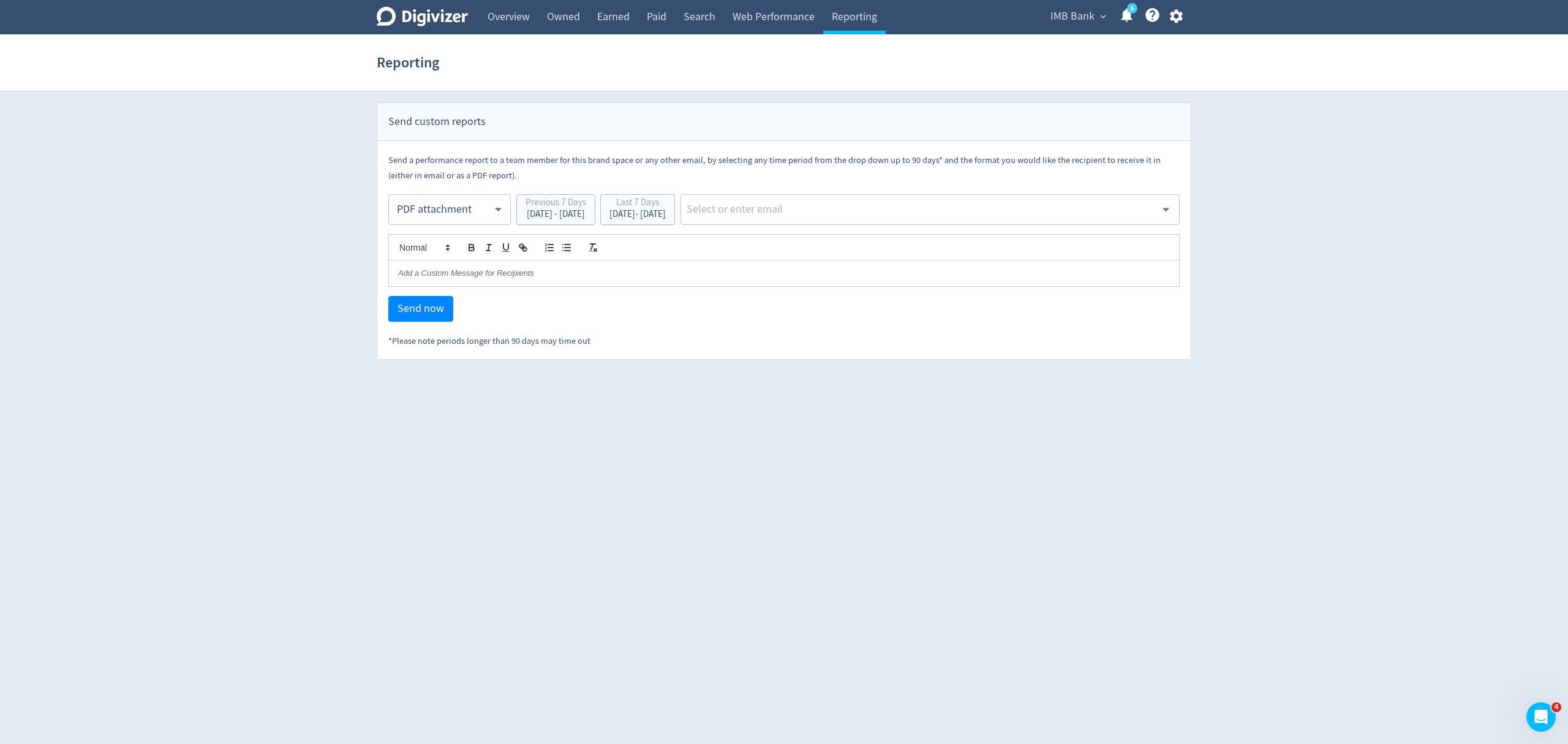
click at [498, 205] on body "Digivizer Logo [PERSON_NAME] Logo Overview Owned Earned Paid Search Web Perform…" at bounding box center [784, 180] width 1568 height 360
click at [455, 268] on div "PDF attachment" at bounding box center [449, 267] width 102 height 27
click at [659, 218] on div "[DATE] - [DATE]" at bounding box center [638, 214] width 56 height 9
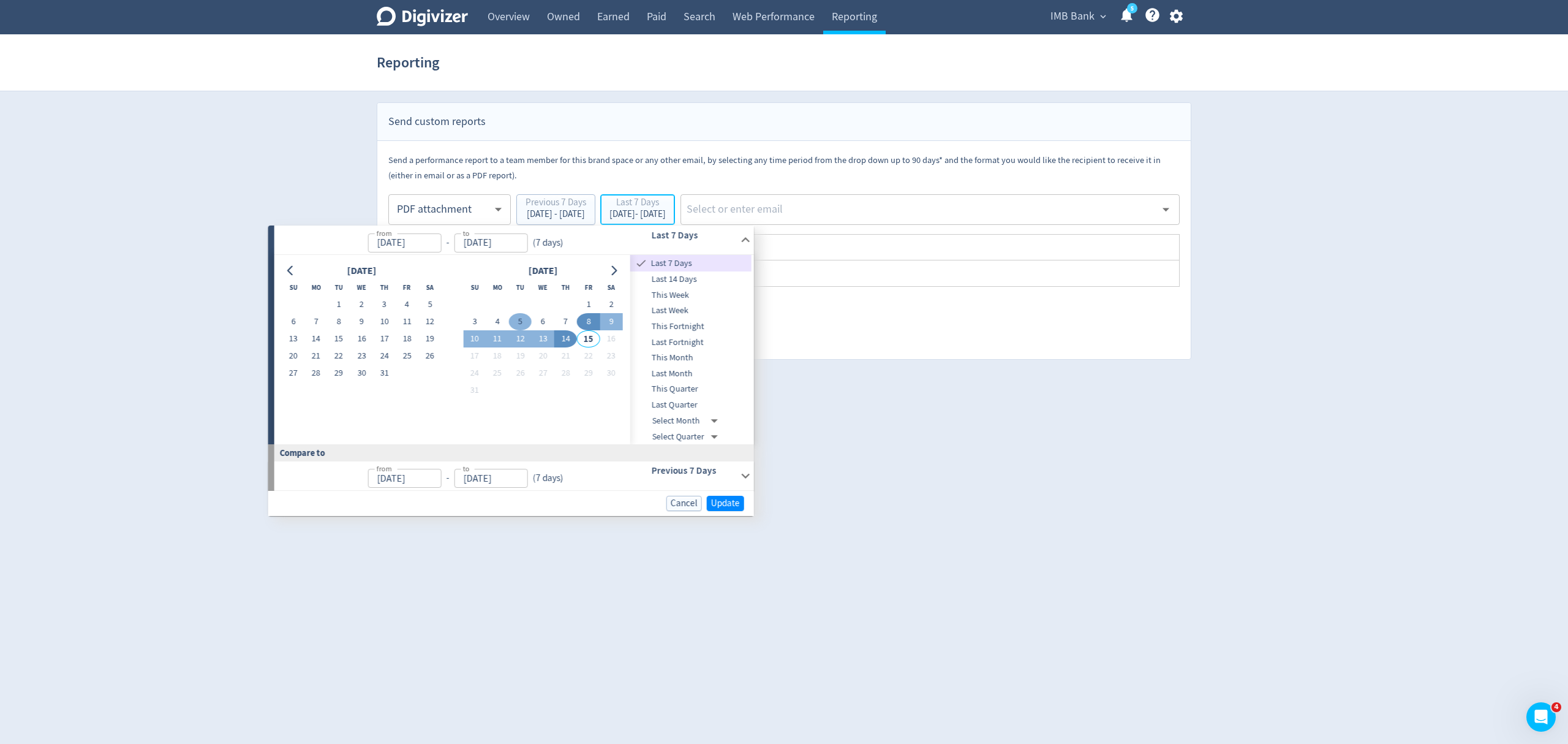
type input "[DATE]"
click at [497, 324] on button "4" at bounding box center [497, 322] width 22 height 17
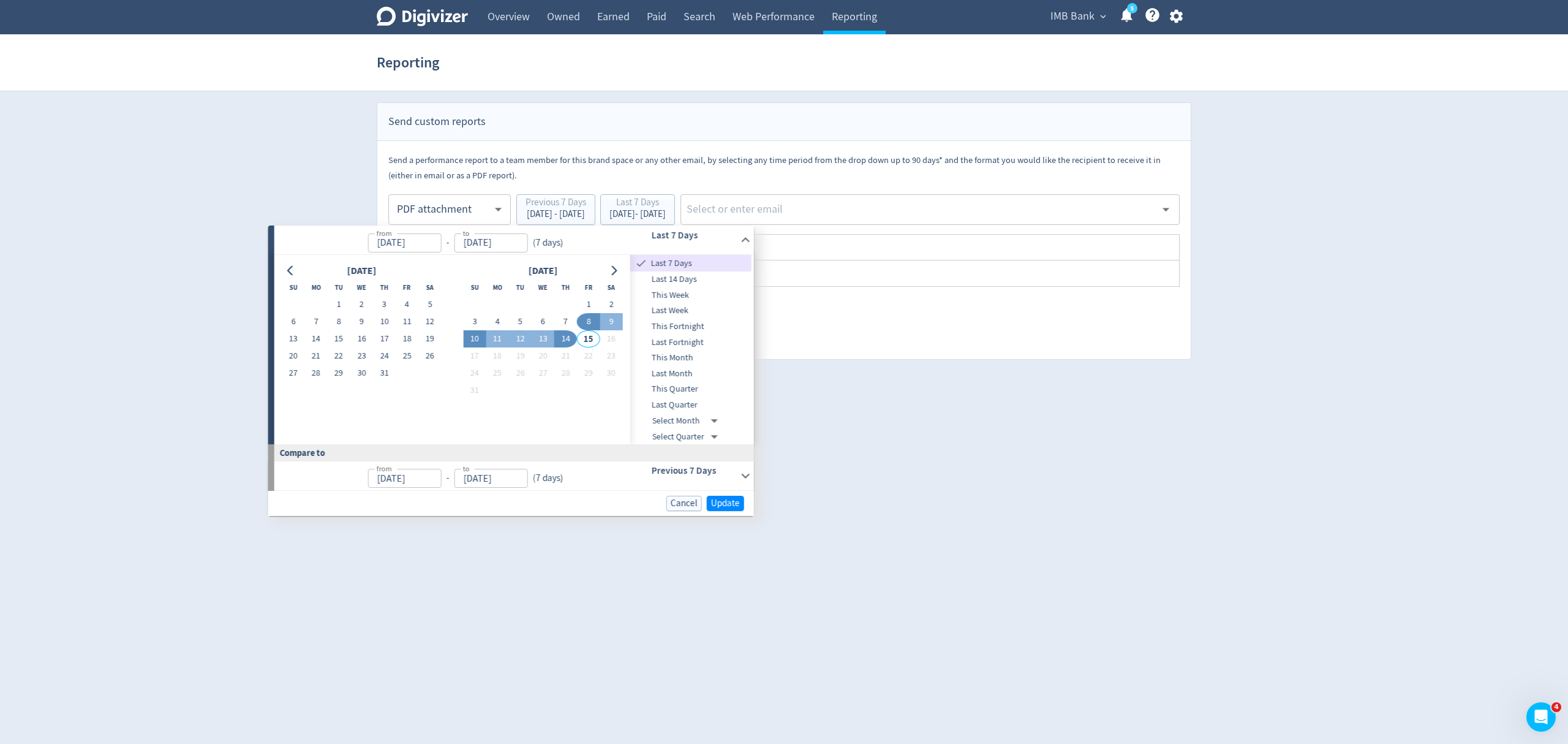
type input "[DATE]"
click at [475, 335] on button "10" at bounding box center [469, 339] width 22 height 17
type input "[DATE]"
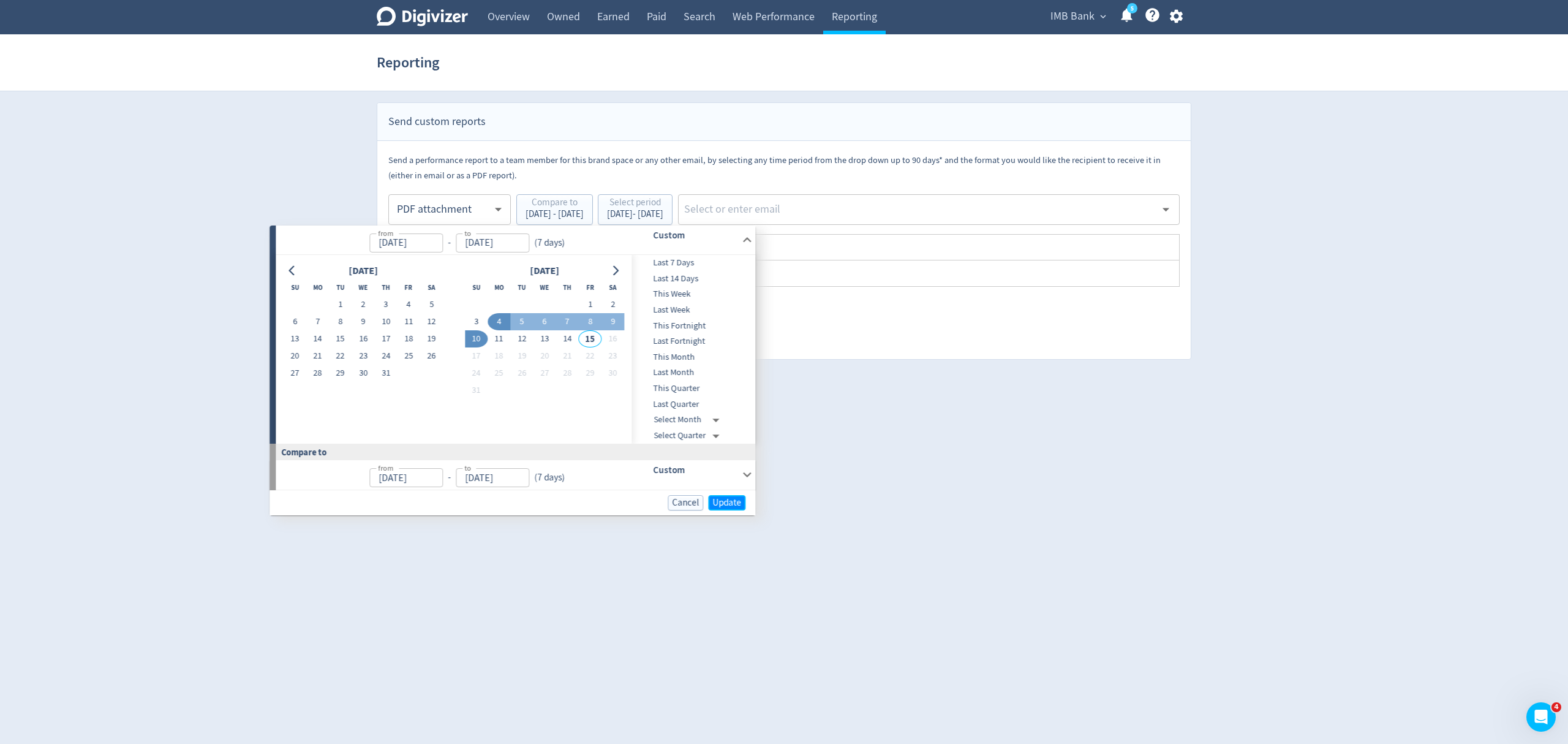
drag, startPoint x: 719, startPoint y: 499, endPoint x: 740, endPoint y: 457, distance: 47.0
click at [721, 499] on span "Update" at bounding box center [726, 502] width 29 height 9
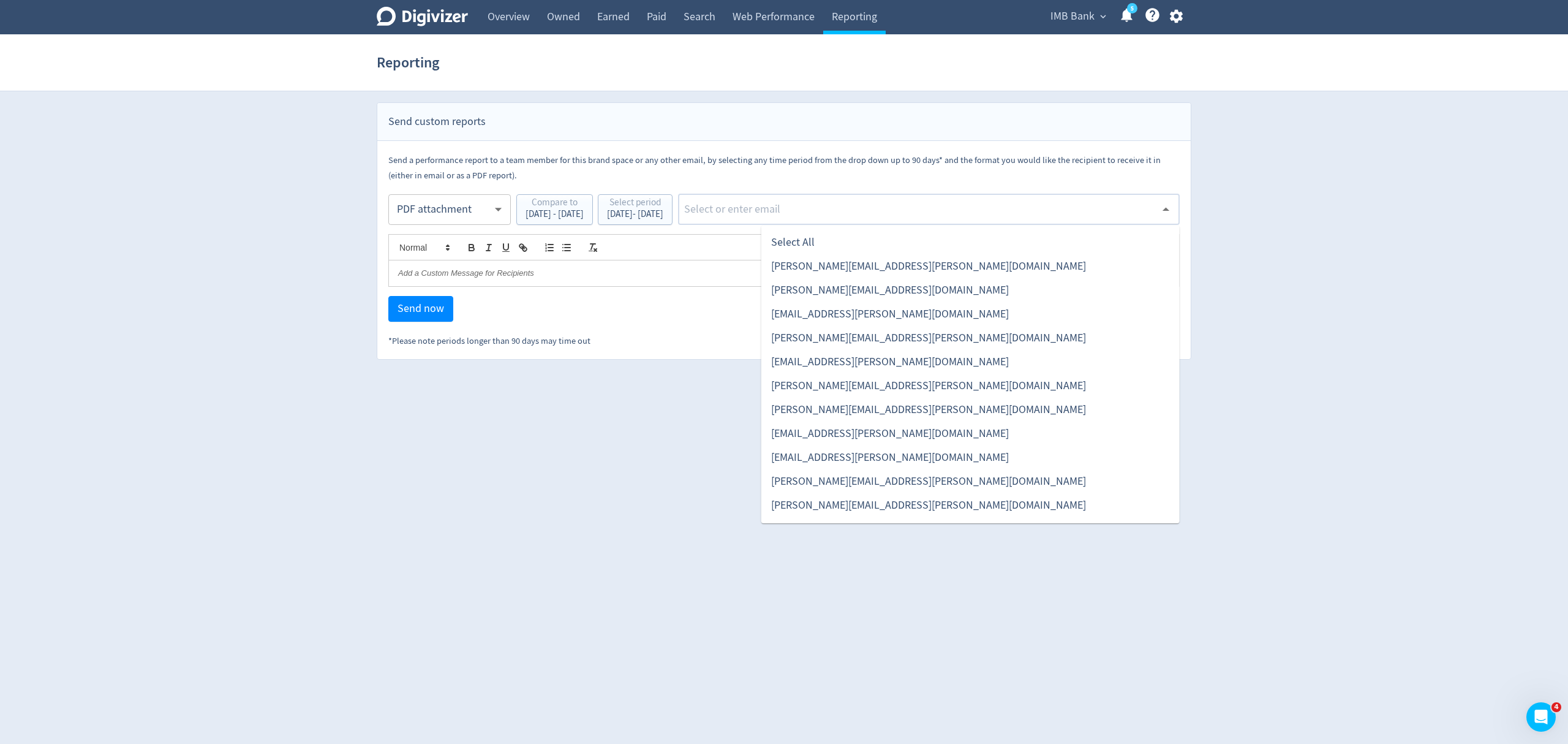
click at [814, 209] on input "text" at bounding box center [919, 209] width 473 height 18
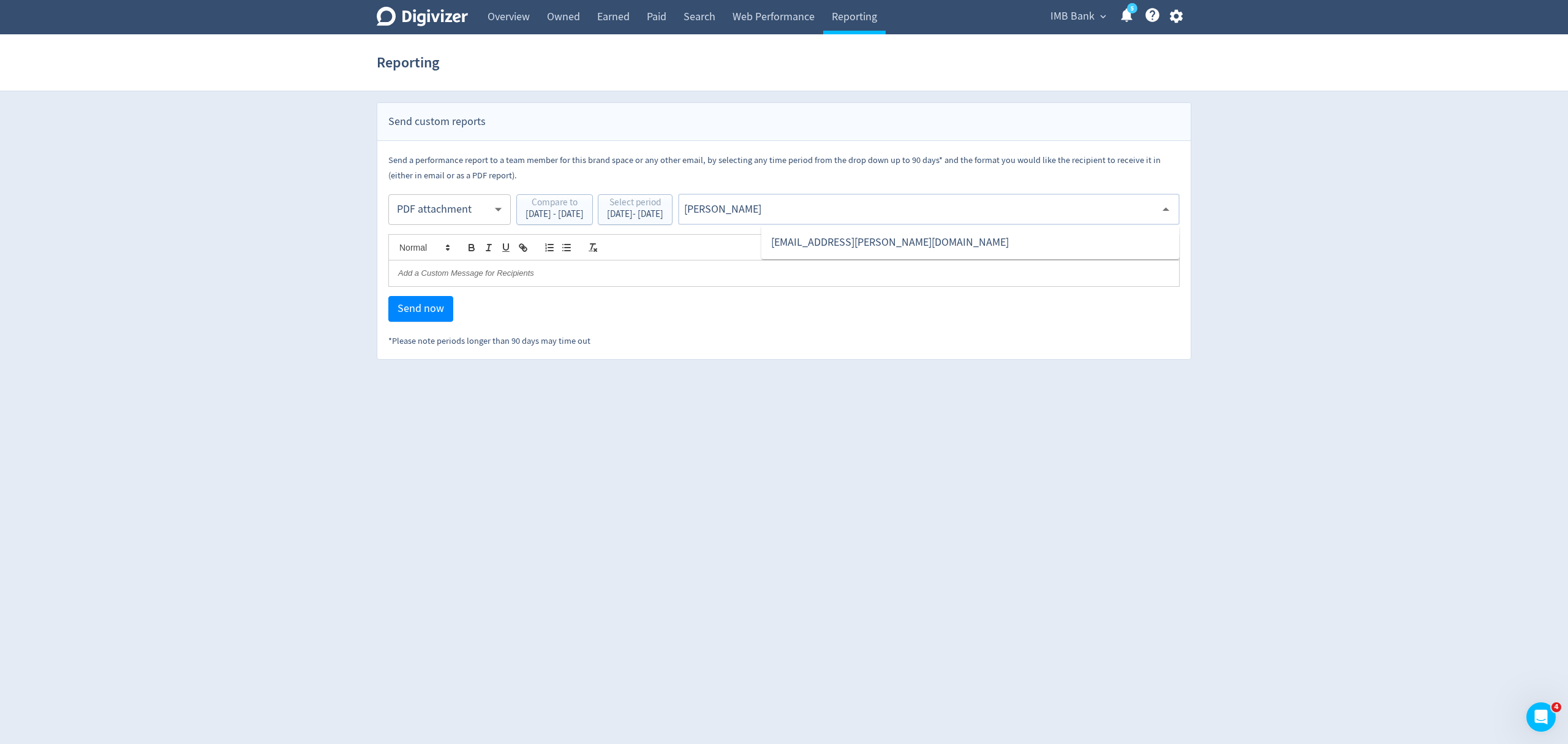
type input "malyn"
click at [829, 242] on li "[EMAIL_ADDRESS][PERSON_NAME][DOMAIN_NAME]" at bounding box center [970, 242] width 418 height 24
click at [425, 311] on span "Send now" at bounding box center [421, 309] width 47 height 11
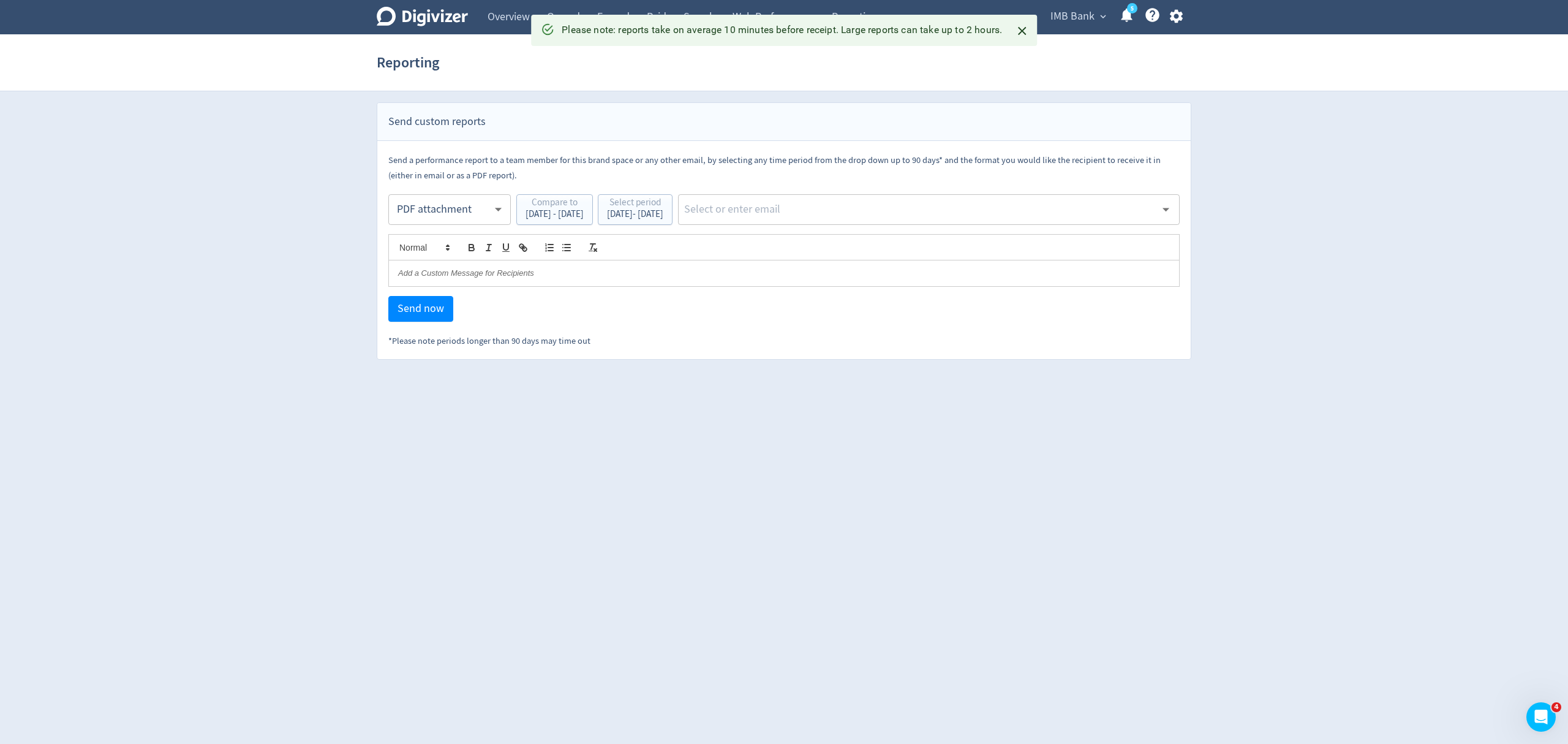
drag, startPoint x: 510, startPoint y: 30, endPoint x: 713, endPoint y: 102, distance: 215.4
click at [510, 30] on link "Overview" at bounding box center [509, 17] width 59 height 35
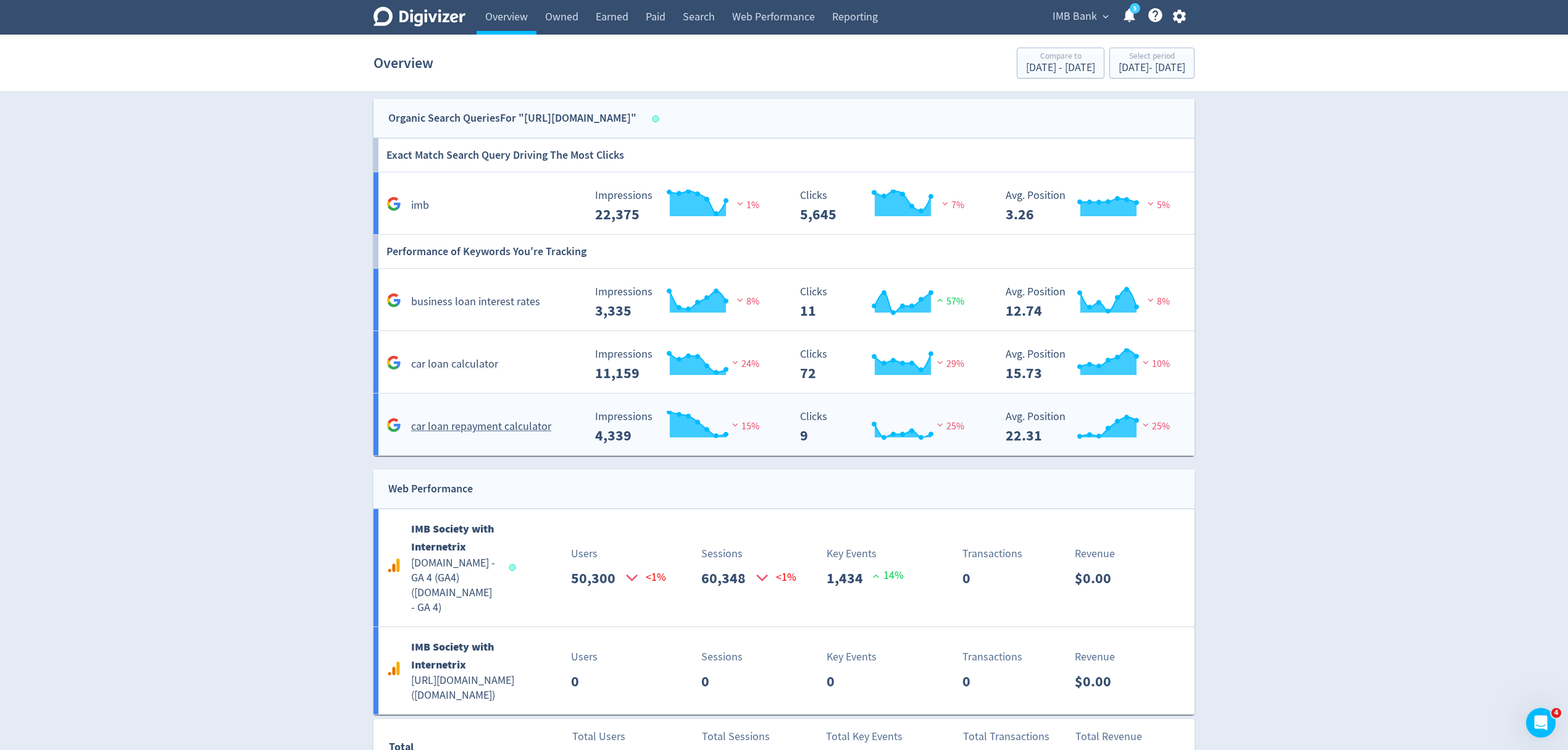
scroll to position [1834, 0]
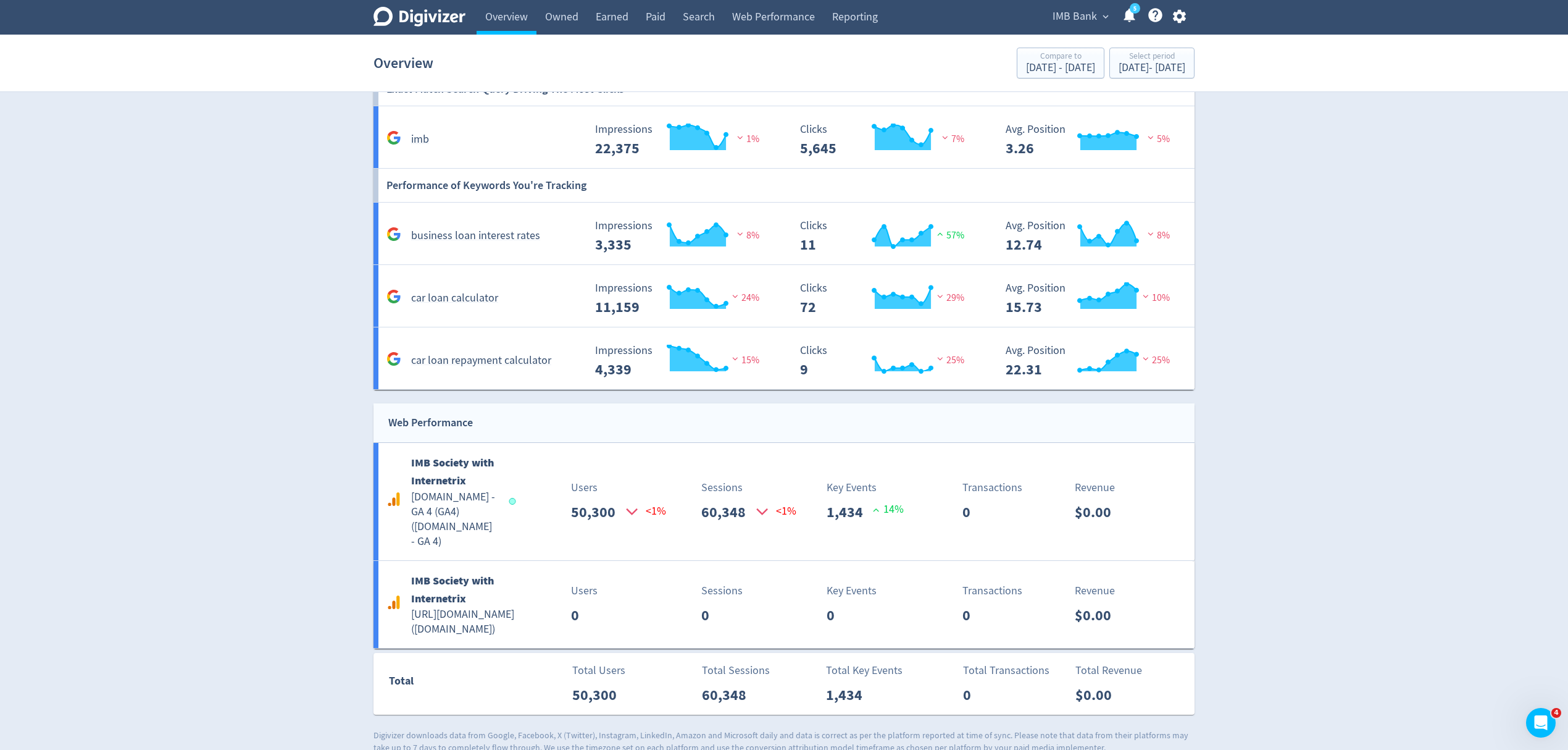
drag, startPoint x: 655, startPoint y: 20, endPoint x: 836, endPoint y: 282, distance: 318.4
click at [655, 20] on link "Paid" at bounding box center [655, 17] width 37 height 35
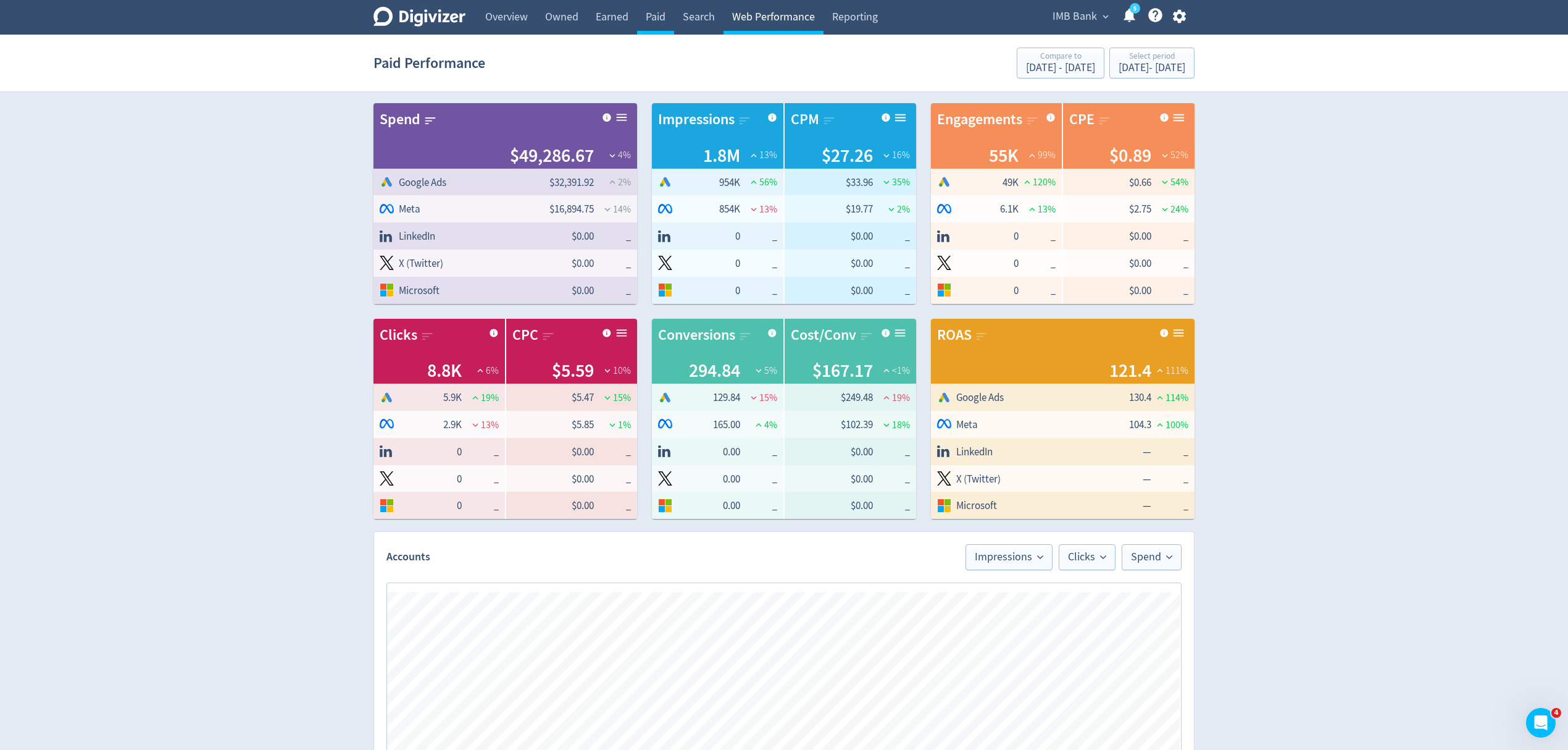
click at [765, 12] on link "Web Performance" at bounding box center [773, 17] width 100 height 35
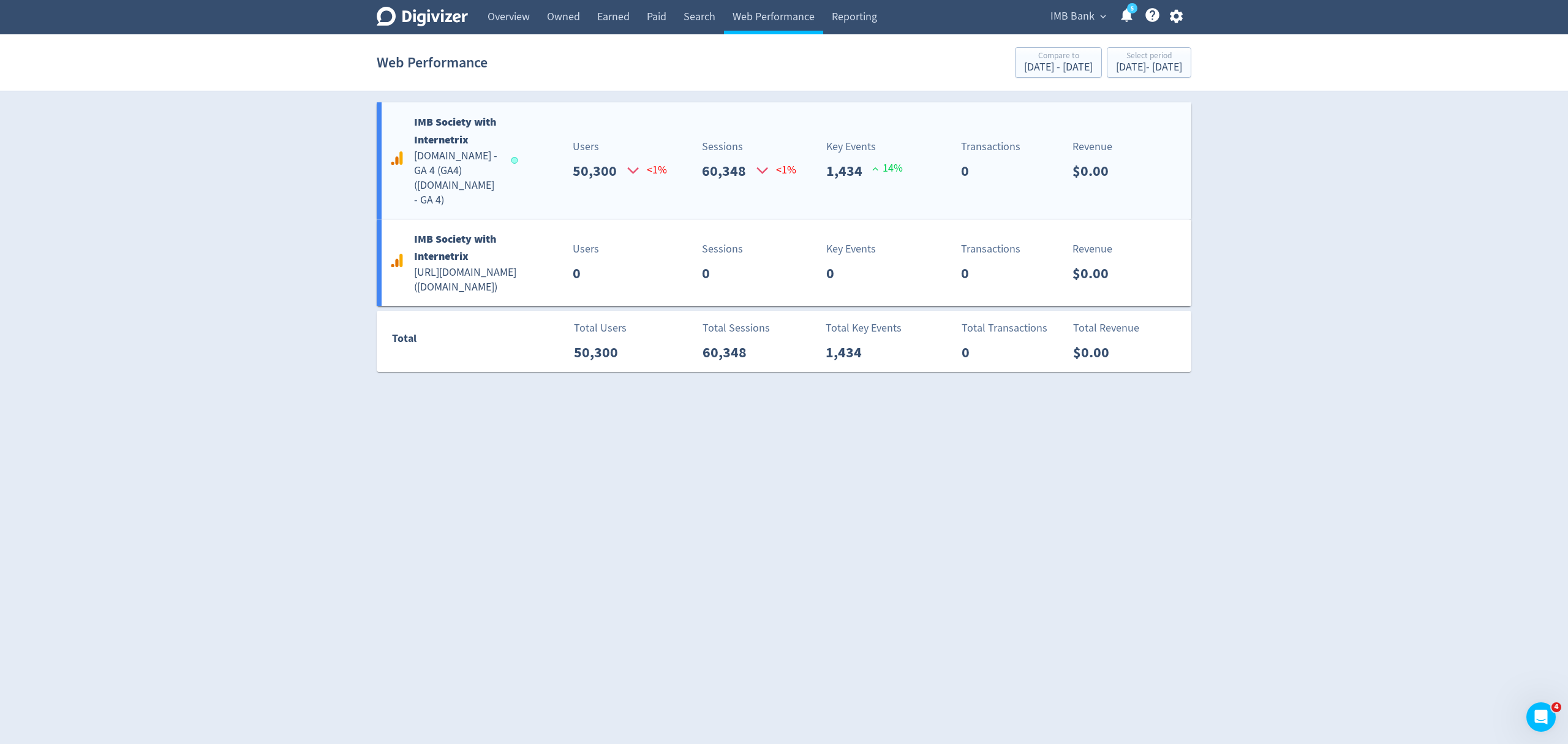
click at [525, 158] on div "Users 50,300 <1%" at bounding box center [583, 160] width 135 height 43
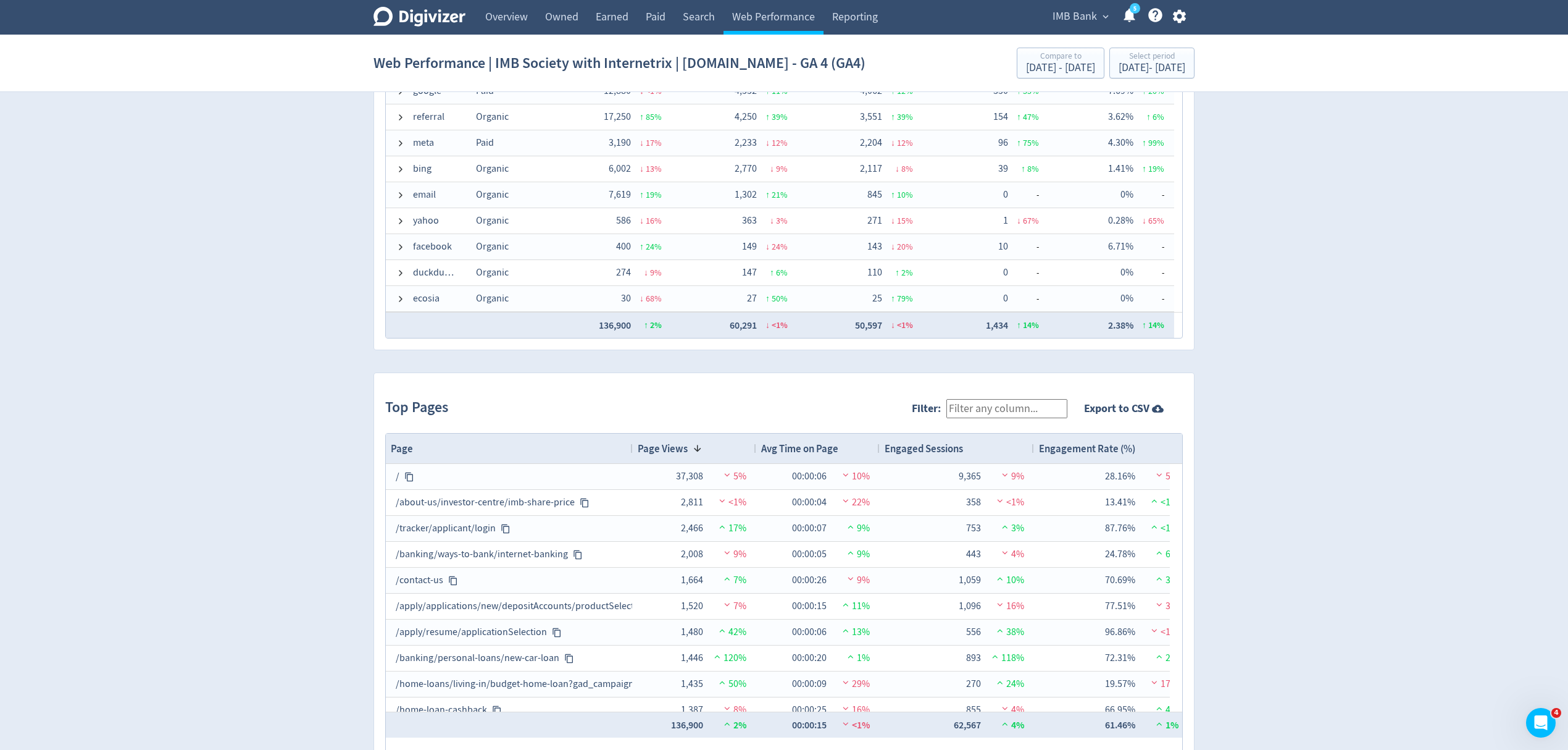
scroll to position [988, 0]
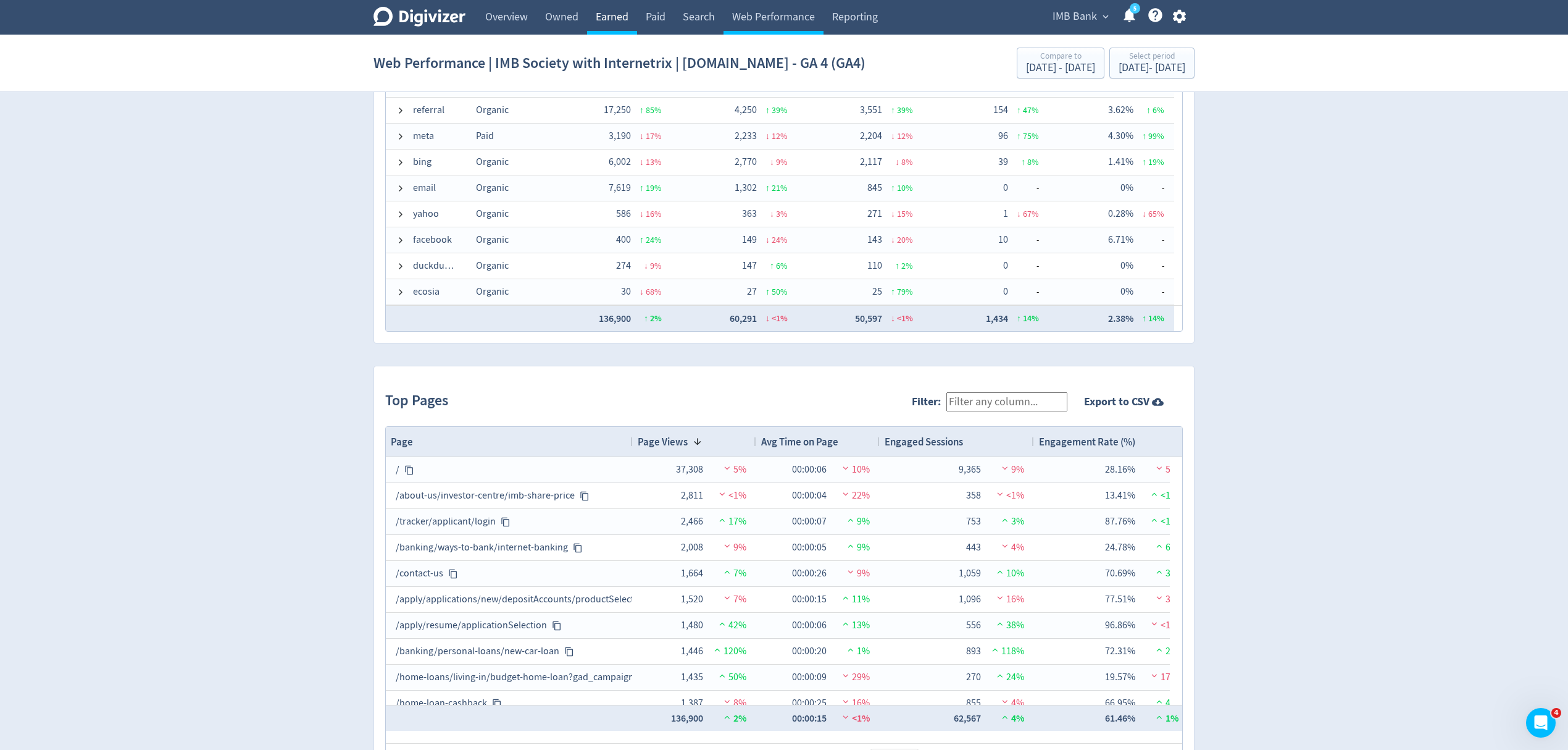
click at [621, 21] on link "Earned" at bounding box center [612, 17] width 50 height 35
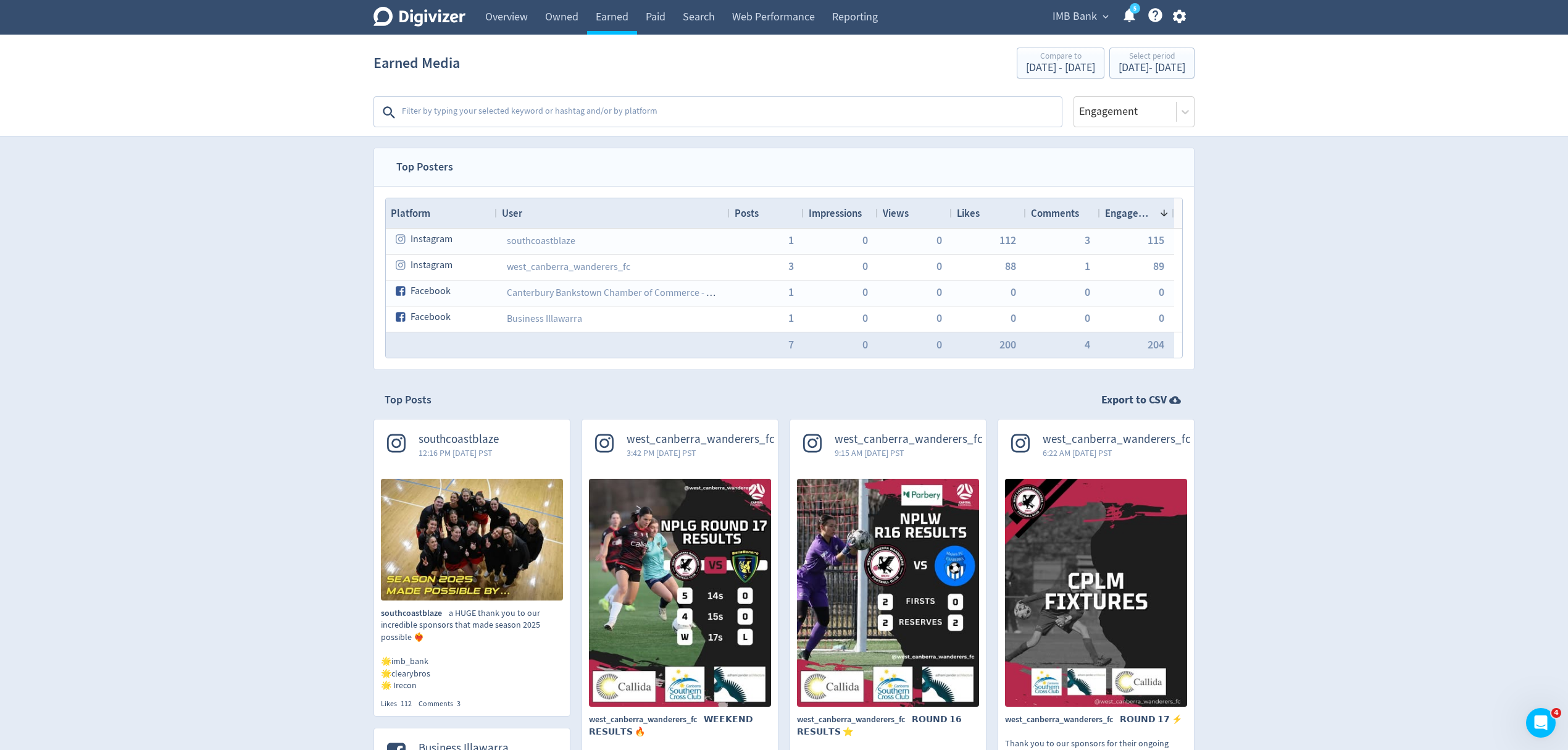
click at [764, 213] on div "Posts" at bounding box center [766, 213] width 64 height 23
click at [742, 218] on span "Posts" at bounding box center [746, 213] width 24 height 14
click at [1066, 21] on span "IMB Bank" at bounding box center [1074, 16] width 44 height 20
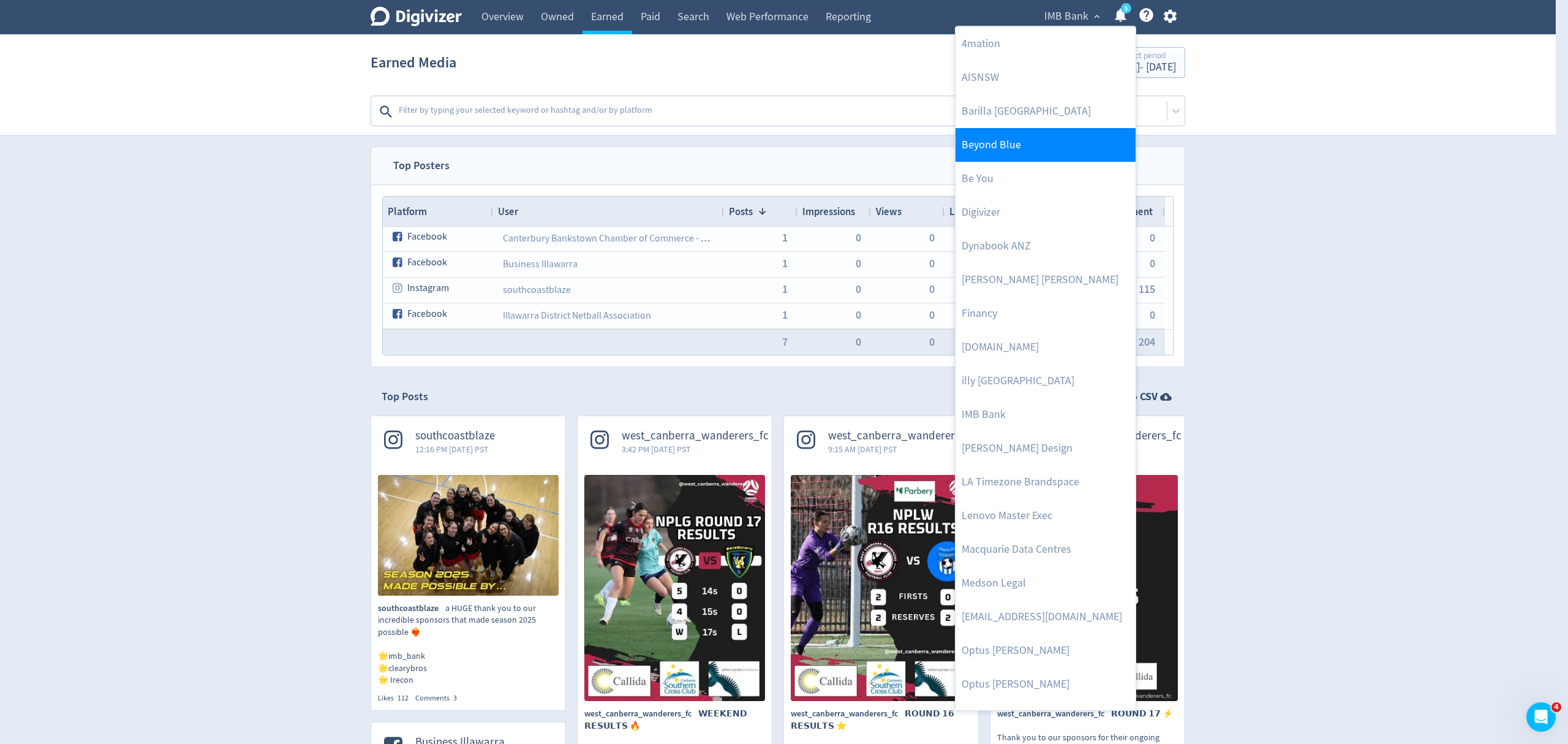
click at [990, 142] on link "Beyond Blue" at bounding box center [1046, 145] width 180 height 34
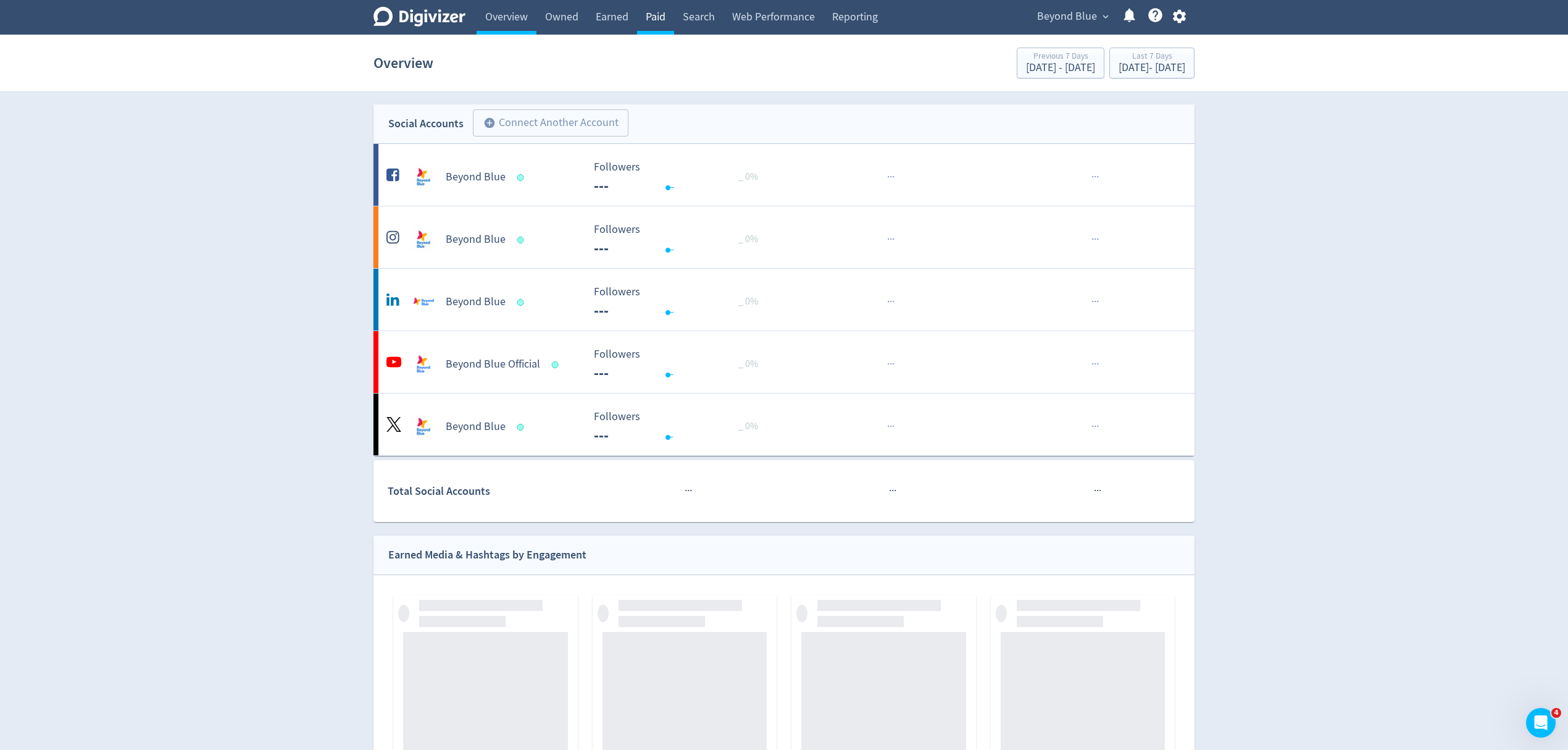
click at [665, 18] on link "Paid" at bounding box center [655, 17] width 37 height 35
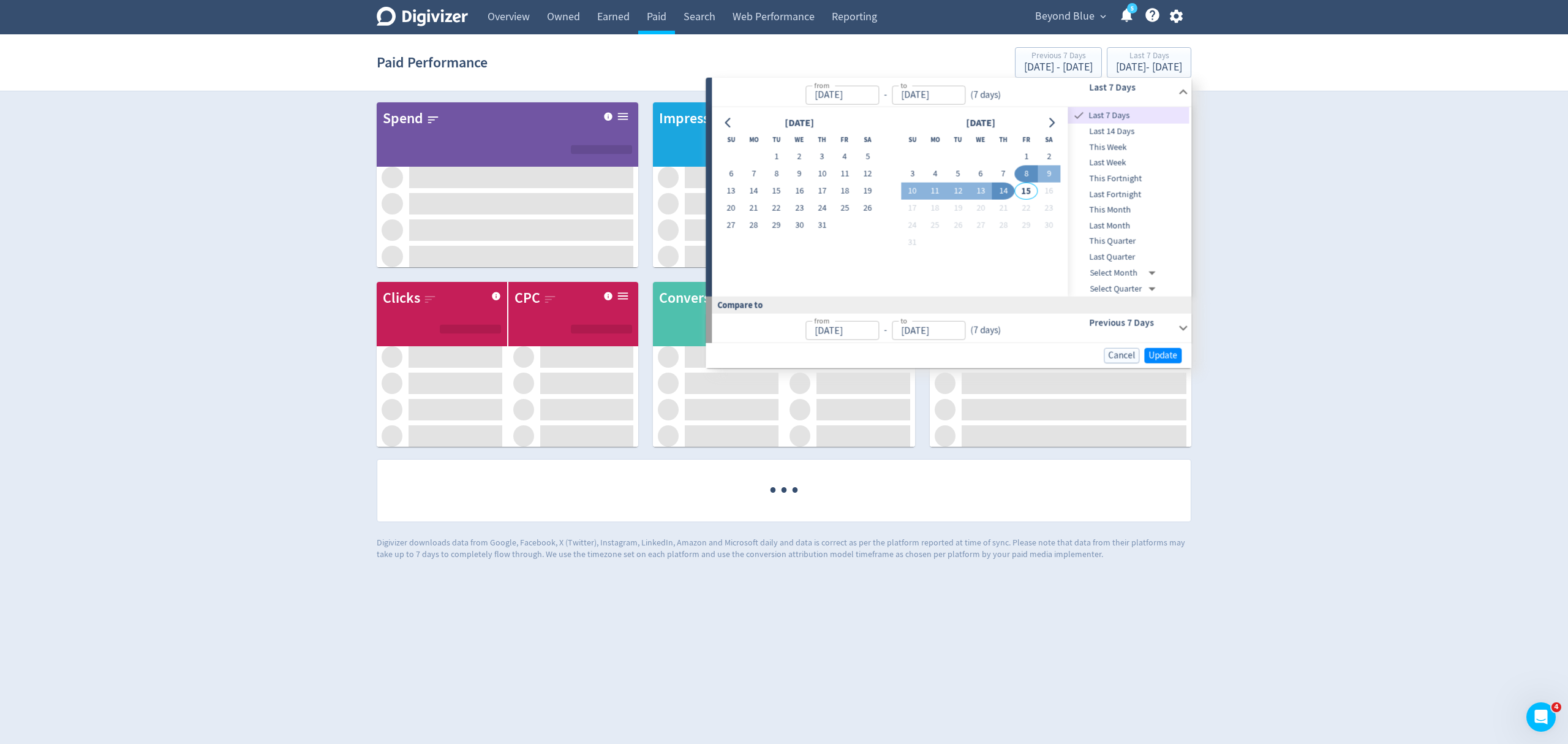
type input "[DATE]"
click at [731, 118] on icon "Go to previous month" at bounding box center [729, 123] width 10 height 10
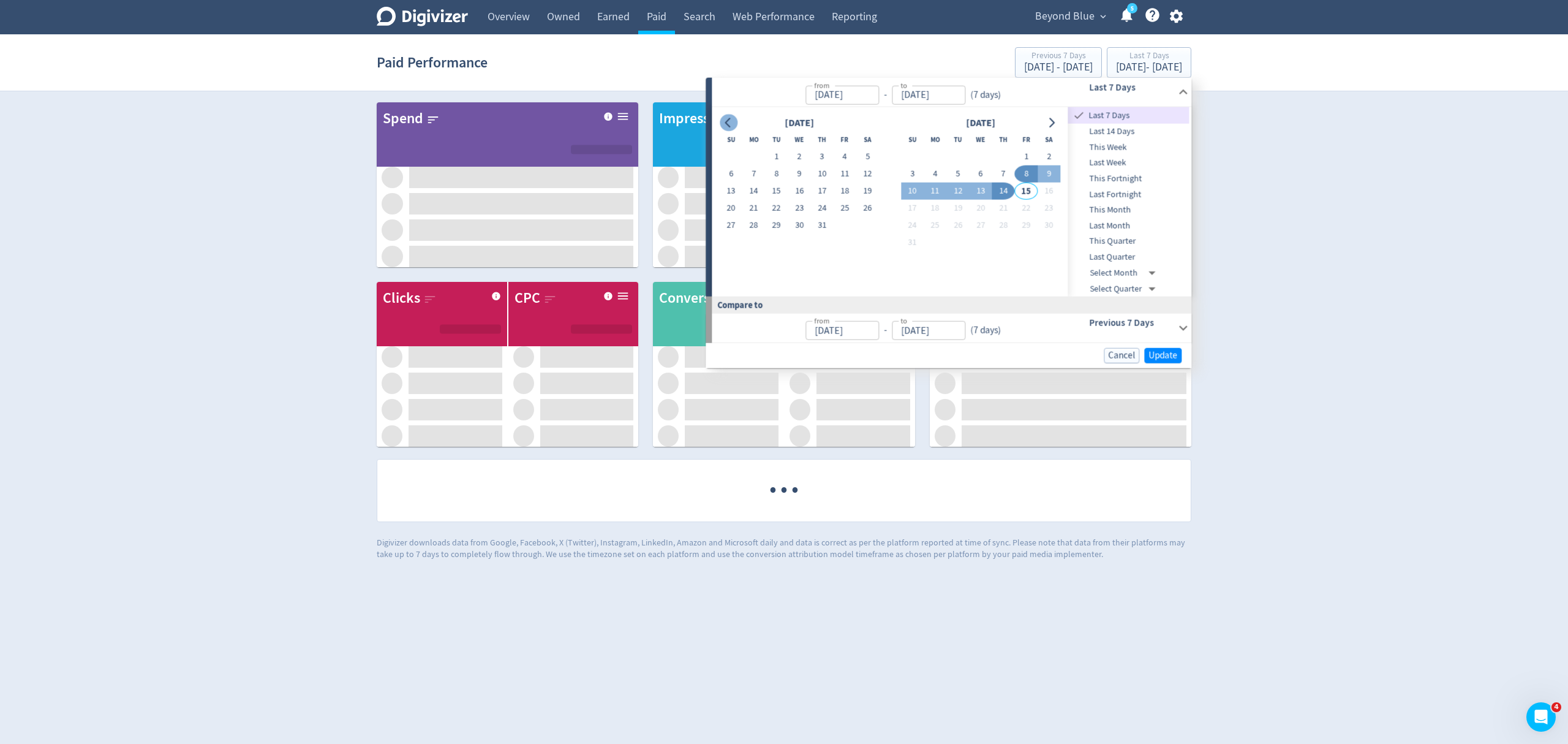
click at [731, 118] on icon "Go to previous month" at bounding box center [729, 123] width 10 height 10
click at [731, 118] on div "[DATE]" at bounding box center [799, 123] width 159 height 17
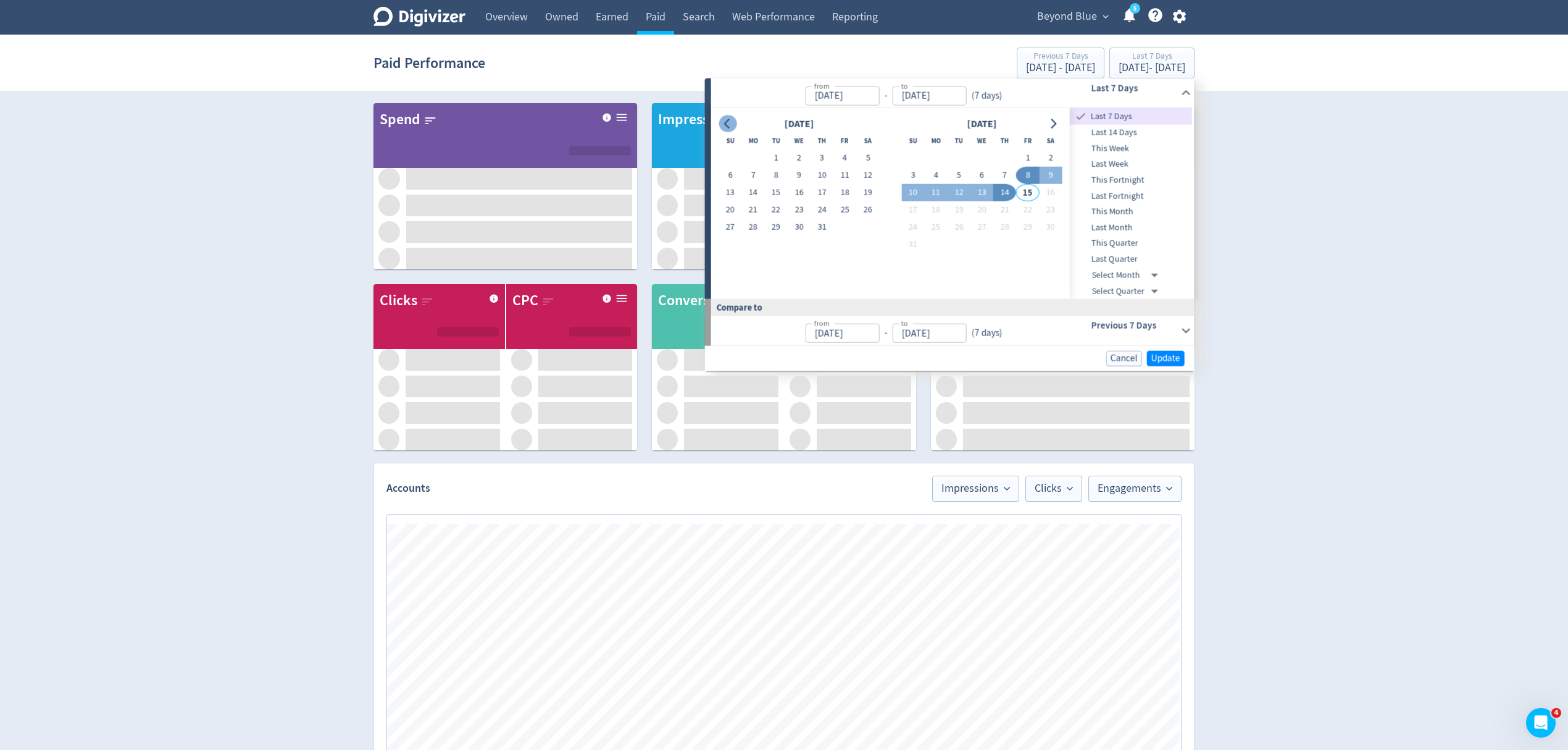
click at [737, 118] on div "[DATE]" at bounding box center [798, 124] width 161 height 17
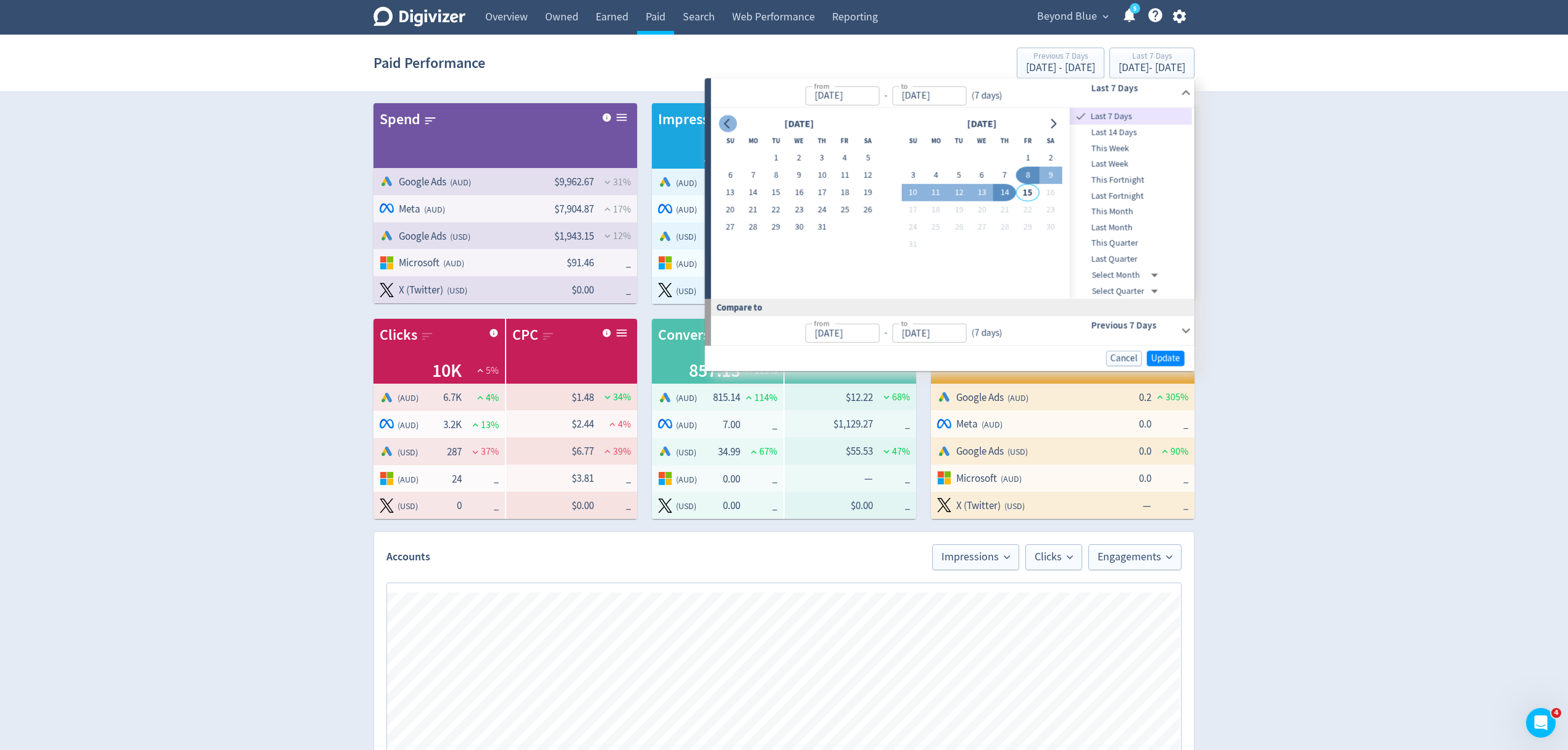
click at [729, 124] on icon "Go to previous month" at bounding box center [728, 124] width 10 height 10
click at [722, 116] on button "Go to previous month" at bounding box center [727, 124] width 18 height 17
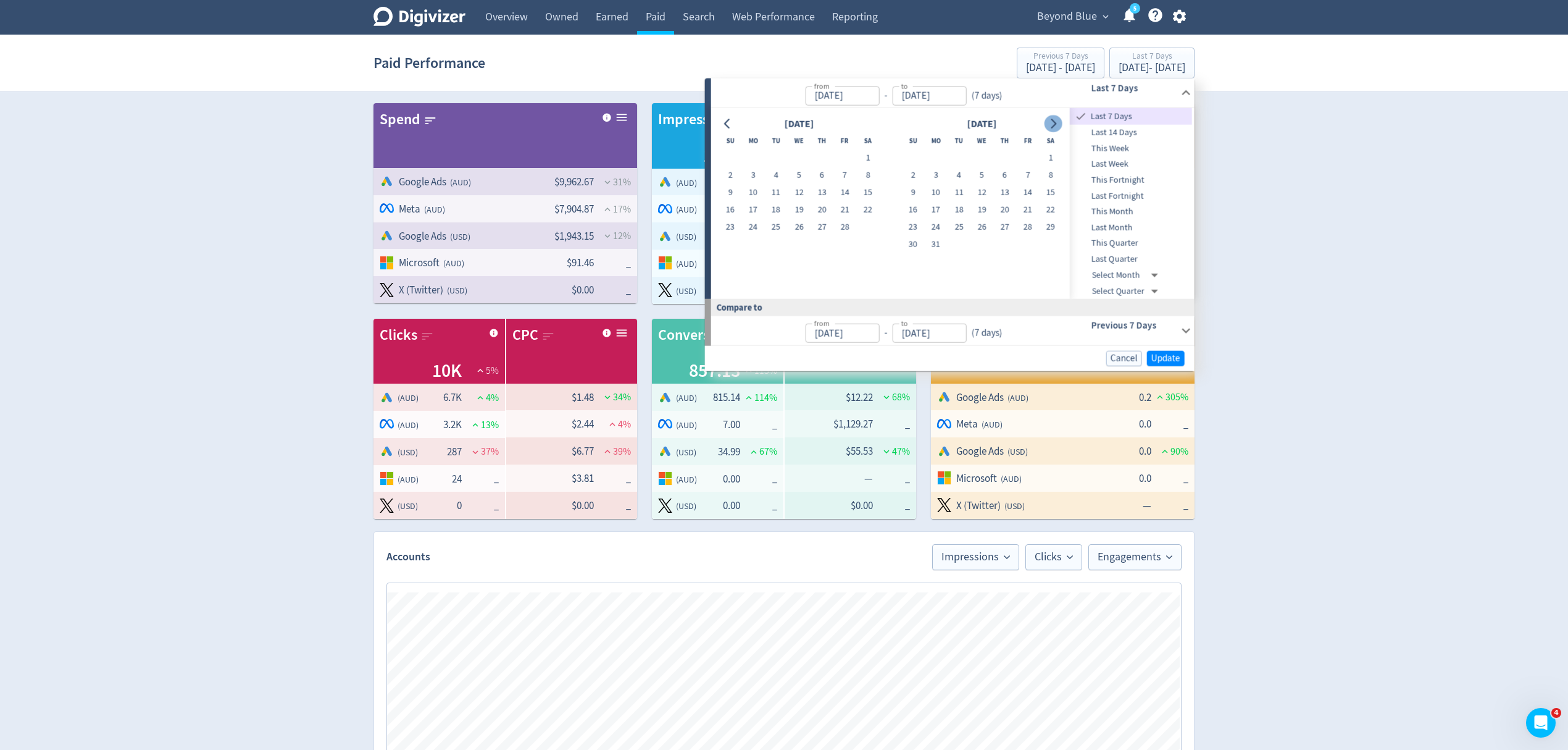
click at [1053, 126] on icon "Go to next month" at bounding box center [1054, 124] width 6 height 10
click at [954, 159] on button "1" at bounding box center [958, 158] width 23 height 17
type input "[DATE]"
click at [1050, 129] on button "Go to next month" at bounding box center [1052, 124] width 18 height 17
click at [1050, 127] on icon "Go to next month" at bounding box center [1053, 124] width 10 height 10
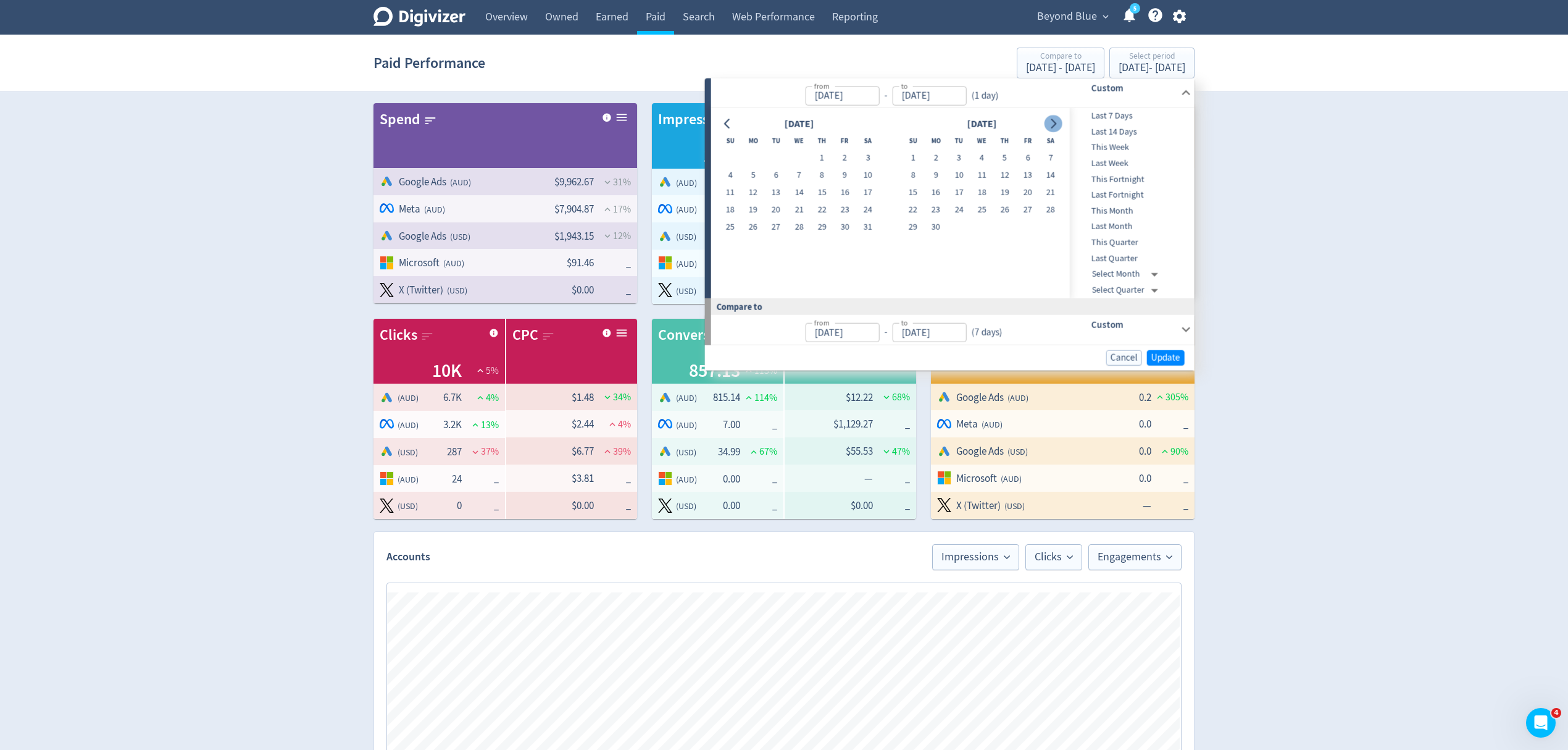
click at [1050, 127] on icon "Go to next month" at bounding box center [1053, 124] width 10 height 10
click at [1006, 191] on button "14" at bounding box center [1004, 193] width 23 height 17
type input "[DATE]"
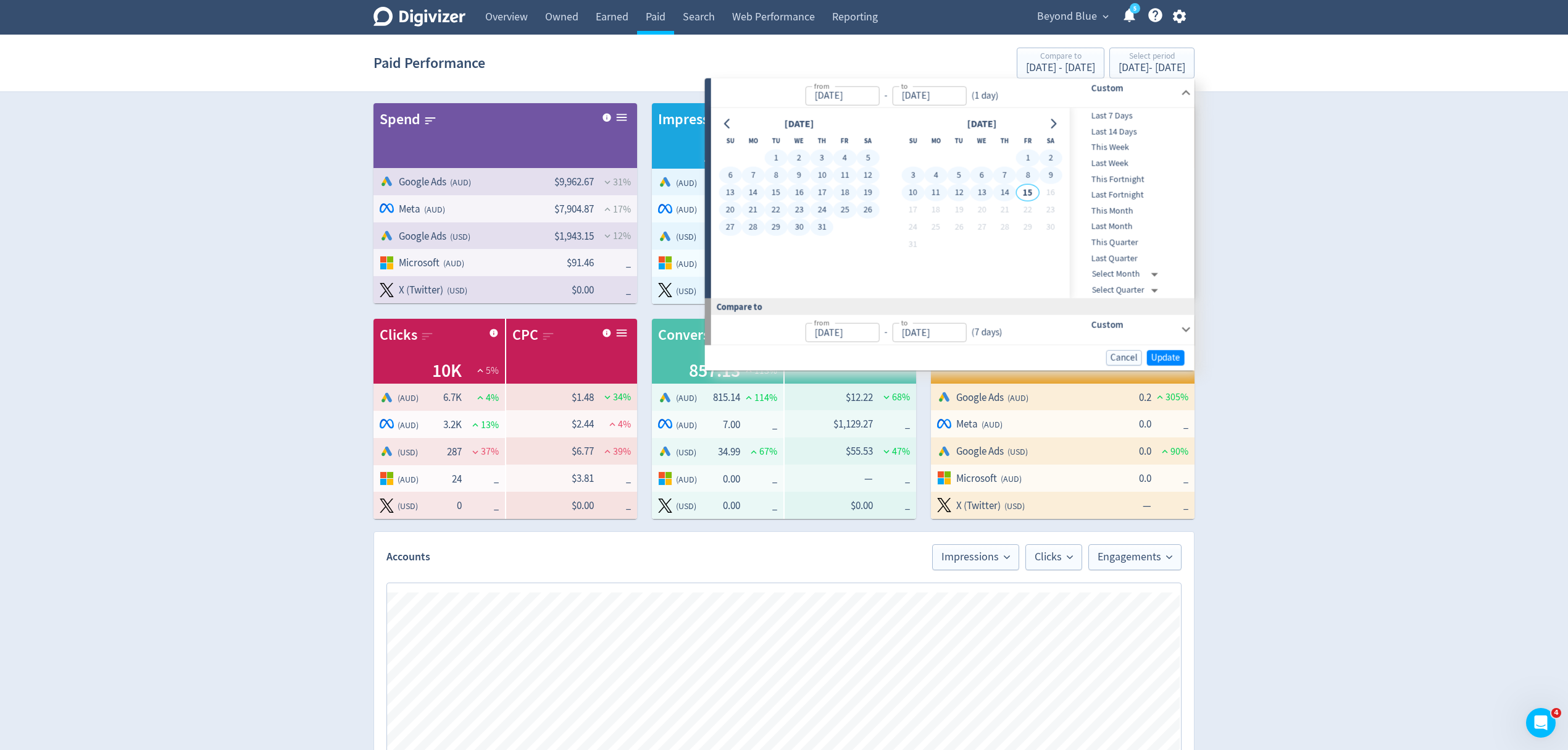
type input "[DATE]"
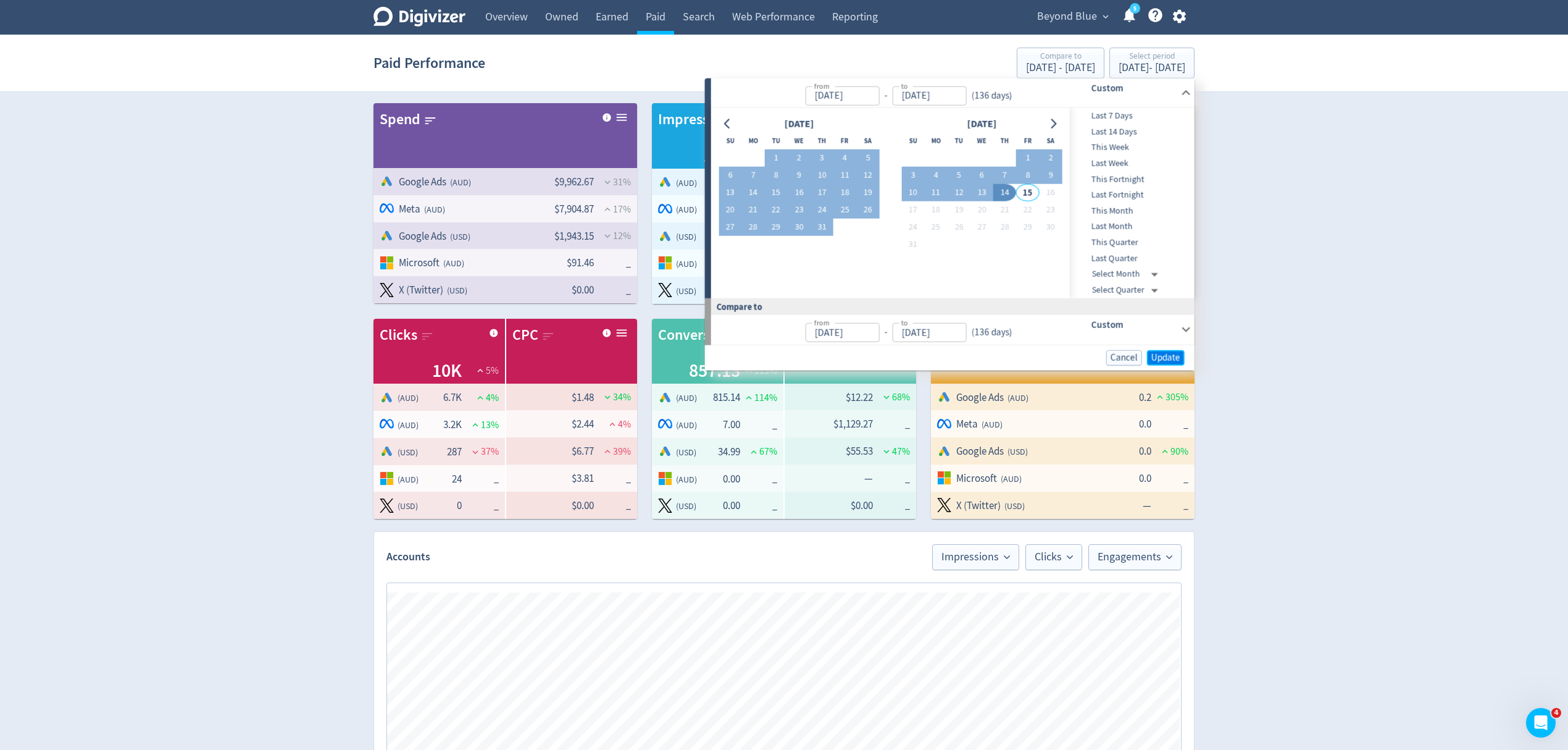
click at [1151, 358] on span "Update" at bounding box center [1166, 357] width 29 height 9
